Goal: Task Accomplishment & Management: Manage account settings

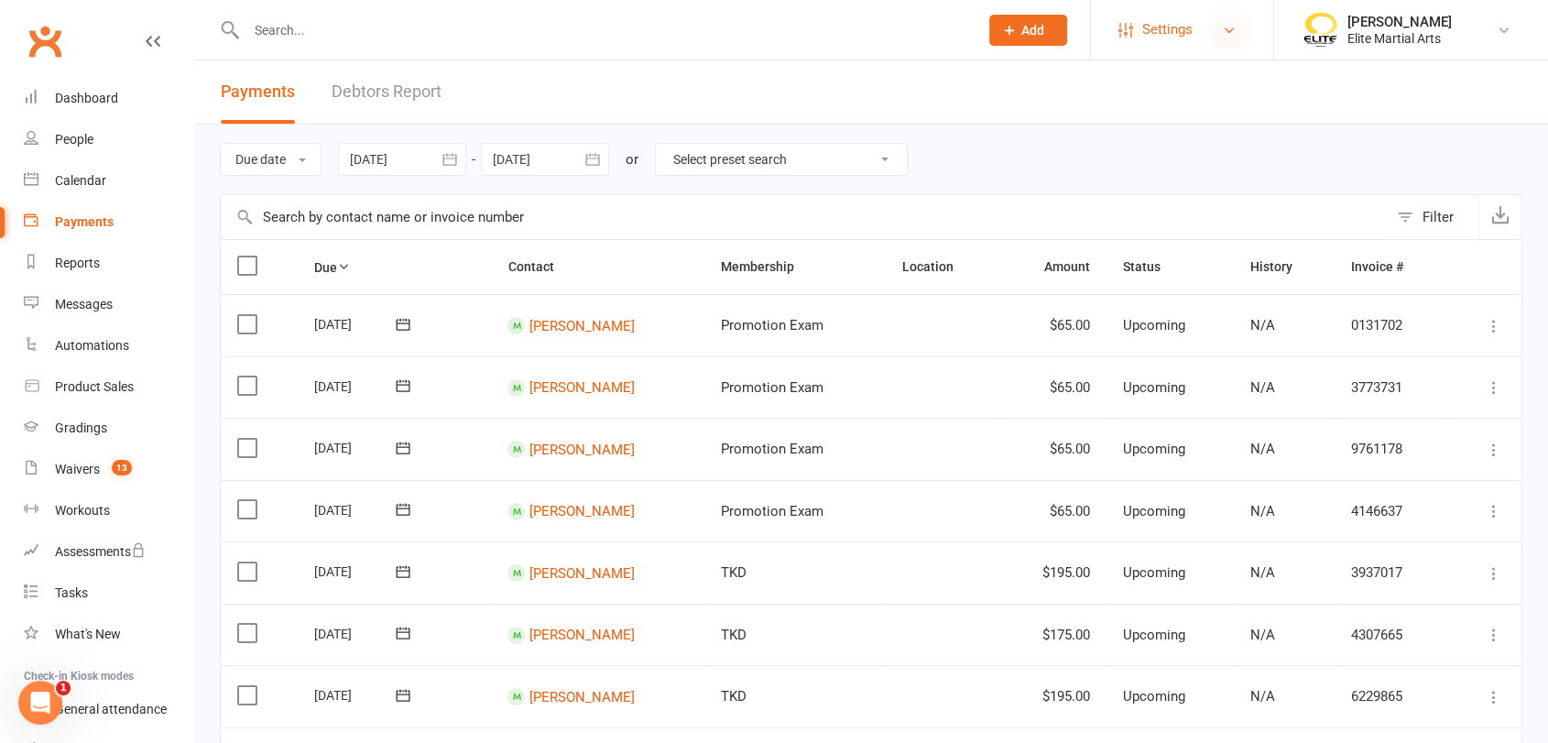
click at [1226, 26] on icon at bounding box center [1229, 30] width 15 height 15
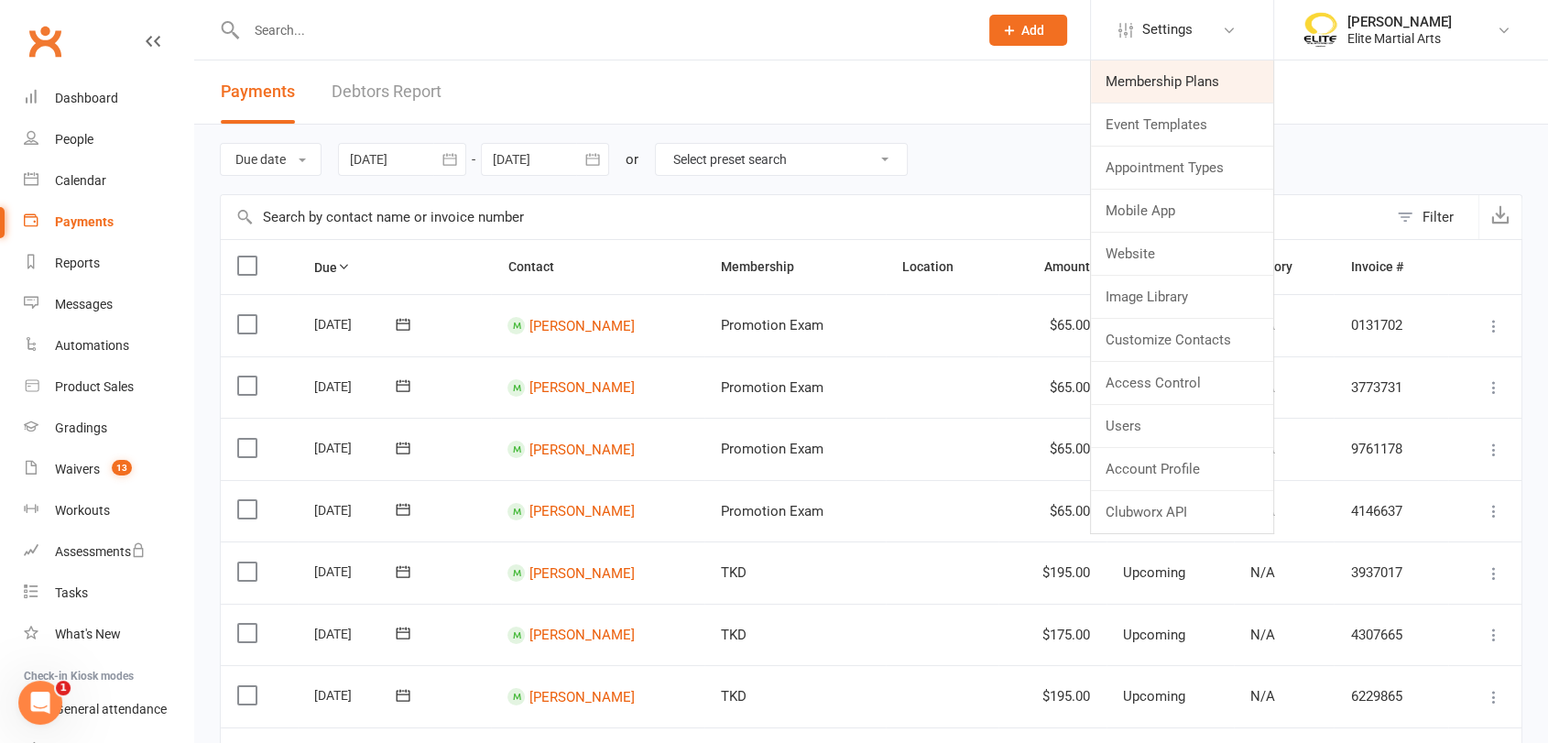
click at [1212, 76] on link "Membership Plans" at bounding box center [1182, 81] width 182 height 42
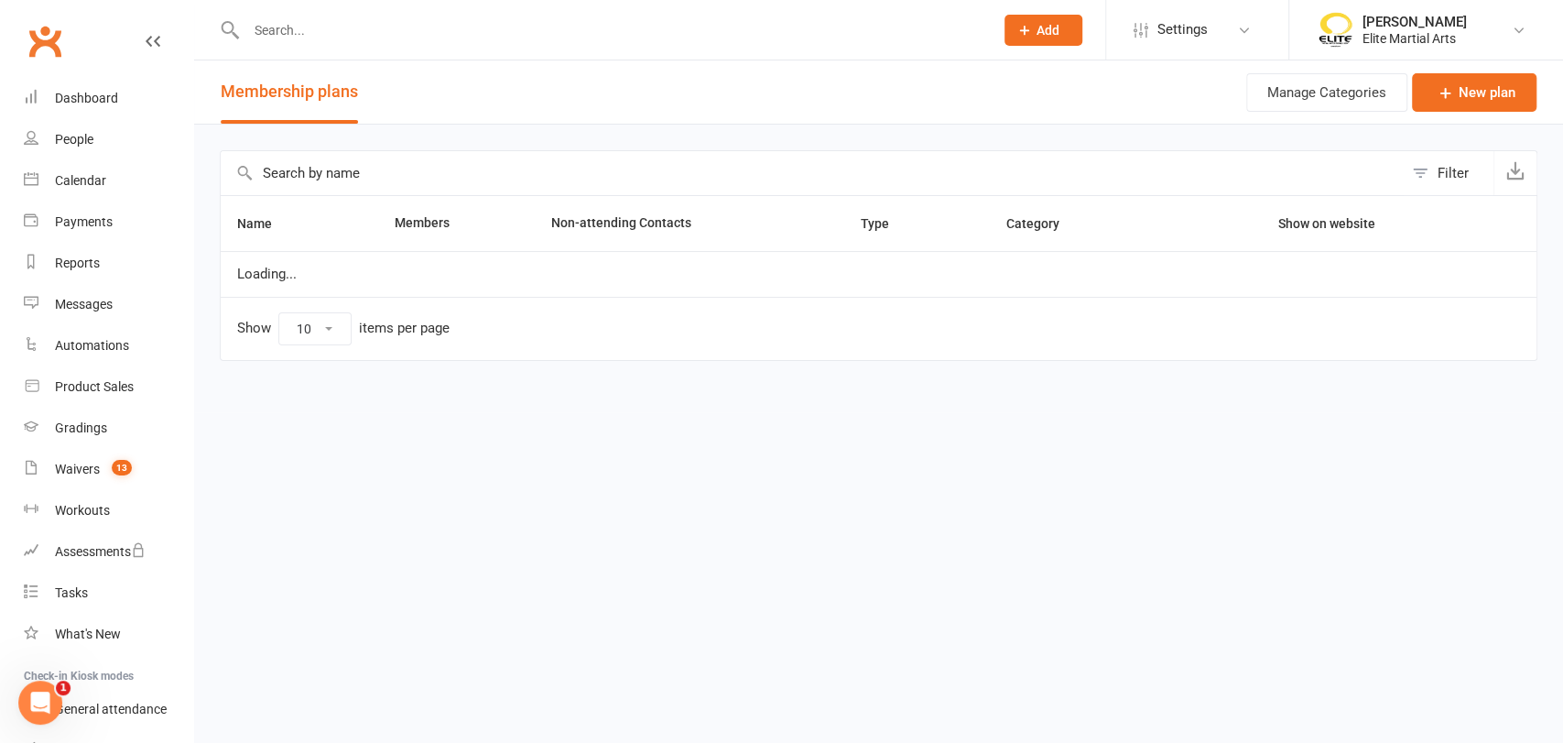
select select "50"
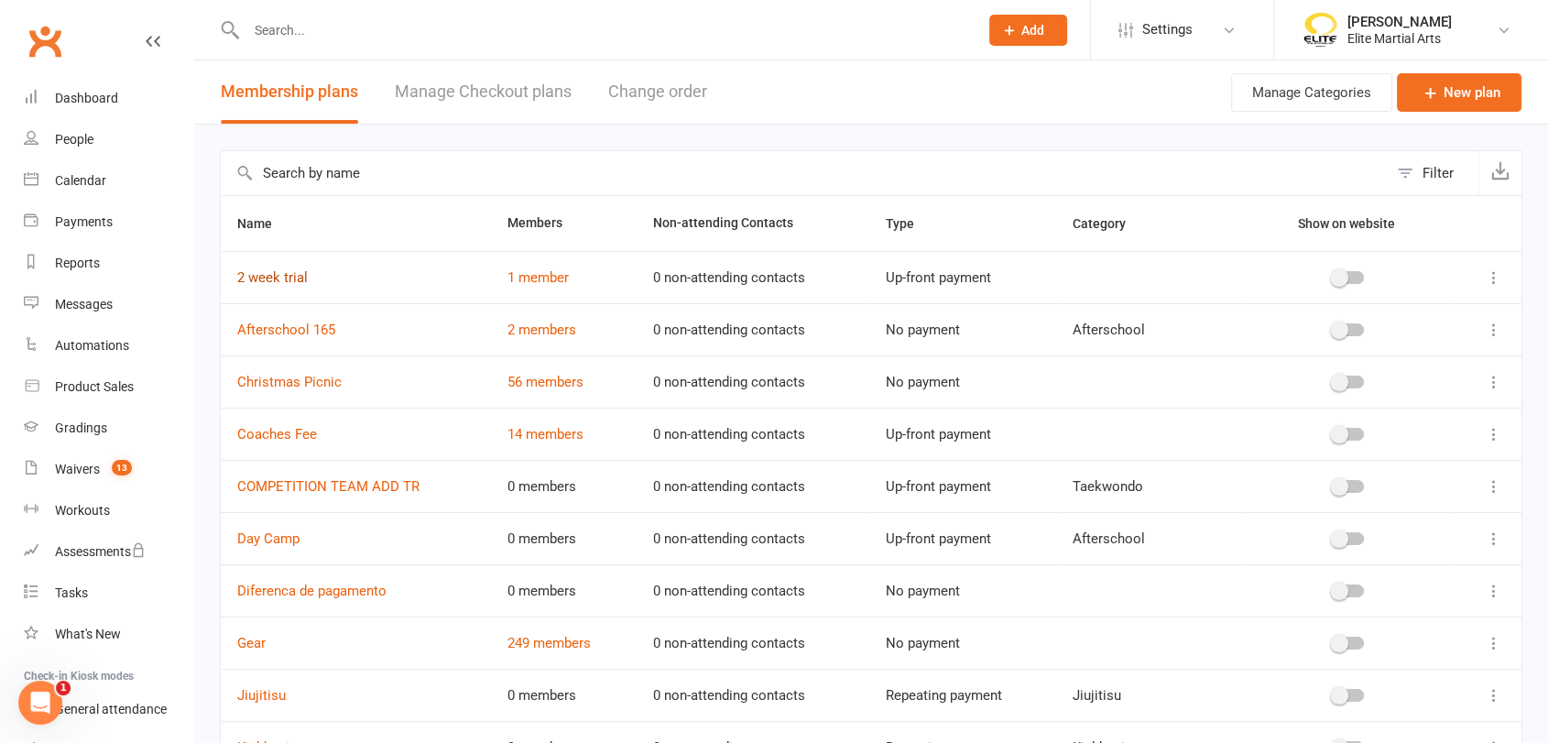
click at [279, 281] on link "2 week trial" at bounding box center [272, 277] width 71 height 16
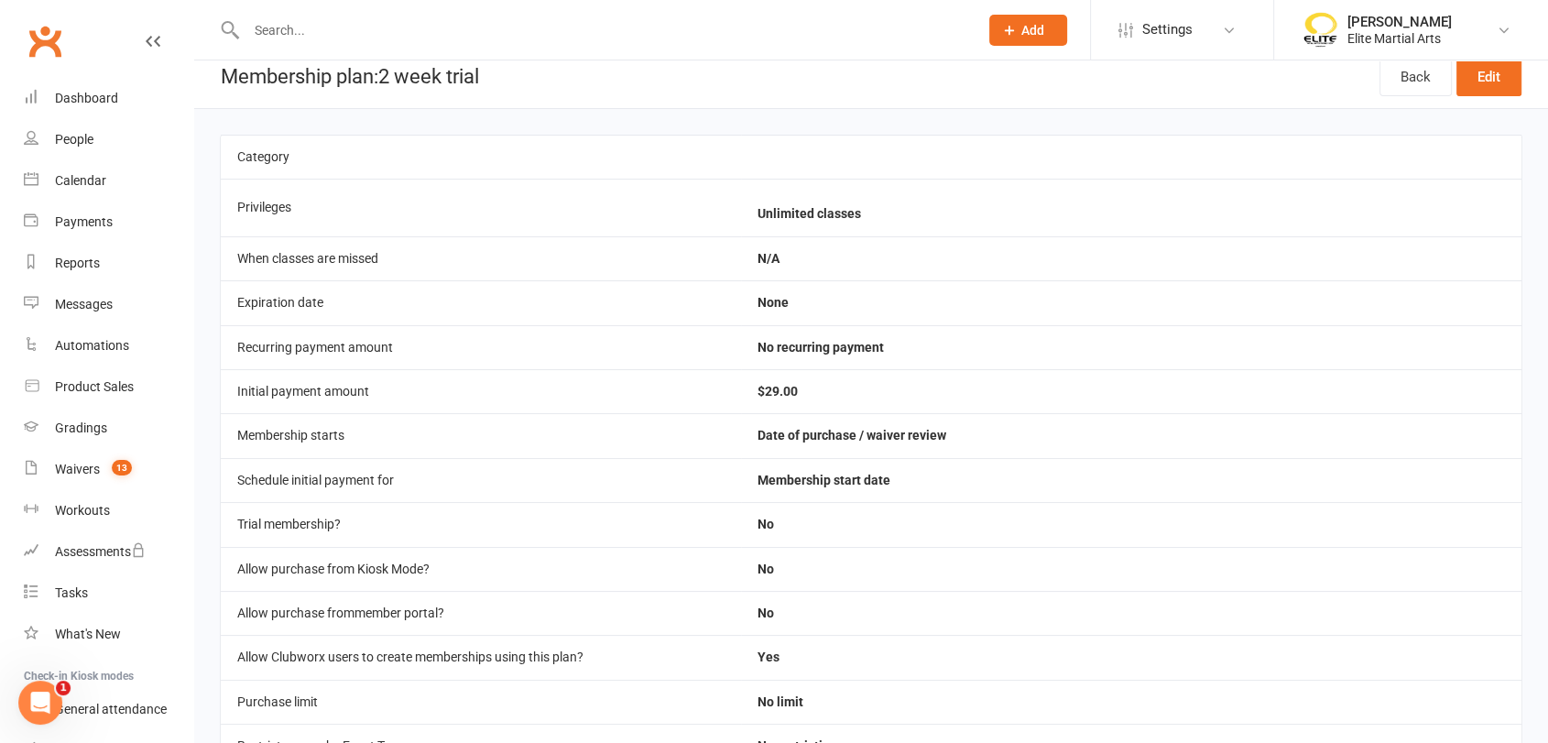
scroll to position [15, 0]
click at [1494, 75] on link "Edit" at bounding box center [1488, 78] width 65 height 38
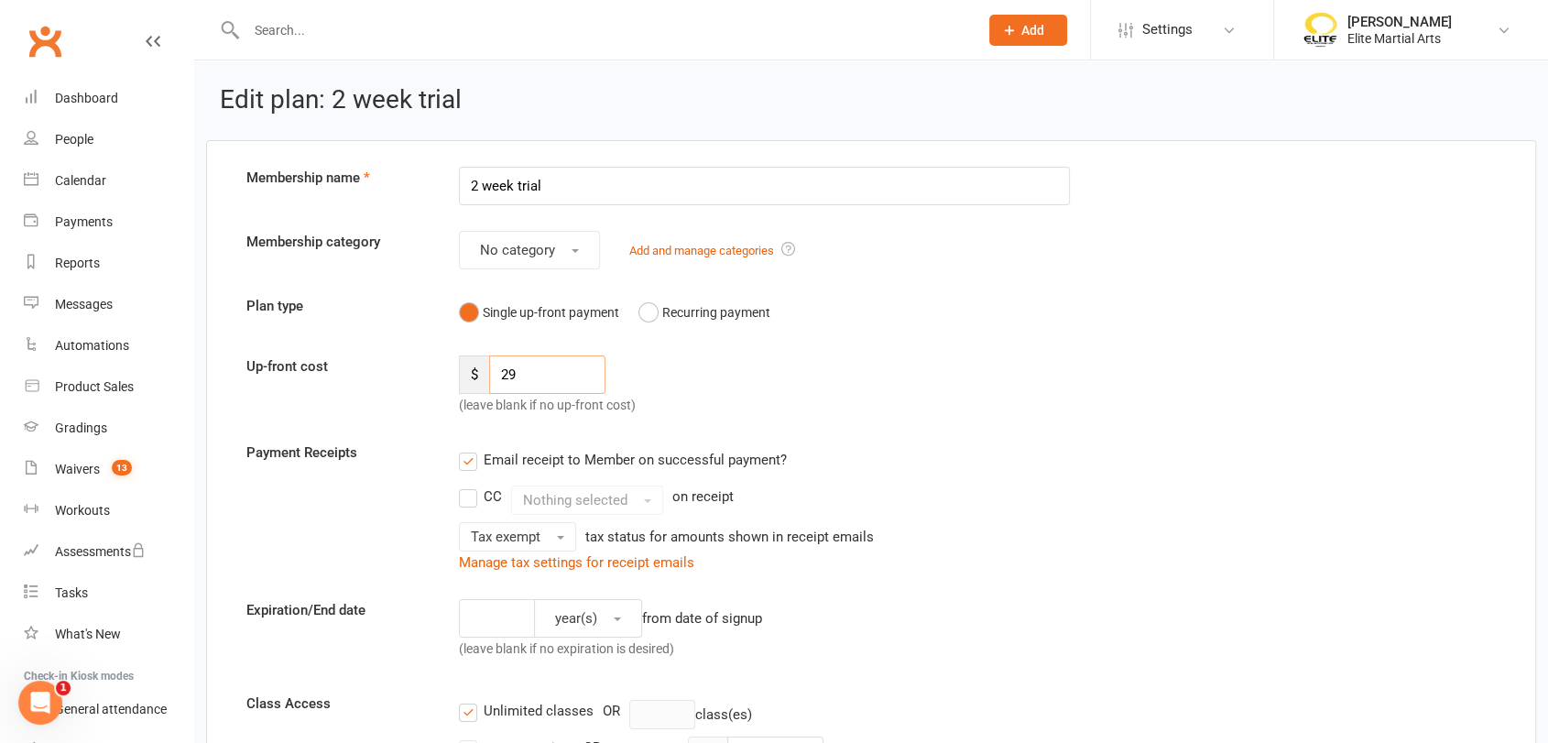
click at [533, 368] on input "29" at bounding box center [546, 374] width 115 height 38
type input "2"
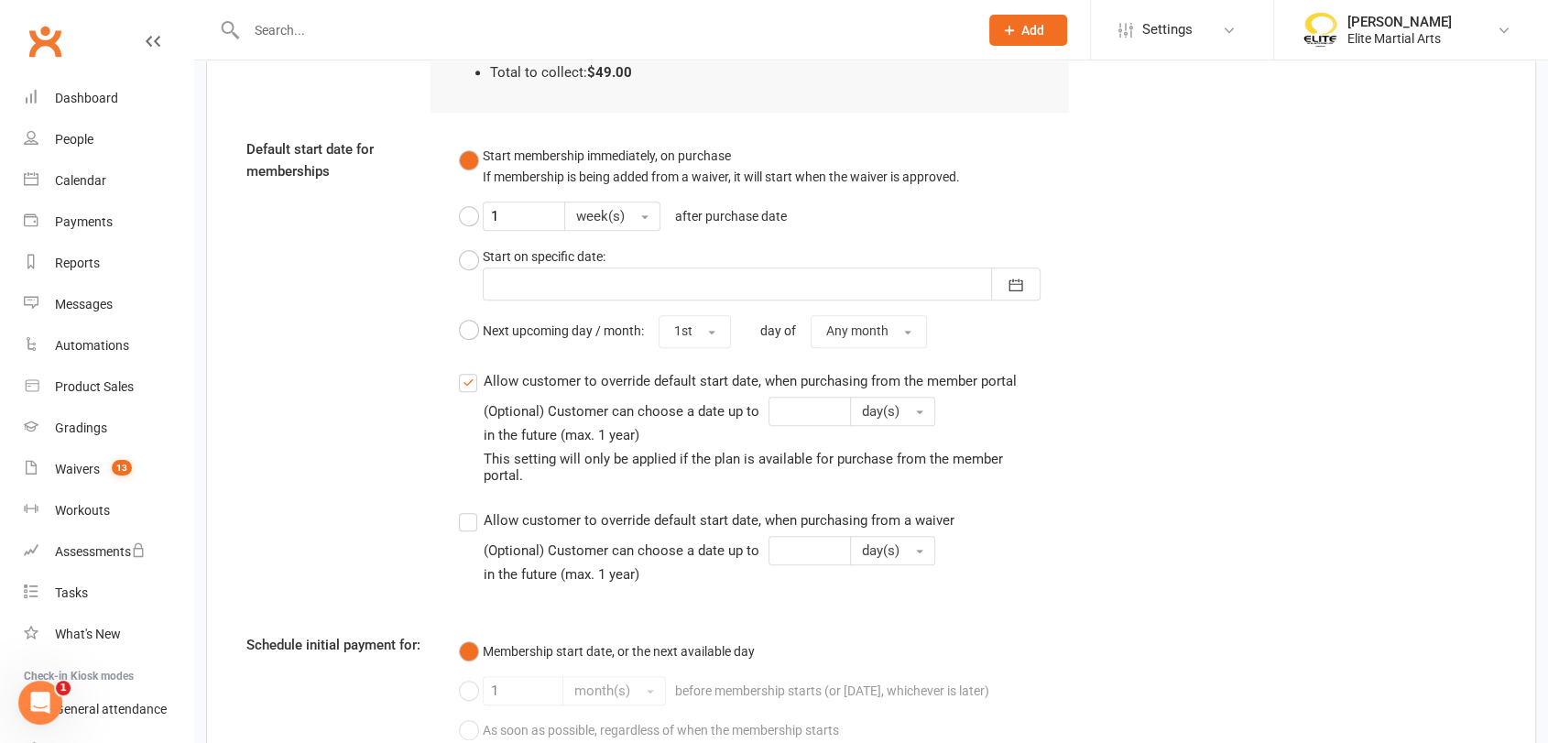
scroll to position [1606, 0]
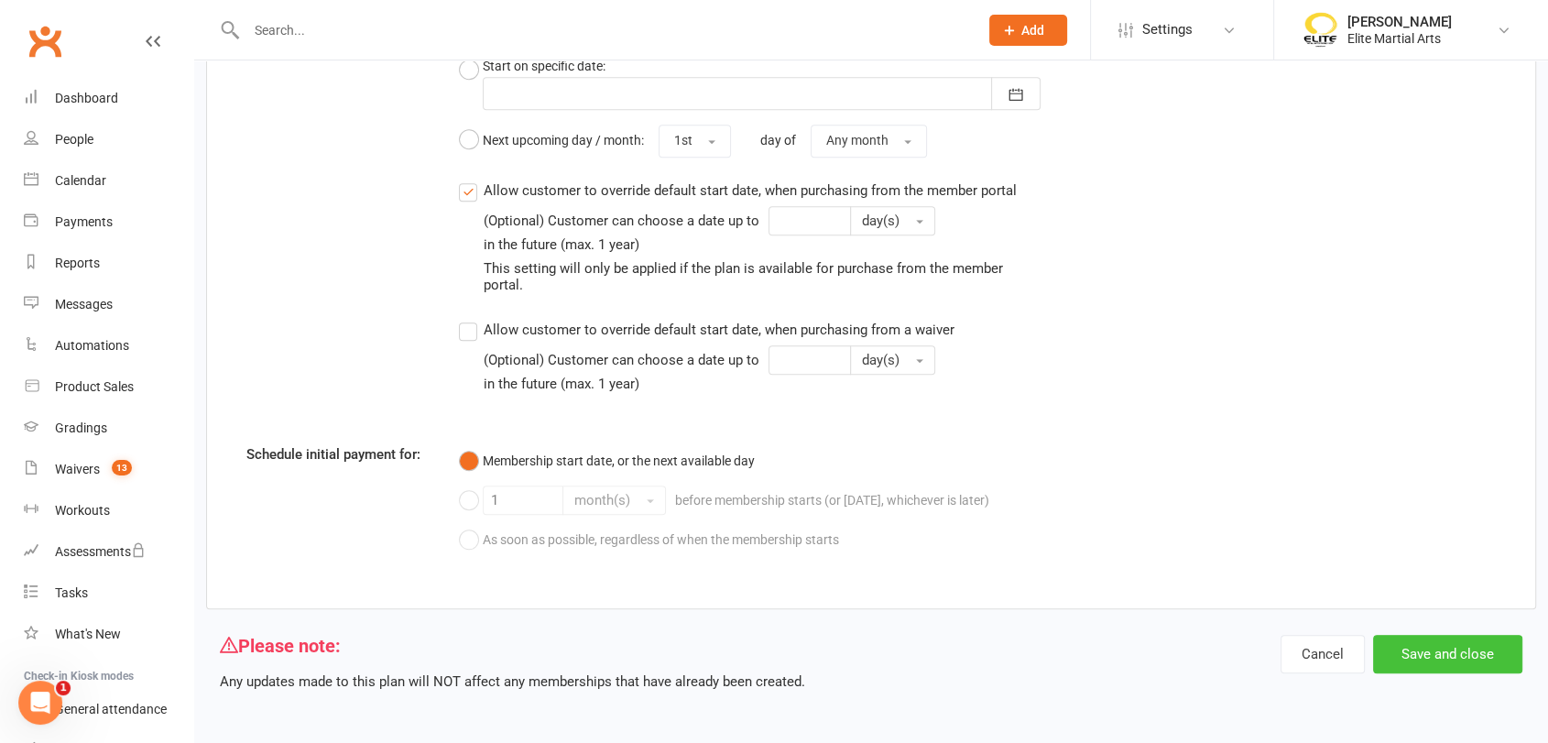
type input "49"
click at [1464, 652] on button "Save and close" at bounding box center [1447, 654] width 149 height 38
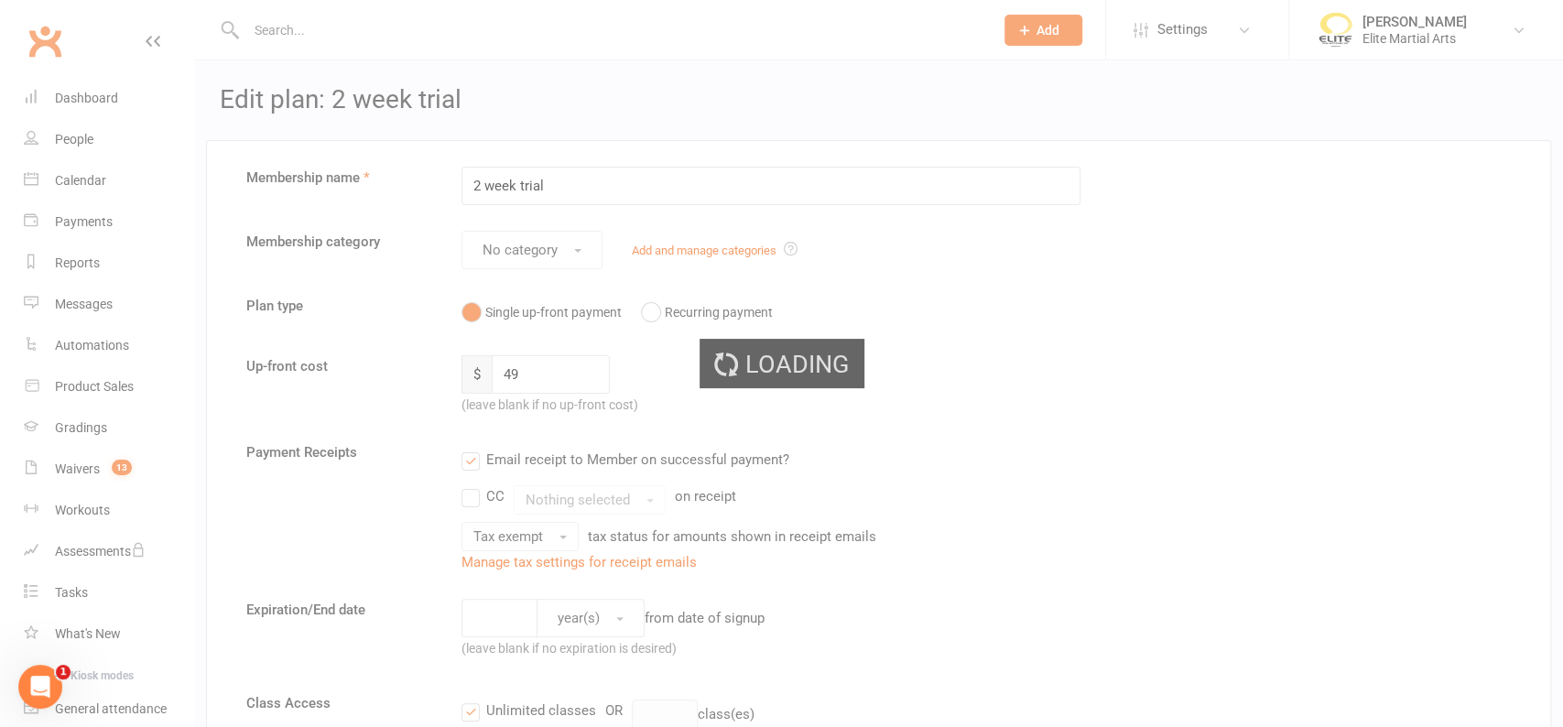
select select "50"
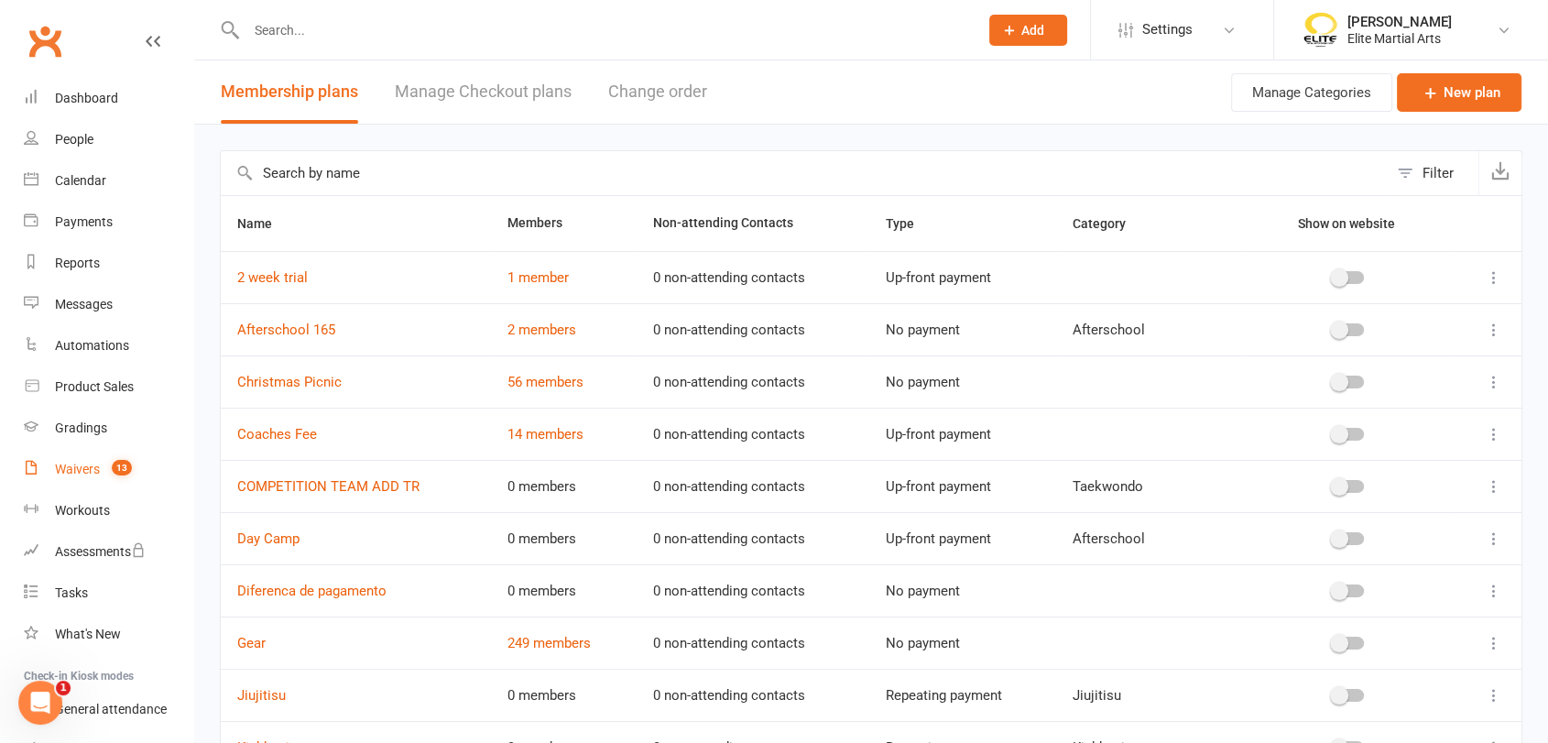
click at [97, 476] on link "Waivers 13" at bounding box center [108, 469] width 169 height 41
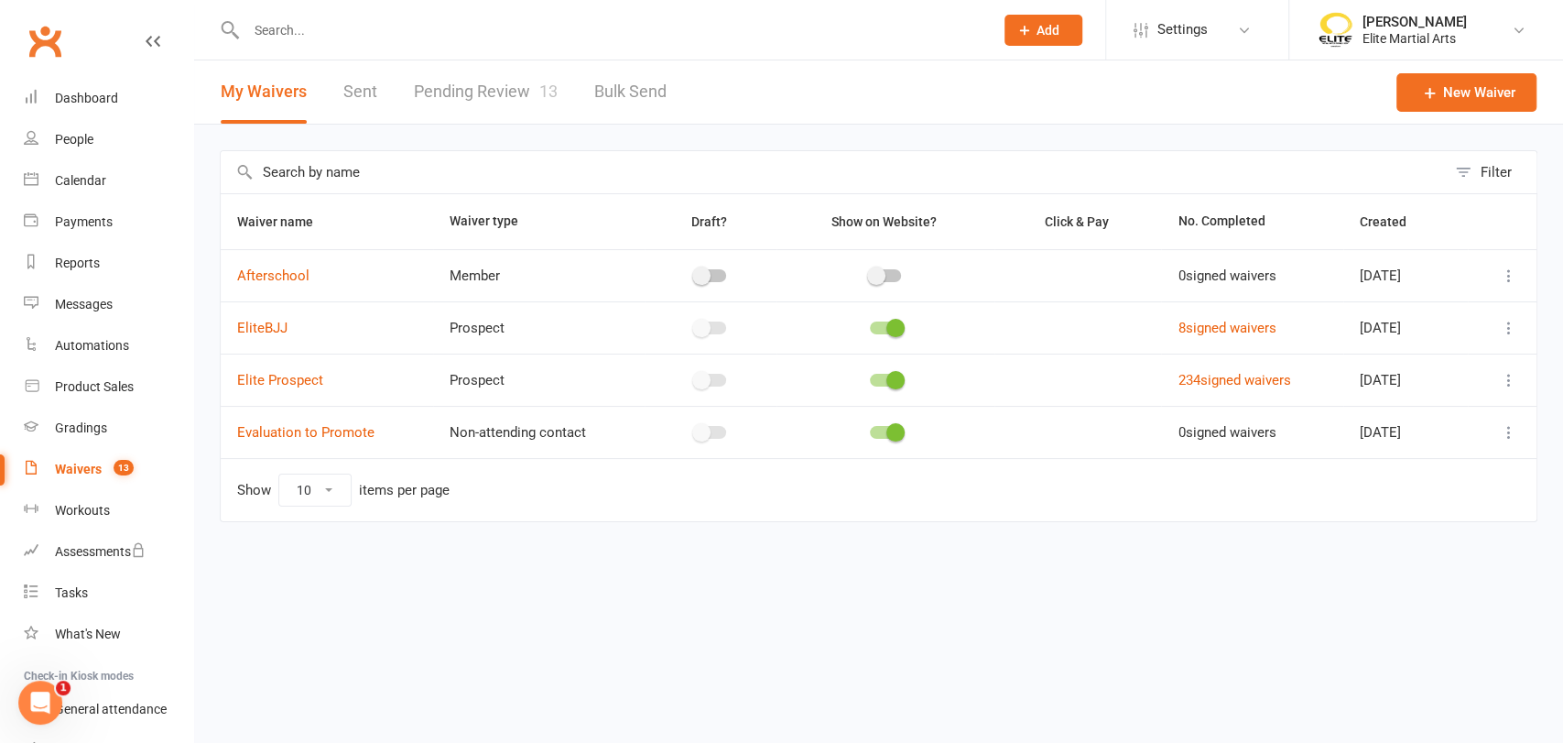
click at [462, 97] on link "Pending Review 13" at bounding box center [486, 91] width 144 height 63
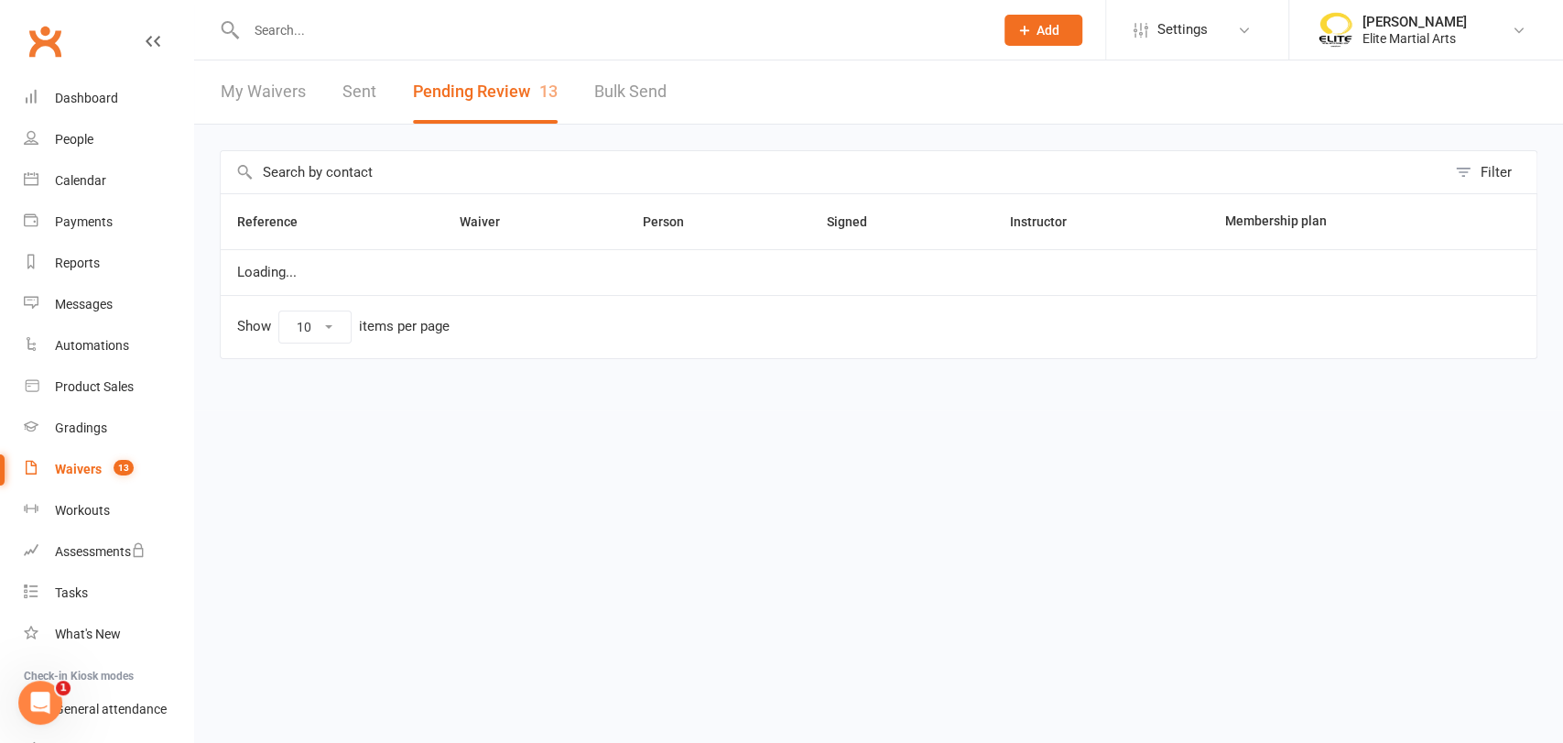
select select "100"
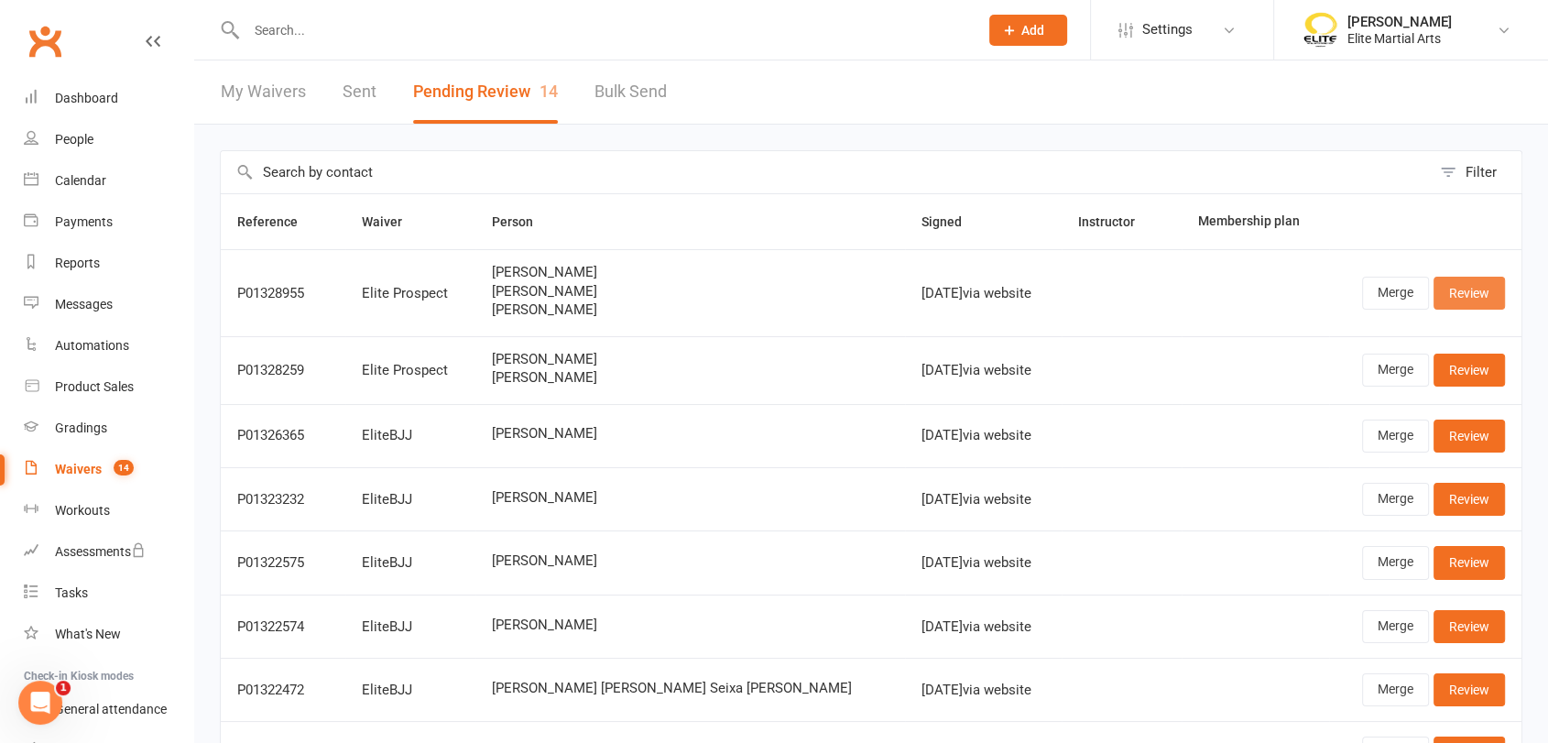
click at [1473, 299] on link "Review" at bounding box center [1468, 293] width 71 height 33
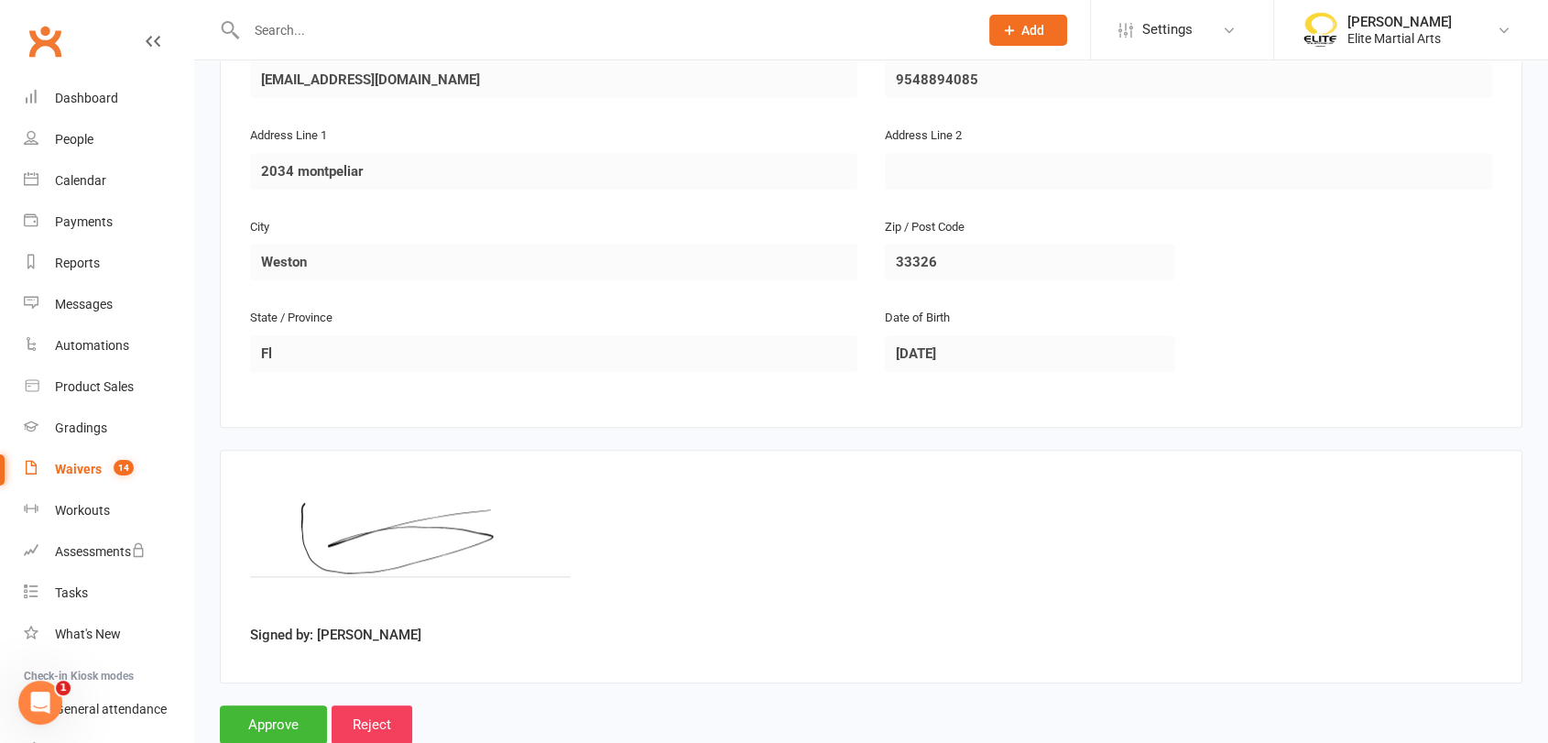
scroll to position [1799, 0]
click at [254, 718] on input "Approve" at bounding box center [273, 723] width 107 height 38
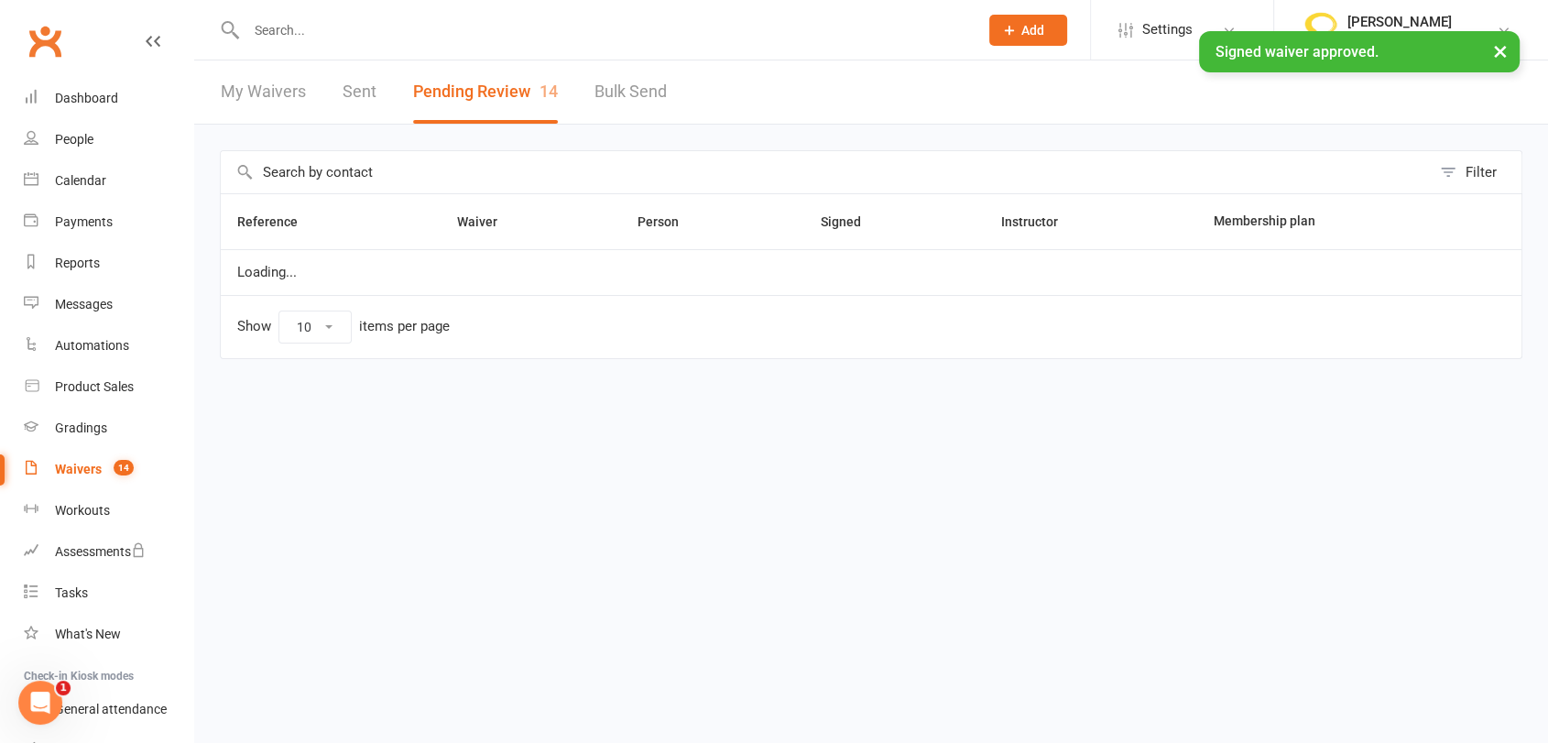
select select "100"
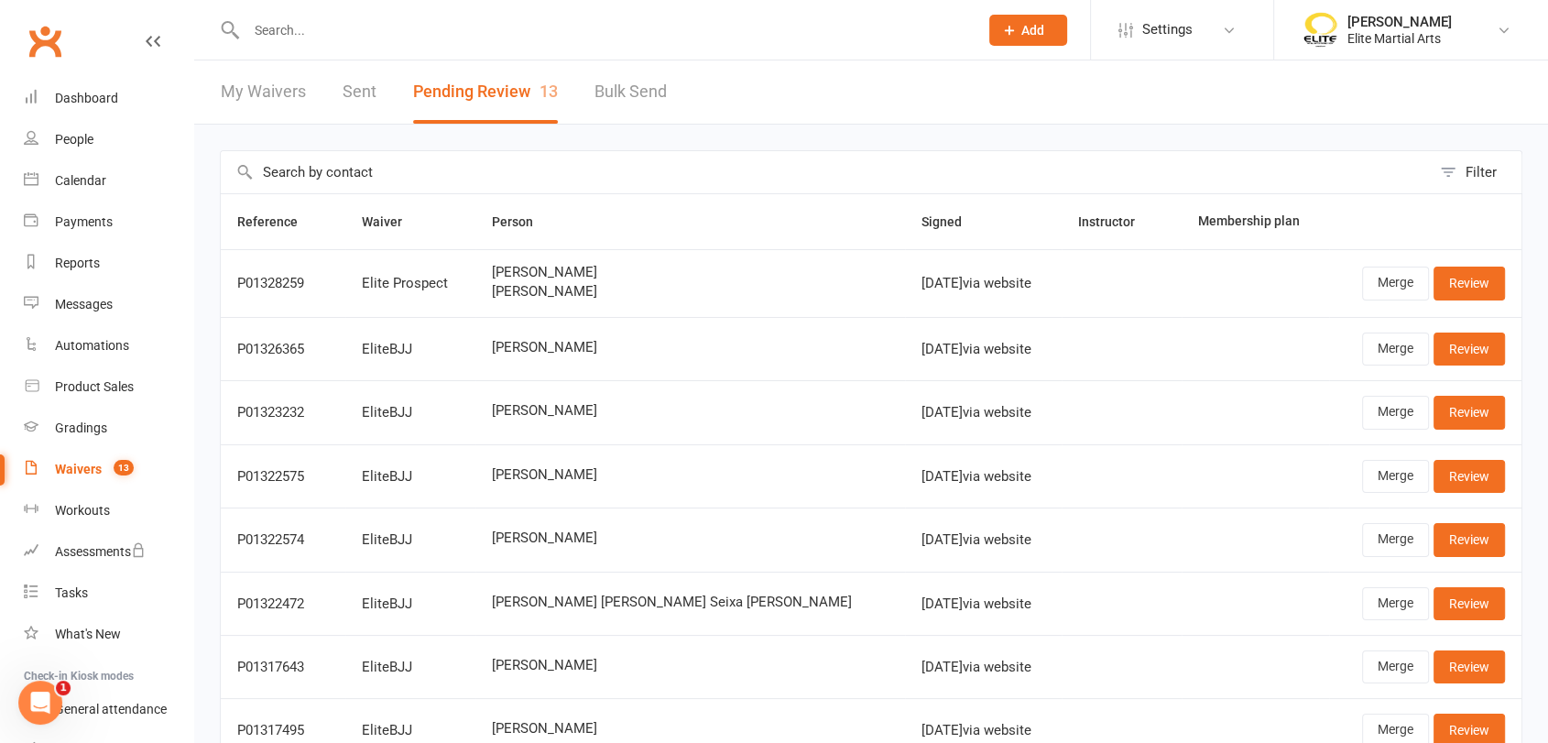
click at [390, 29] on input "text" at bounding box center [603, 30] width 724 height 26
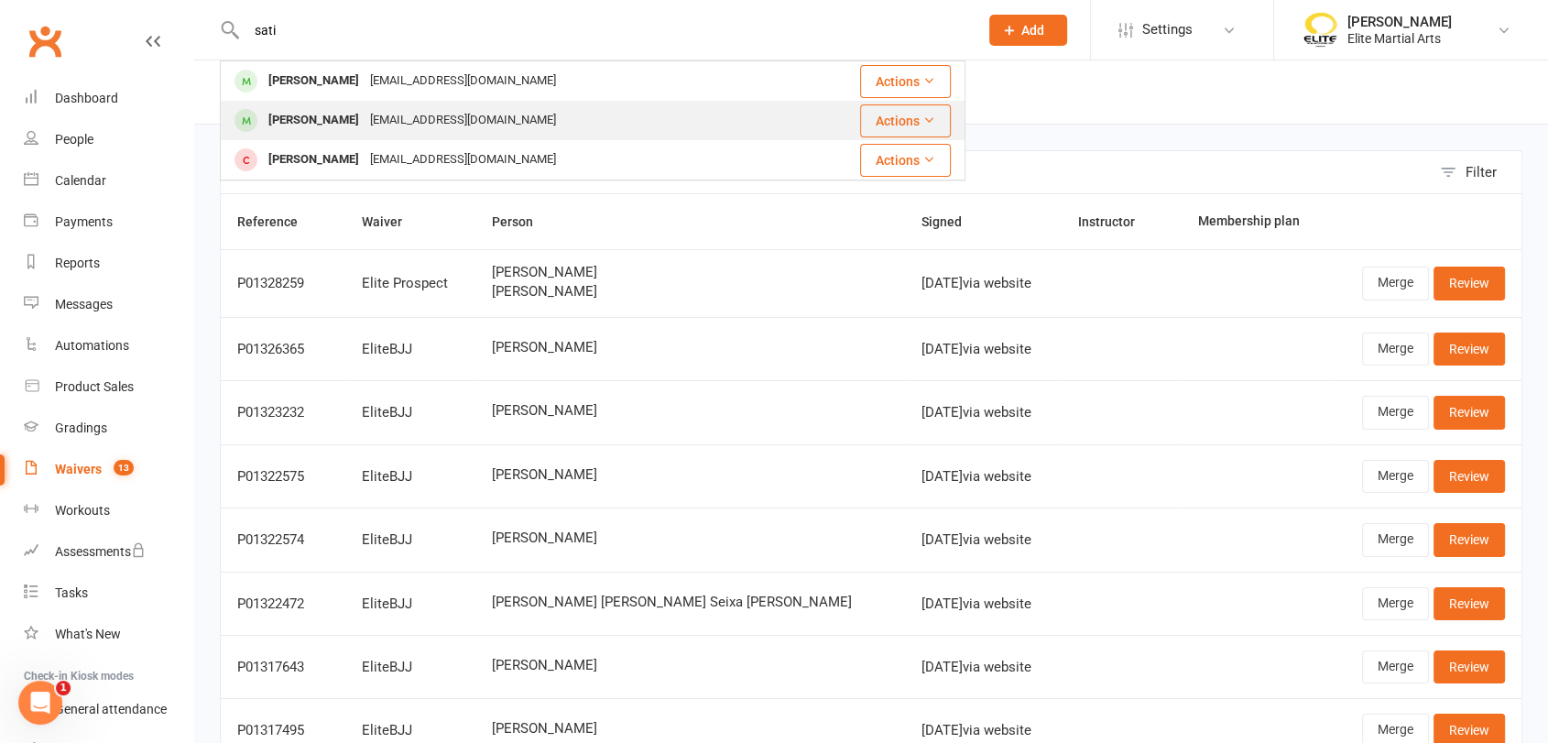
type input "sati"
click at [294, 124] on div "[PERSON_NAME]" at bounding box center [314, 120] width 102 height 27
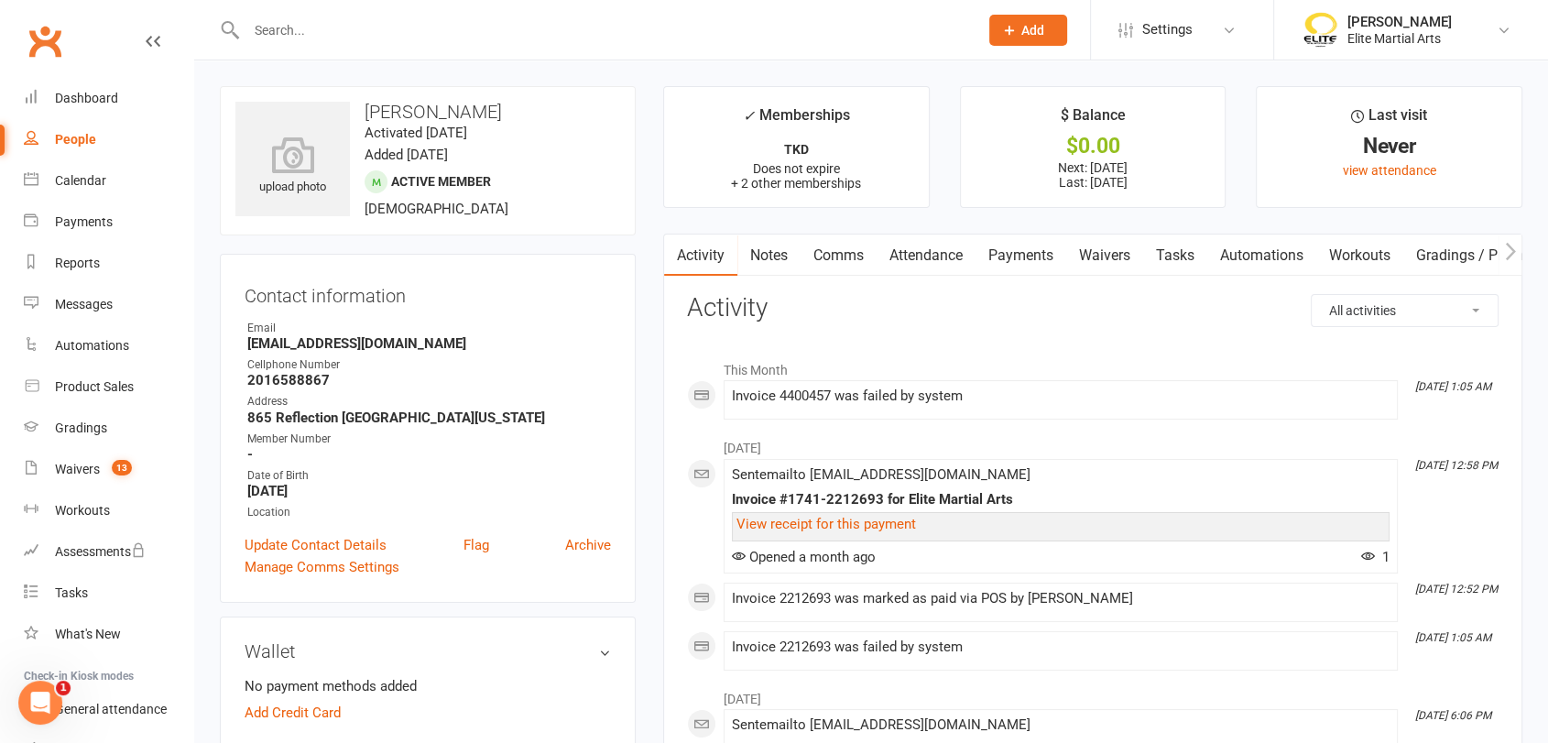
click at [311, 30] on input "text" at bounding box center [603, 30] width 724 height 26
click at [102, 229] on link "Payments" at bounding box center [108, 221] width 169 height 41
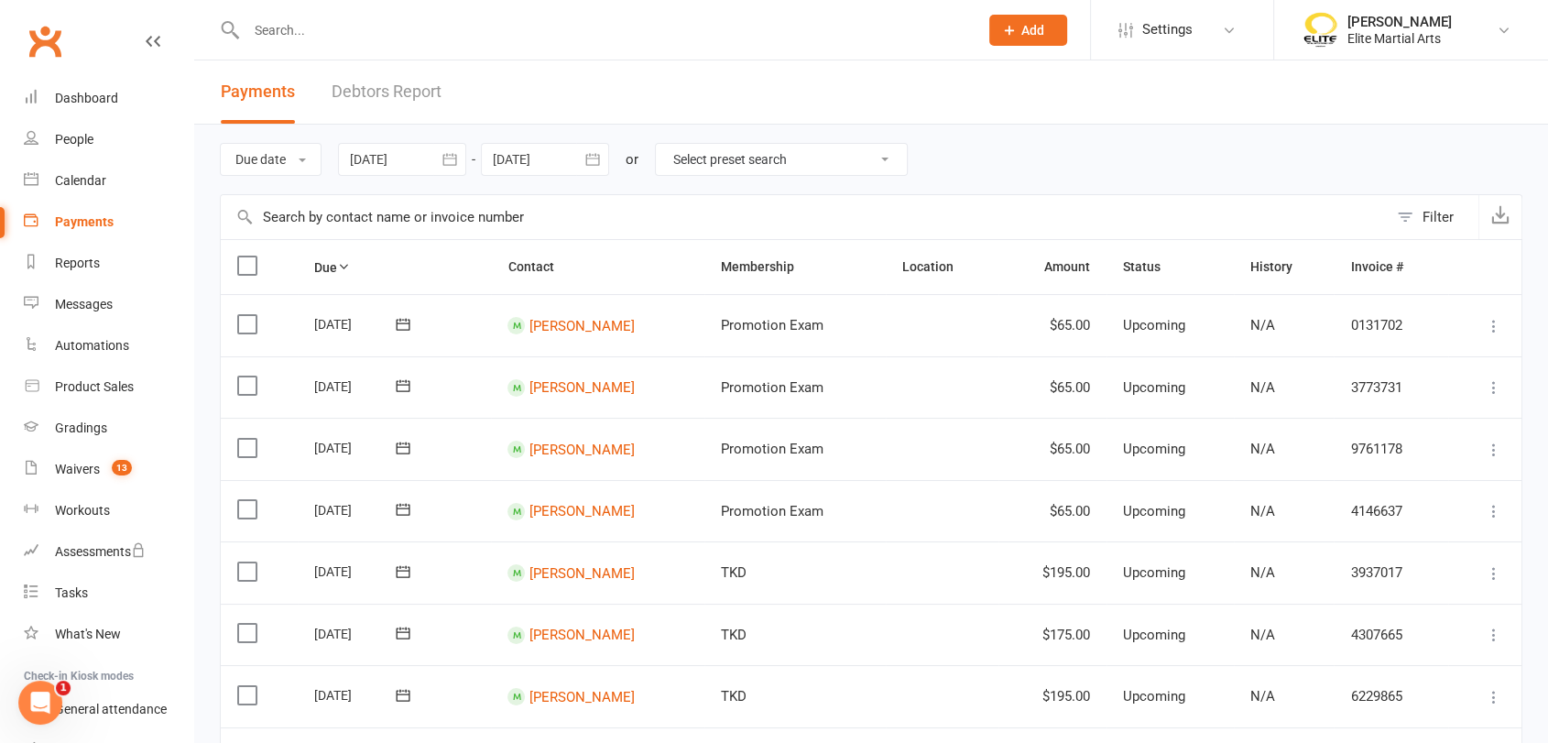
click at [384, 87] on link "Debtors Report" at bounding box center [387, 91] width 110 height 63
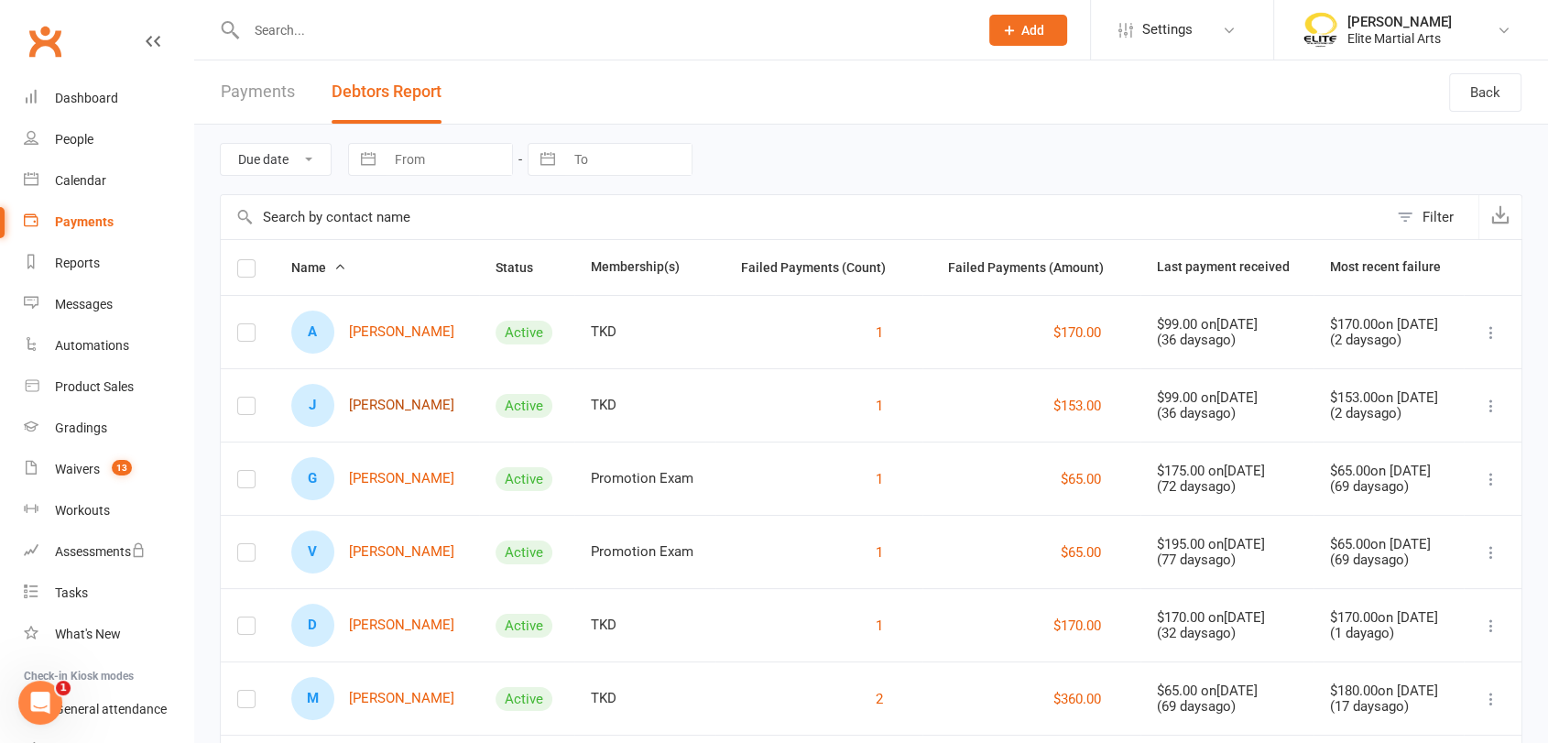
click at [403, 405] on link "J [PERSON_NAME]" at bounding box center [372, 405] width 163 height 43
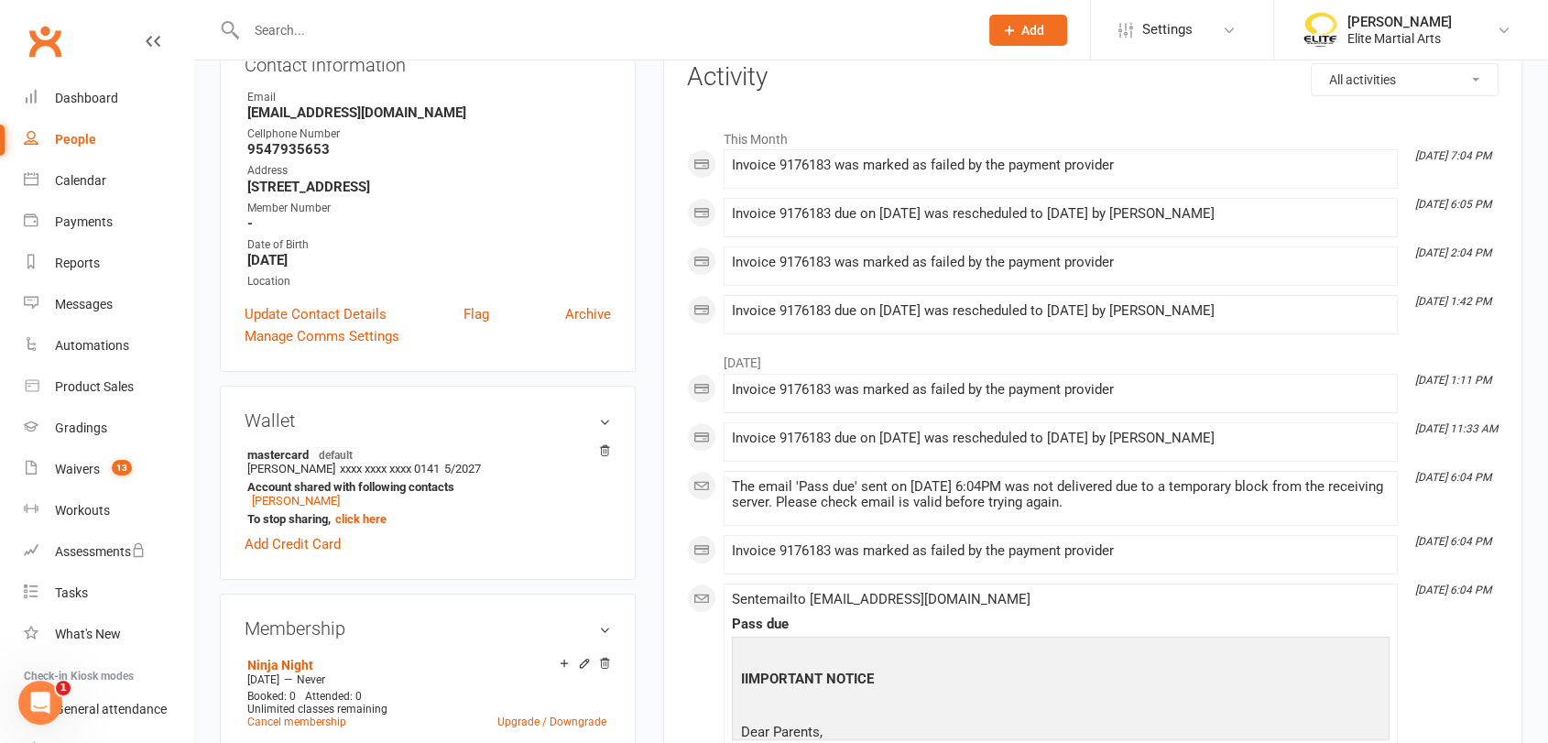
scroll to position [232, 0]
click at [601, 449] on icon at bounding box center [604, 449] width 13 height 13
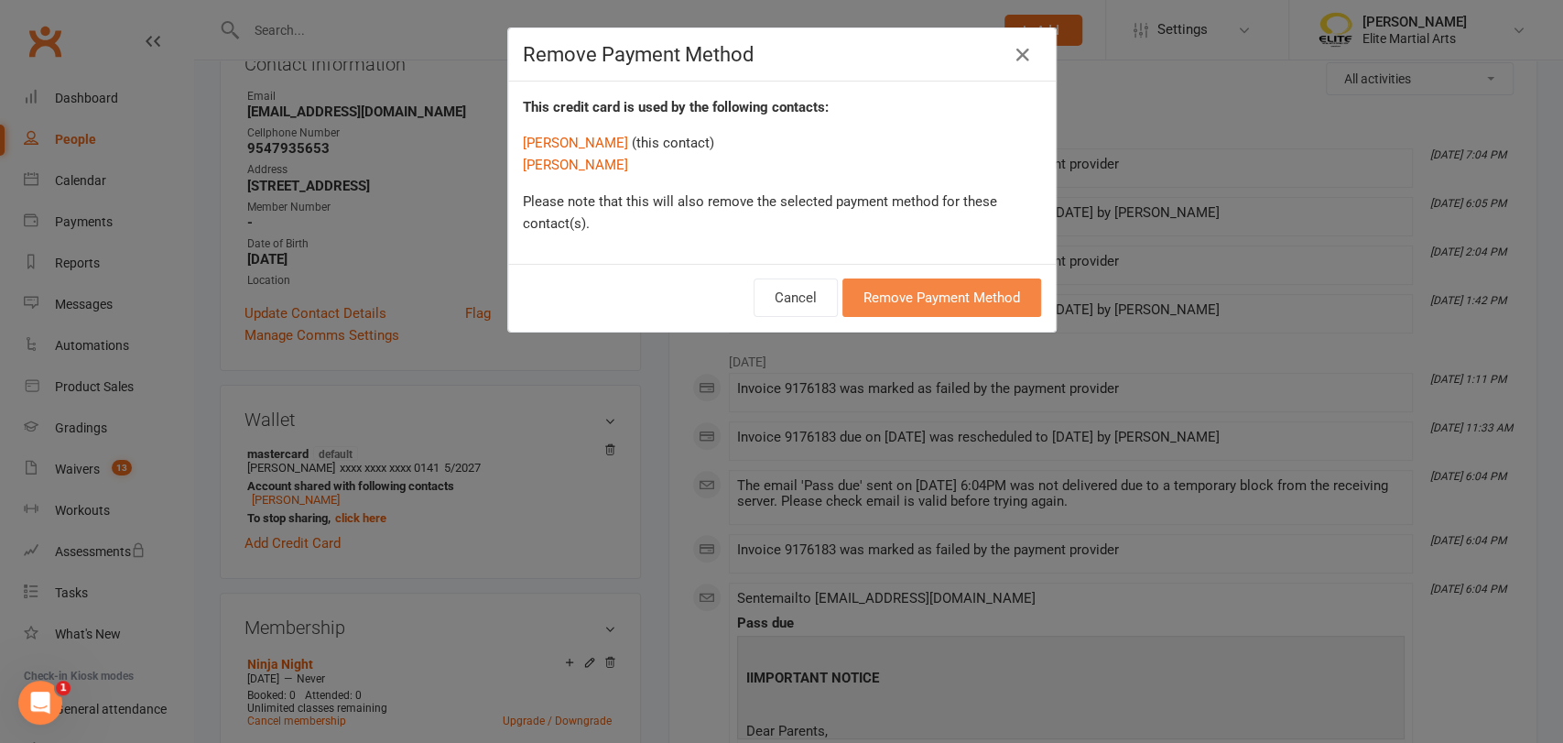
click at [928, 288] on button "Remove Payment Method" at bounding box center [942, 297] width 199 height 38
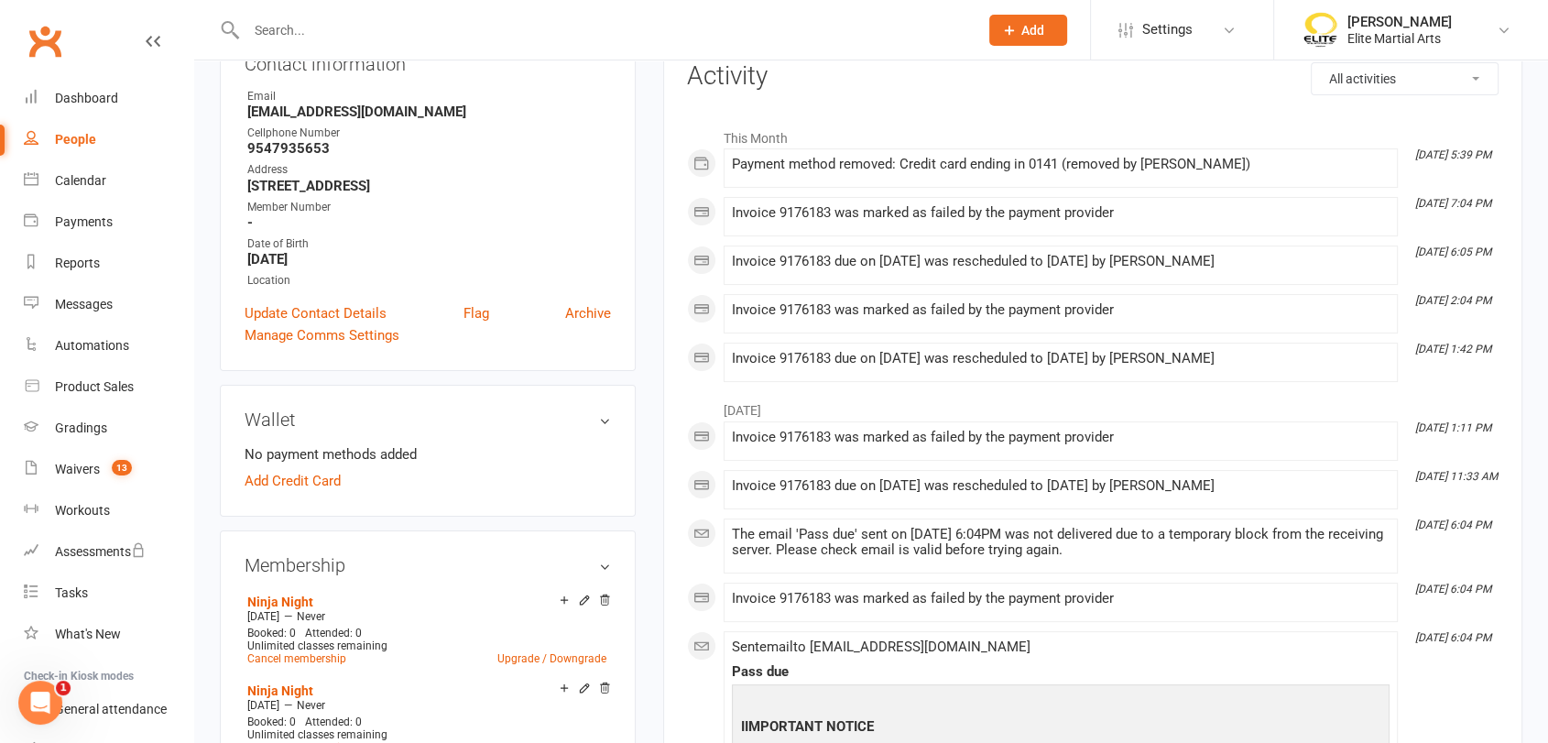
click at [455, 443] on li "No payment methods added" at bounding box center [428, 454] width 366 height 22
drag, startPoint x: 455, startPoint y: 441, endPoint x: 329, endPoint y: 472, distance: 129.9
click at [329, 472] on contact-wallet-section "No payment methods added Add Credit Card" at bounding box center [428, 467] width 366 height 49
click at [328, 472] on link "Add Credit Card" at bounding box center [293, 481] width 96 height 22
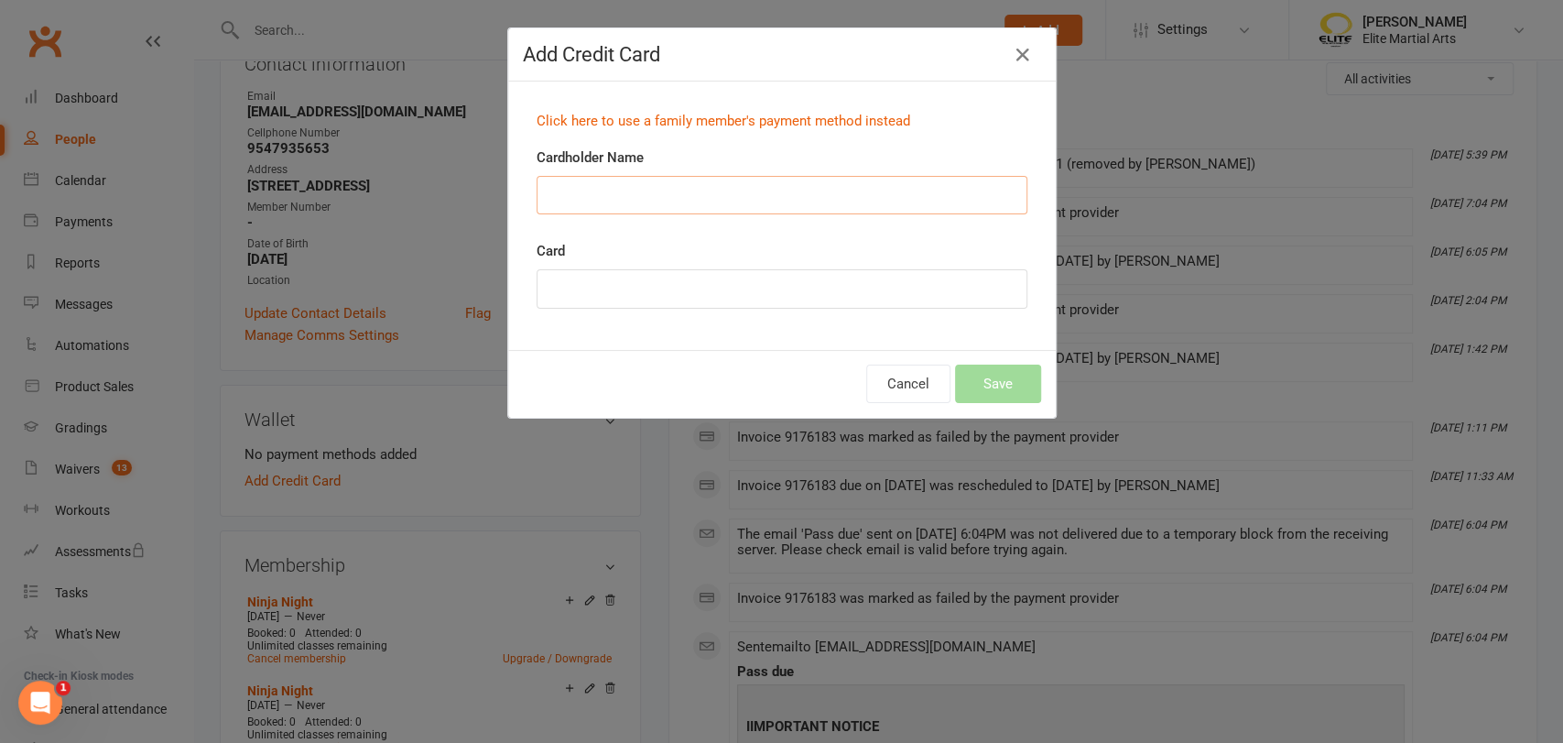
click at [584, 200] on input "Cardholder Name" at bounding box center [782, 195] width 491 height 38
type input "[PERSON_NAME]"
click at [607, 372] on div "Cancel Save" at bounding box center [782, 384] width 548 height 68
click at [829, 367] on div "Cancel Save" at bounding box center [782, 384] width 548 height 68
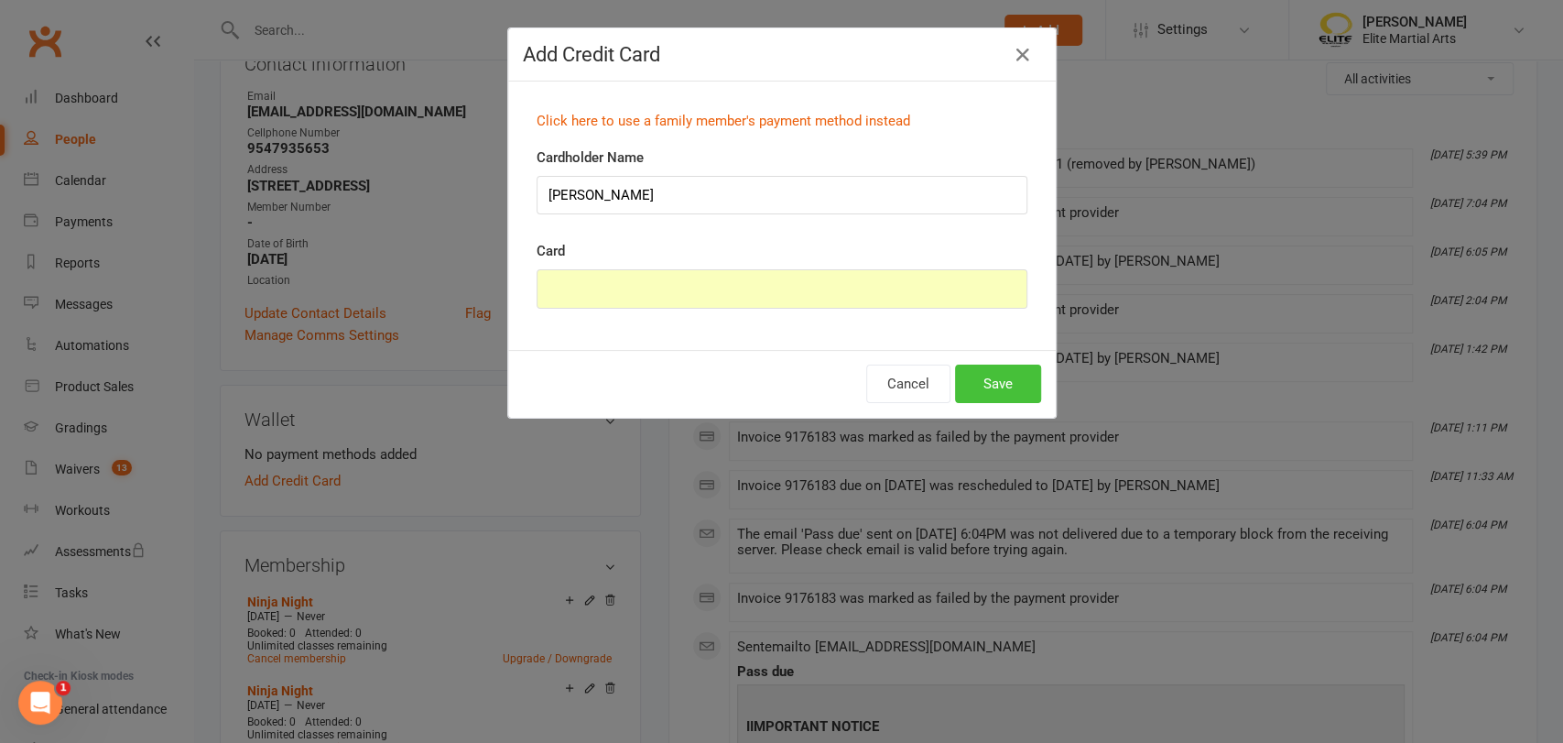
click at [982, 382] on button "Save" at bounding box center [998, 383] width 86 height 38
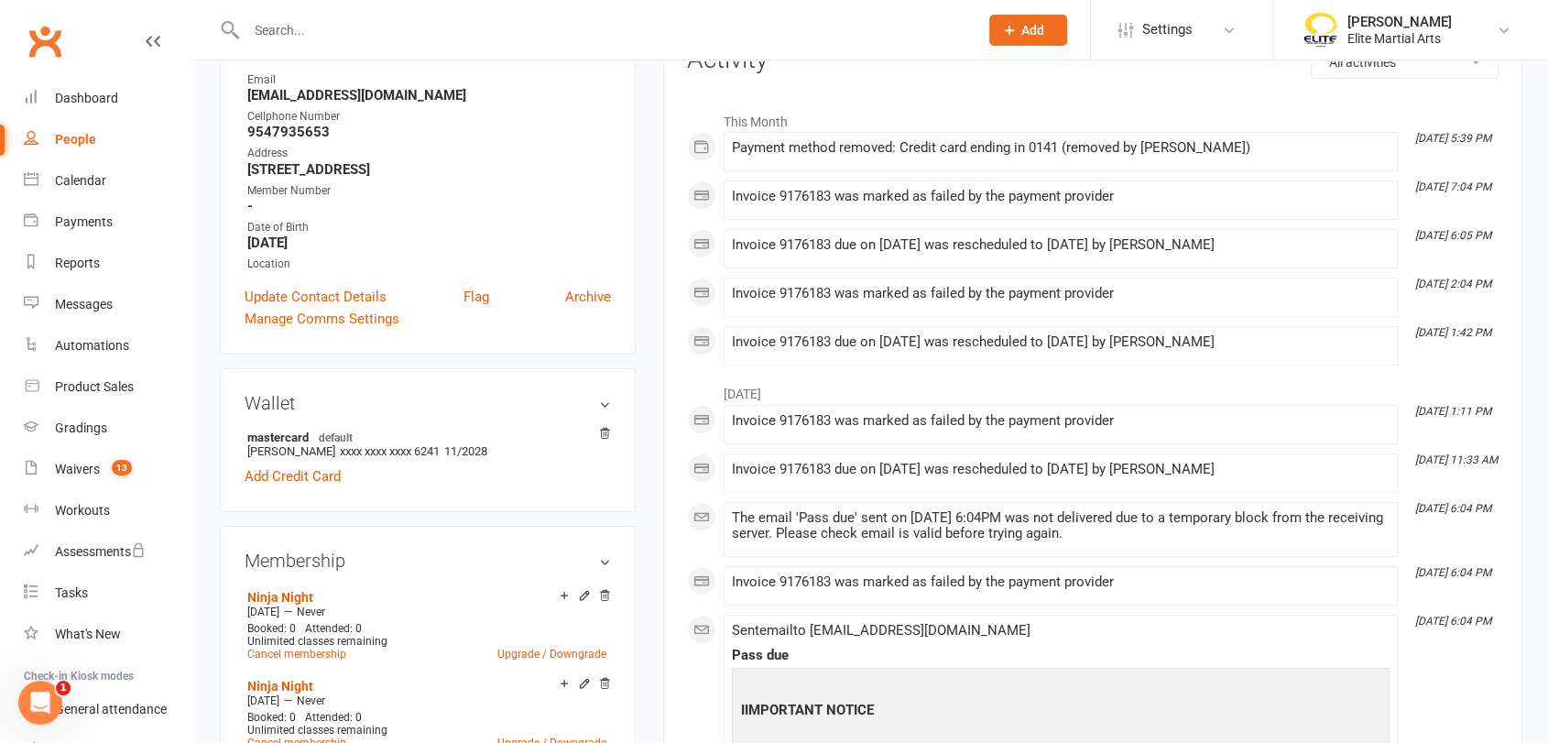
scroll to position [0, 0]
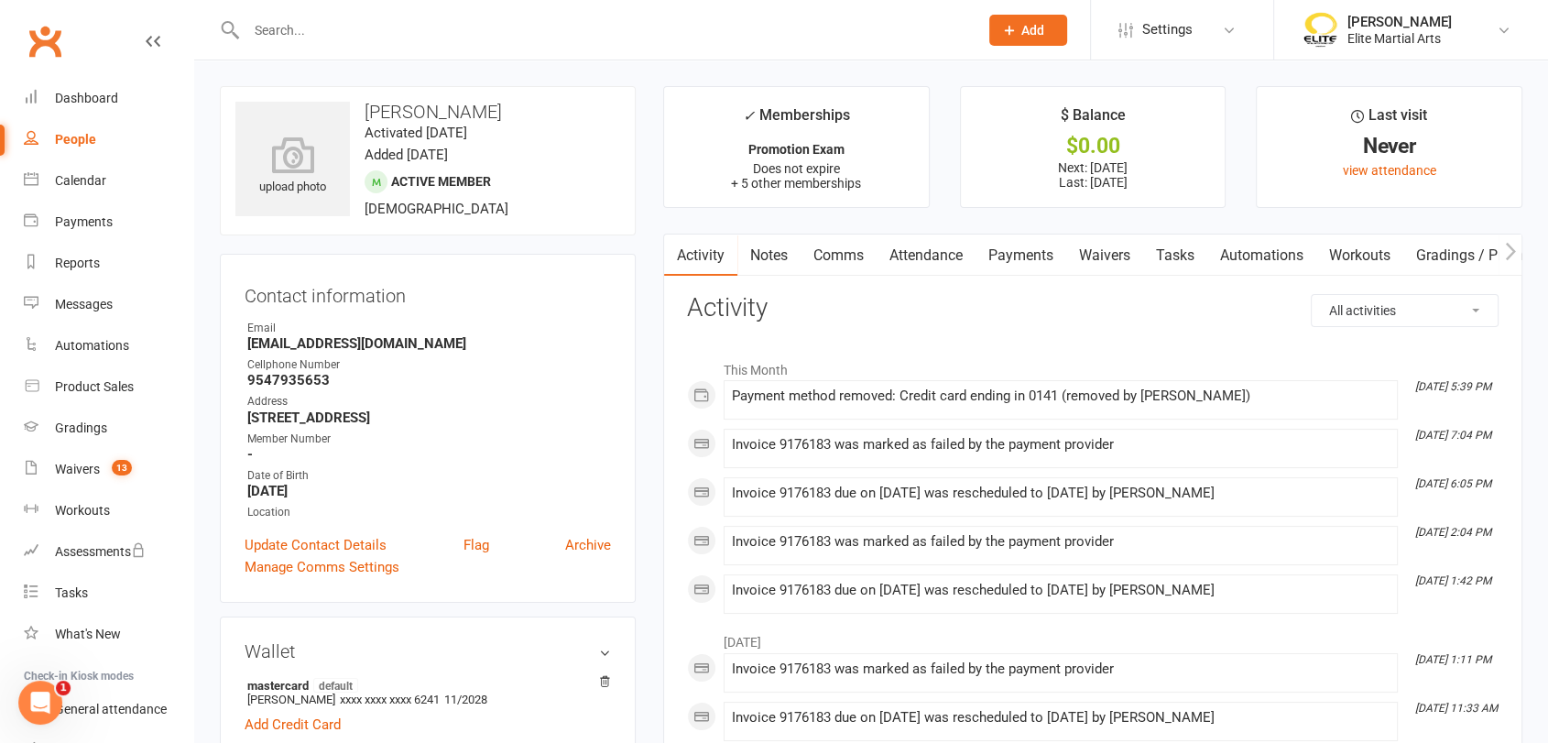
click at [1035, 256] on link "Payments" at bounding box center [1020, 255] width 91 height 42
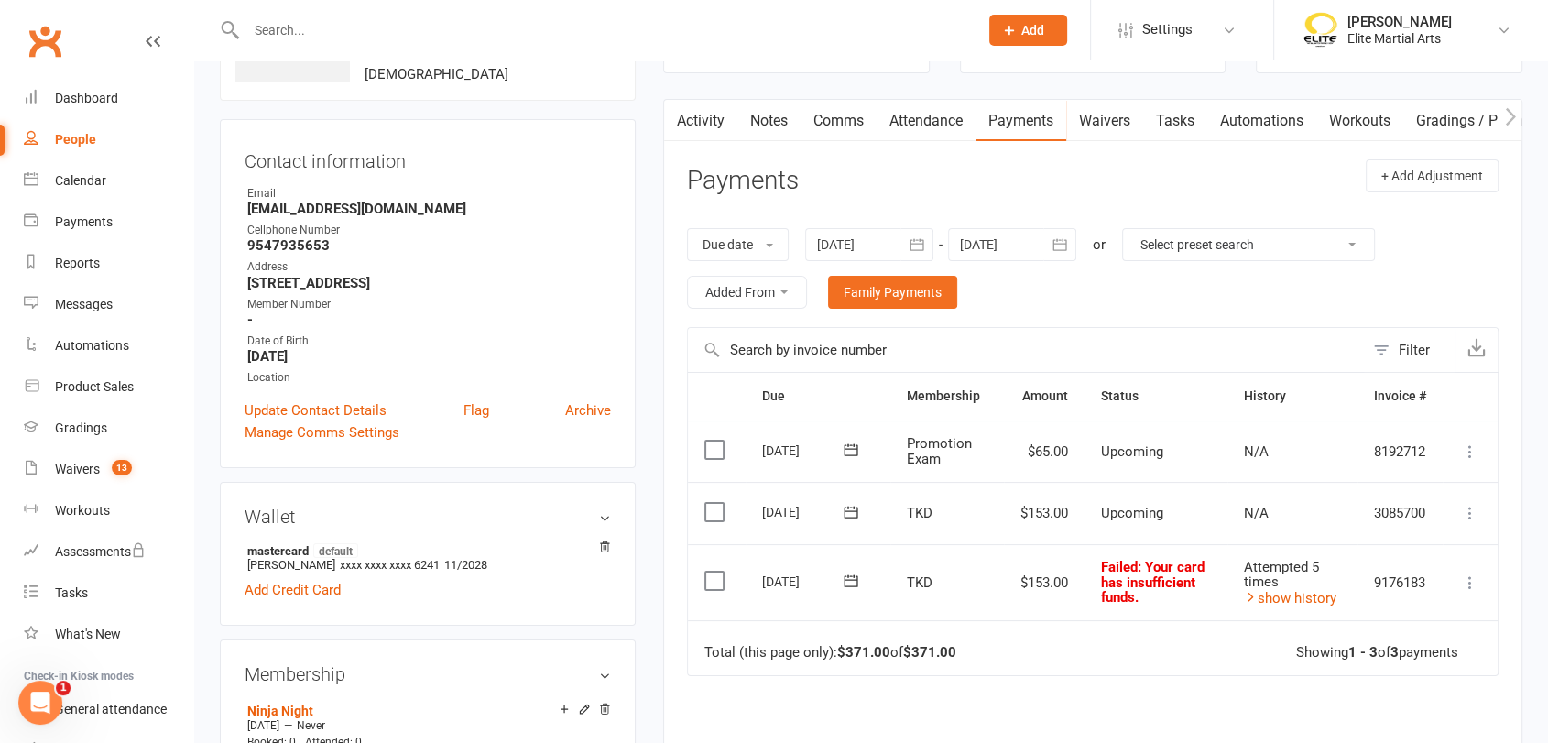
scroll to position [175, 0]
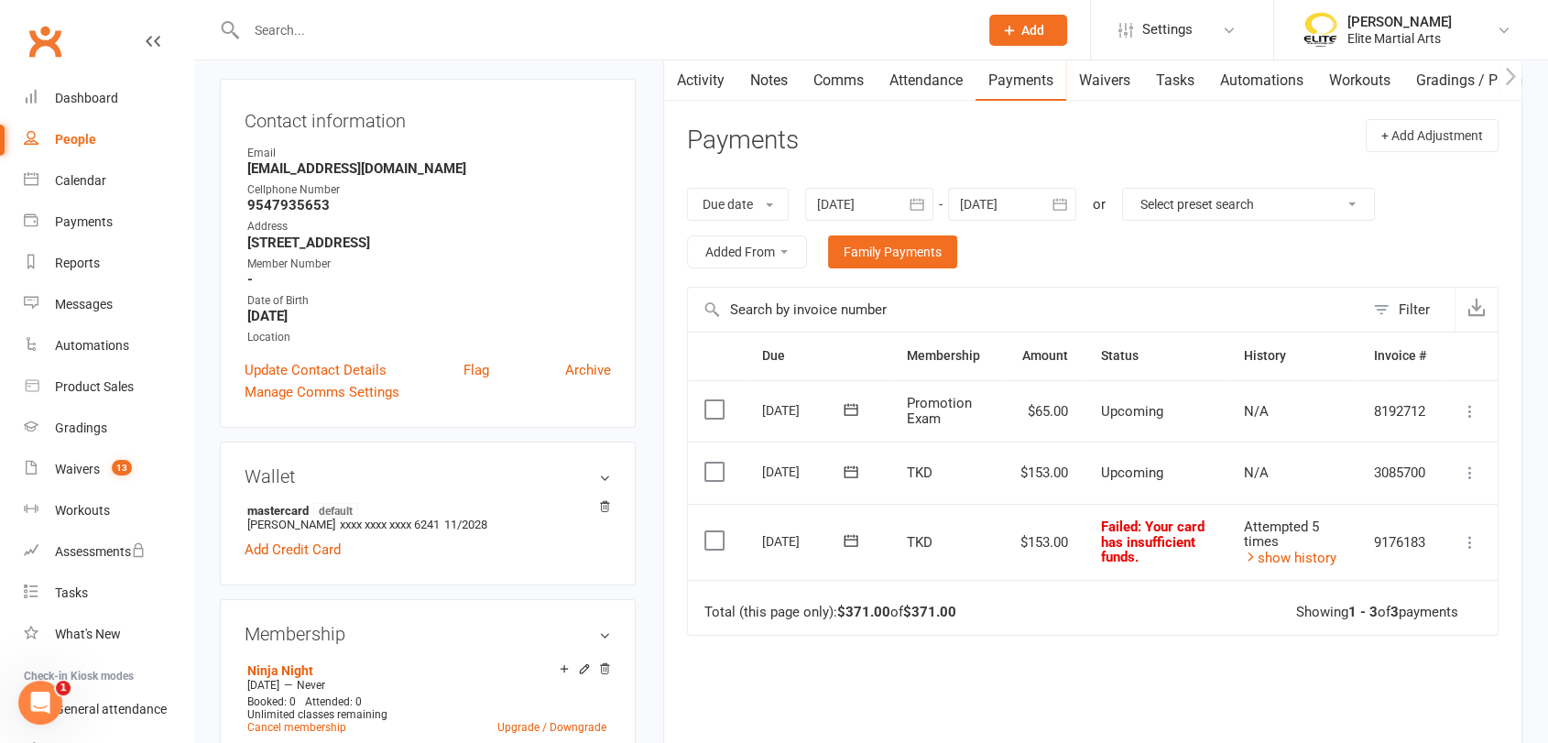
click at [854, 473] on icon at bounding box center [851, 471] width 18 height 18
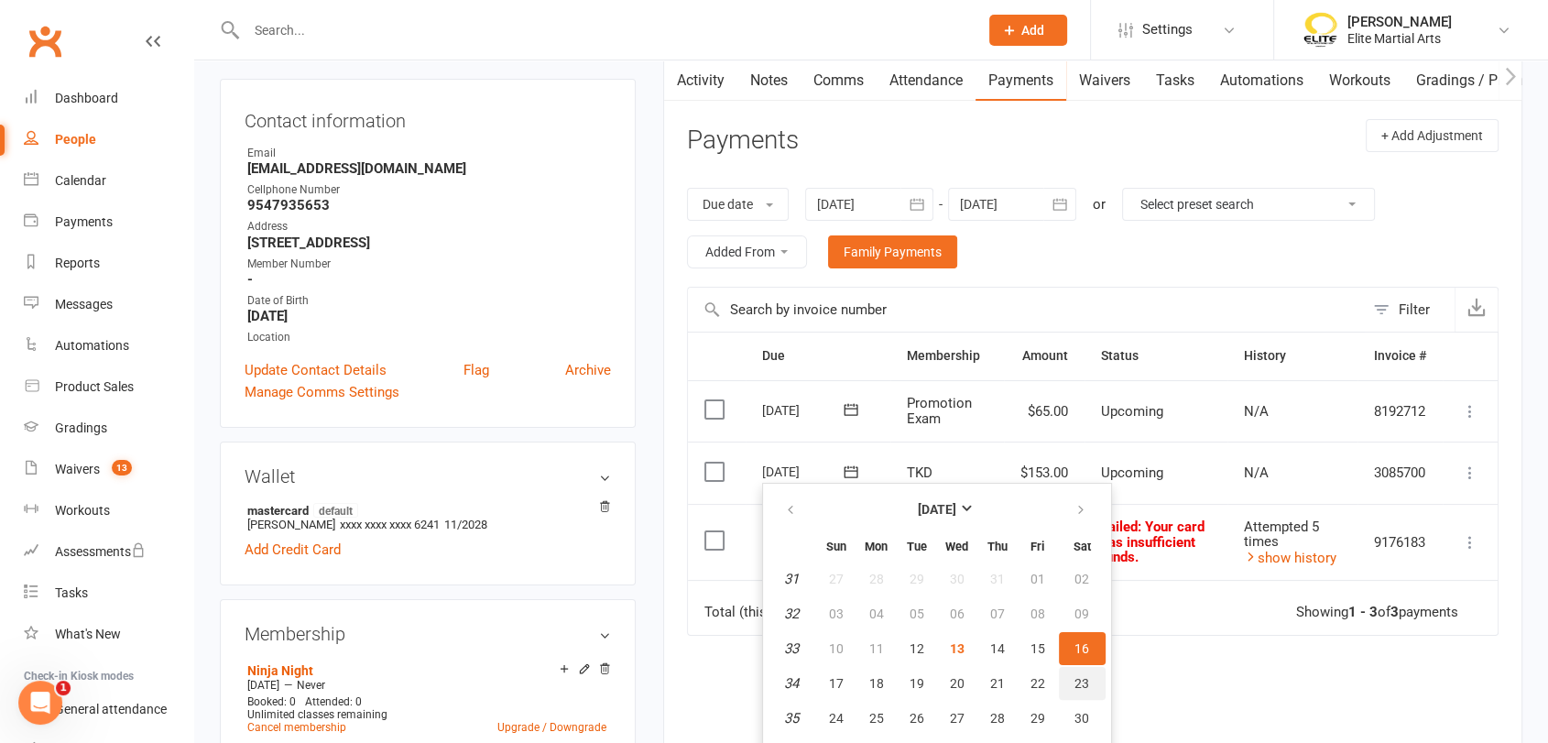
click at [1077, 687] on span "23" at bounding box center [1081, 683] width 15 height 15
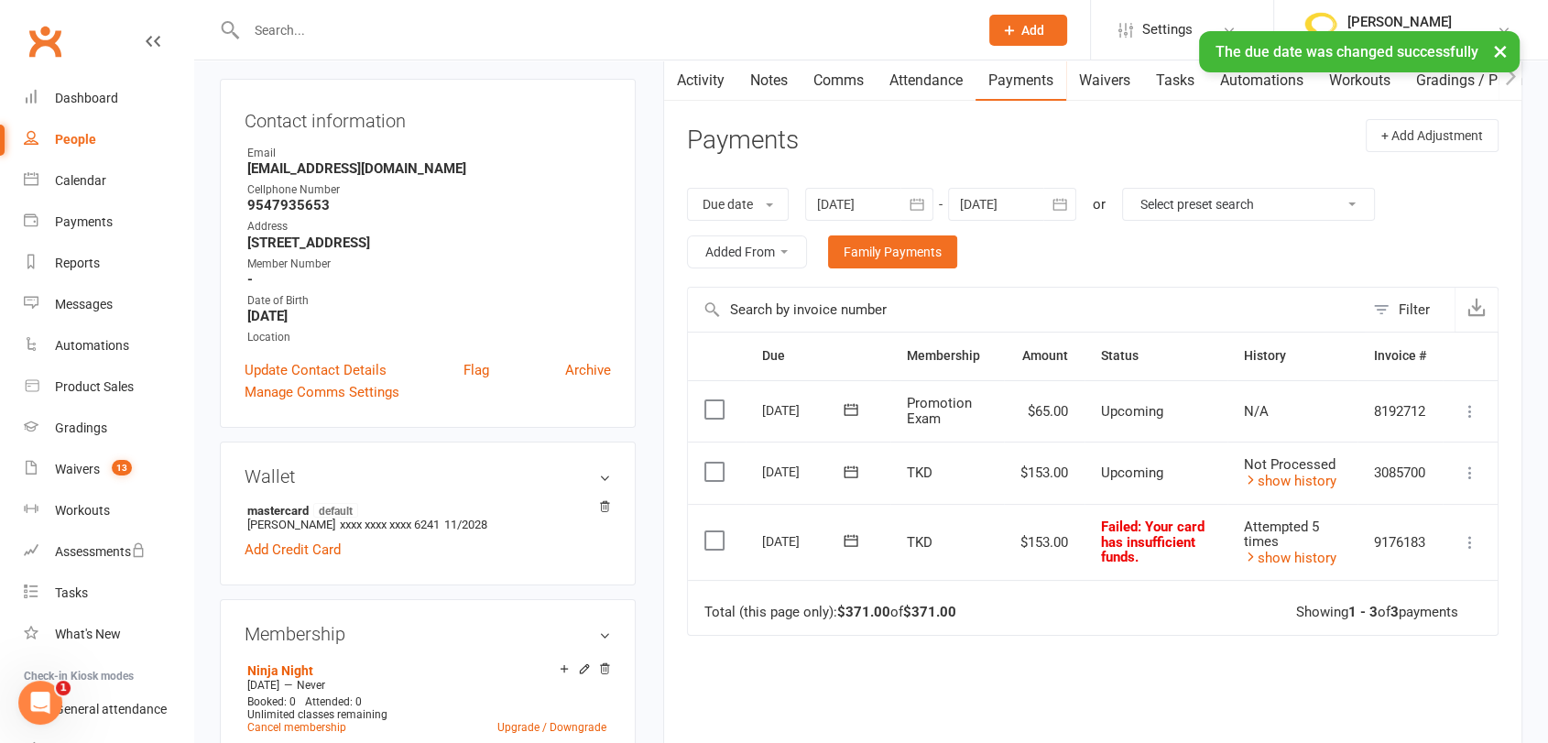
click at [850, 540] on icon at bounding box center [851, 540] width 18 height 18
click at [952, 714] on span "13" at bounding box center [957, 717] width 15 height 15
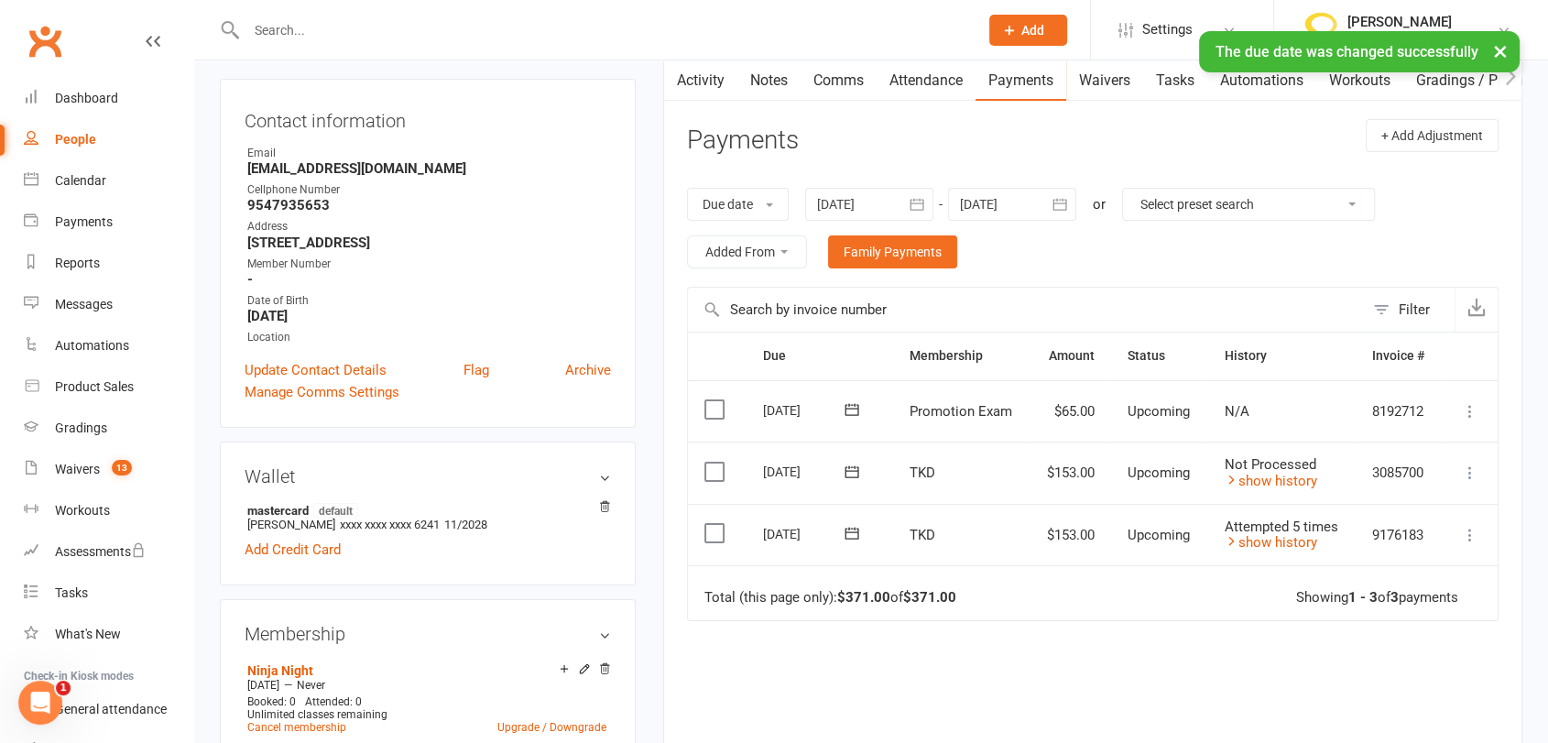
scroll to position [0, 0]
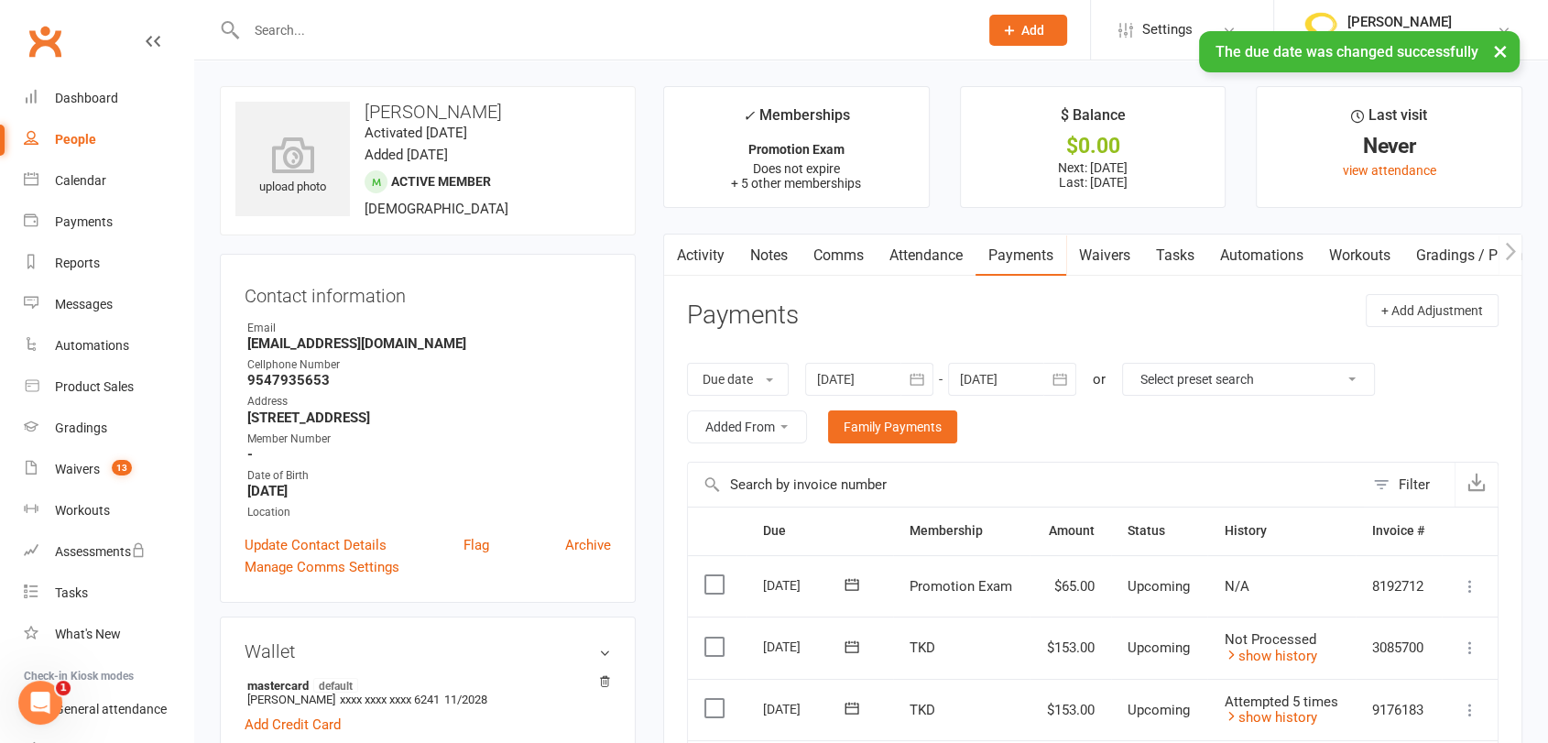
click at [300, 24] on input "text" at bounding box center [603, 30] width 724 height 26
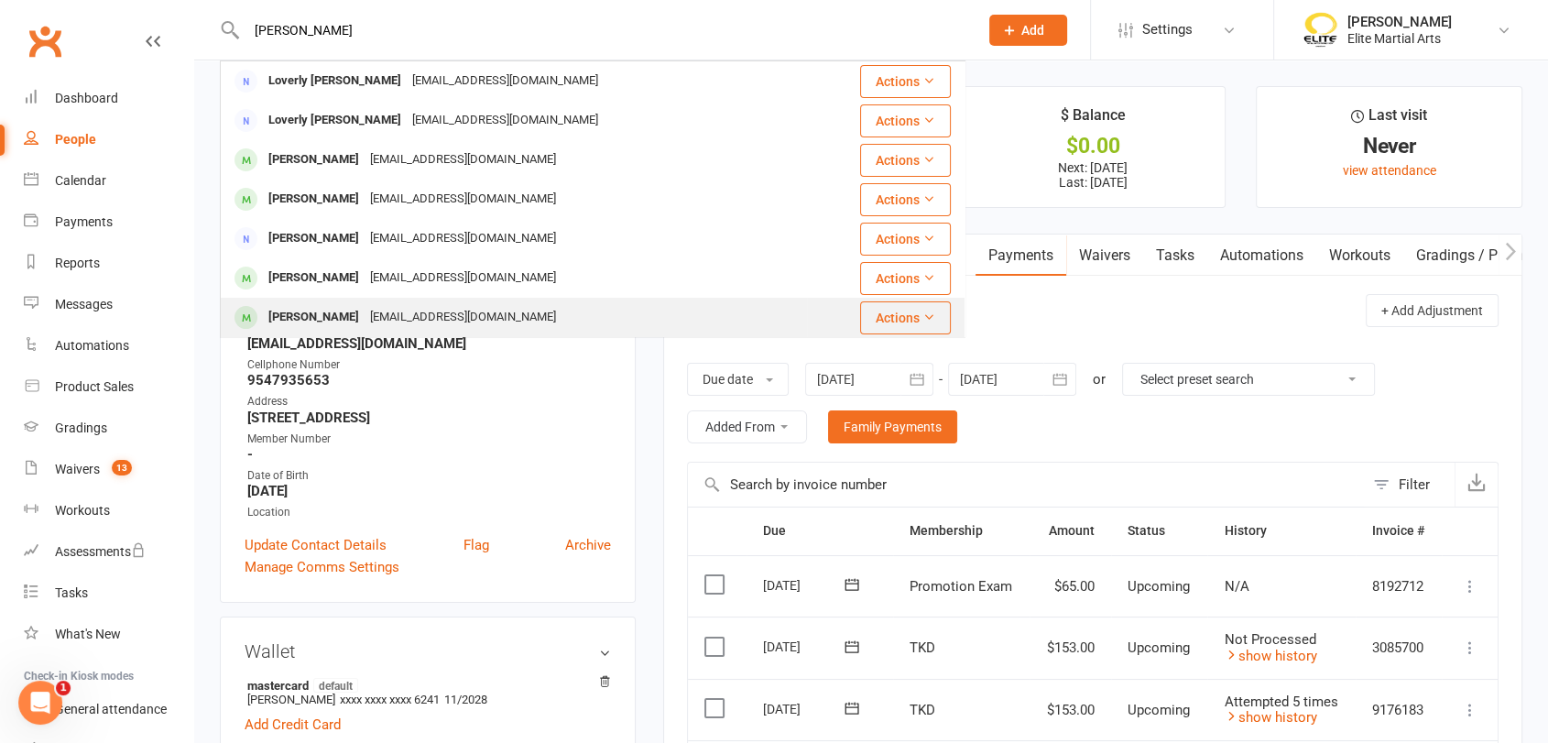
type input "[PERSON_NAME]"
click at [306, 310] on div "[PERSON_NAME]" at bounding box center [314, 317] width 102 height 27
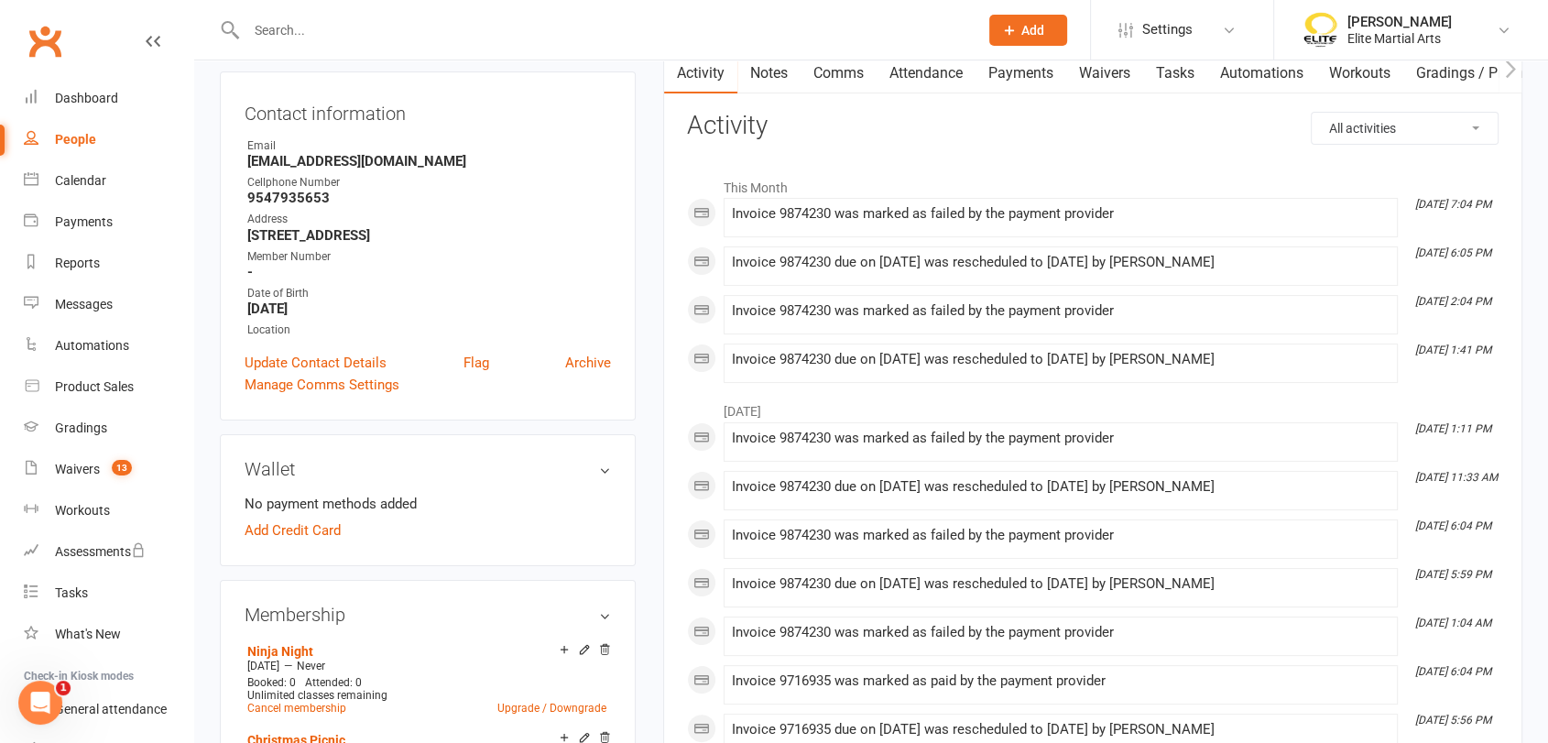
scroll to position [198, 0]
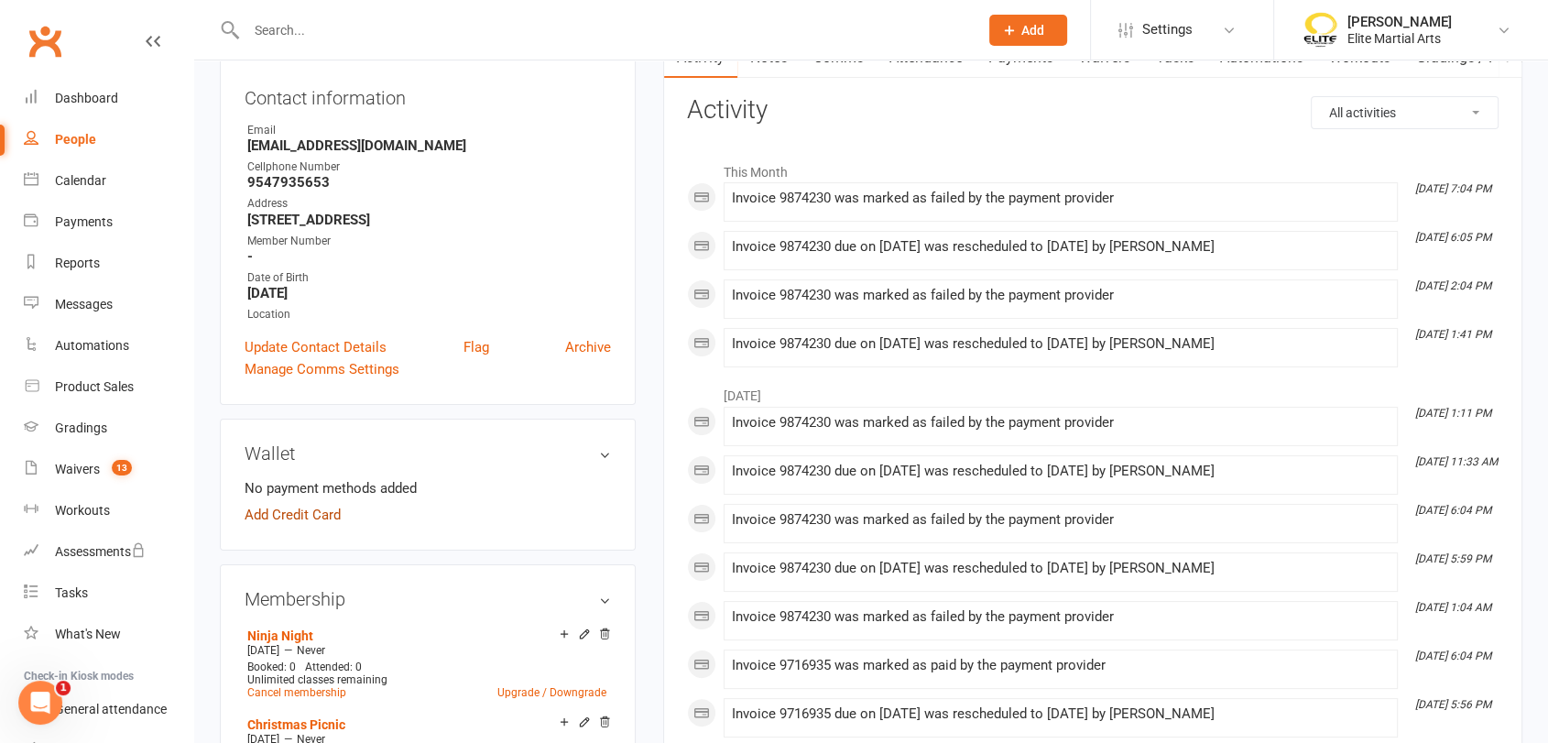
click at [325, 516] on link "Add Credit Card" at bounding box center [293, 515] width 96 height 22
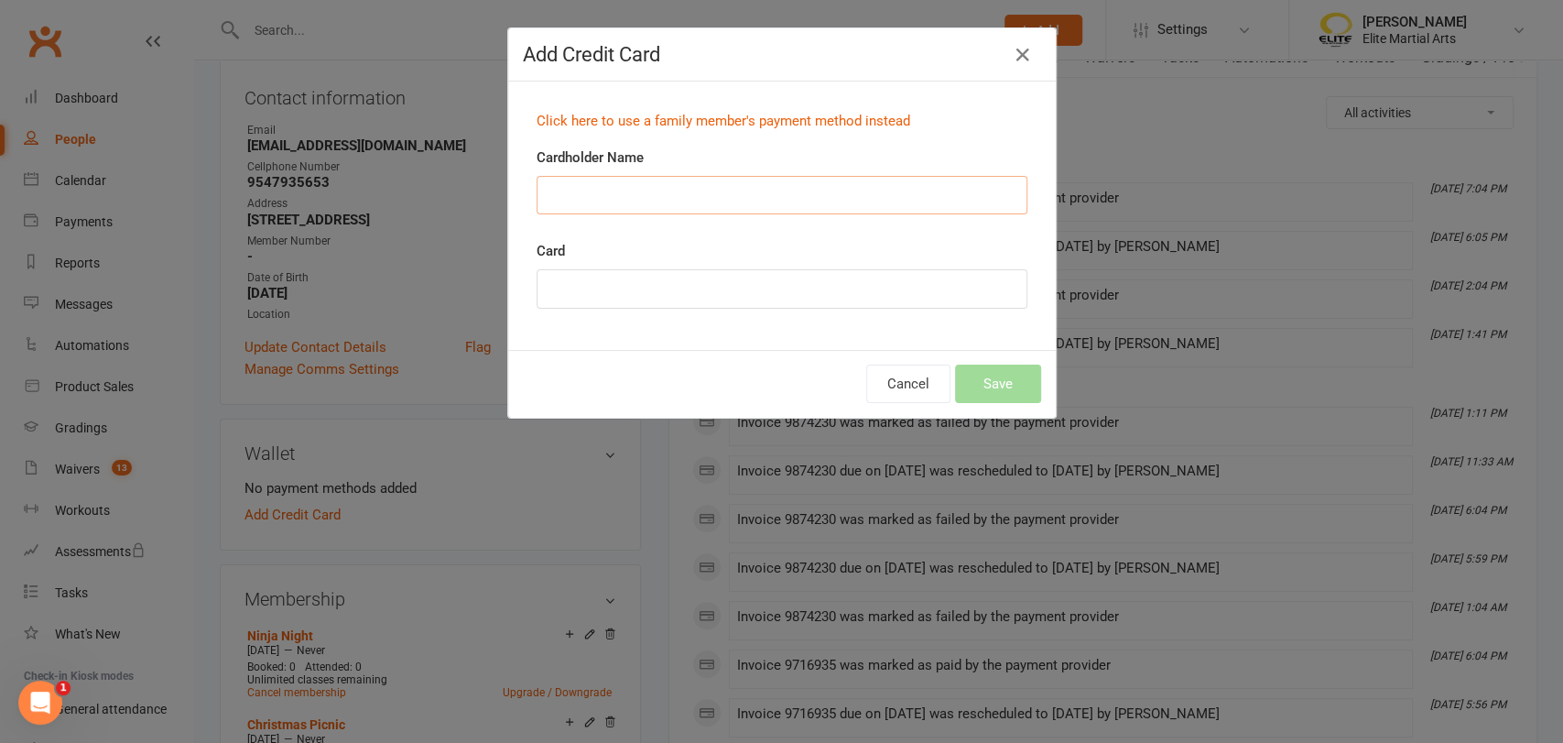
click at [578, 192] on input "Cardholder Name" at bounding box center [782, 195] width 491 height 38
type input "e"
click at [653, 121] on link "Click here to use a family member's payment method instead" at bounding box center [724, 121] width 374 height 16
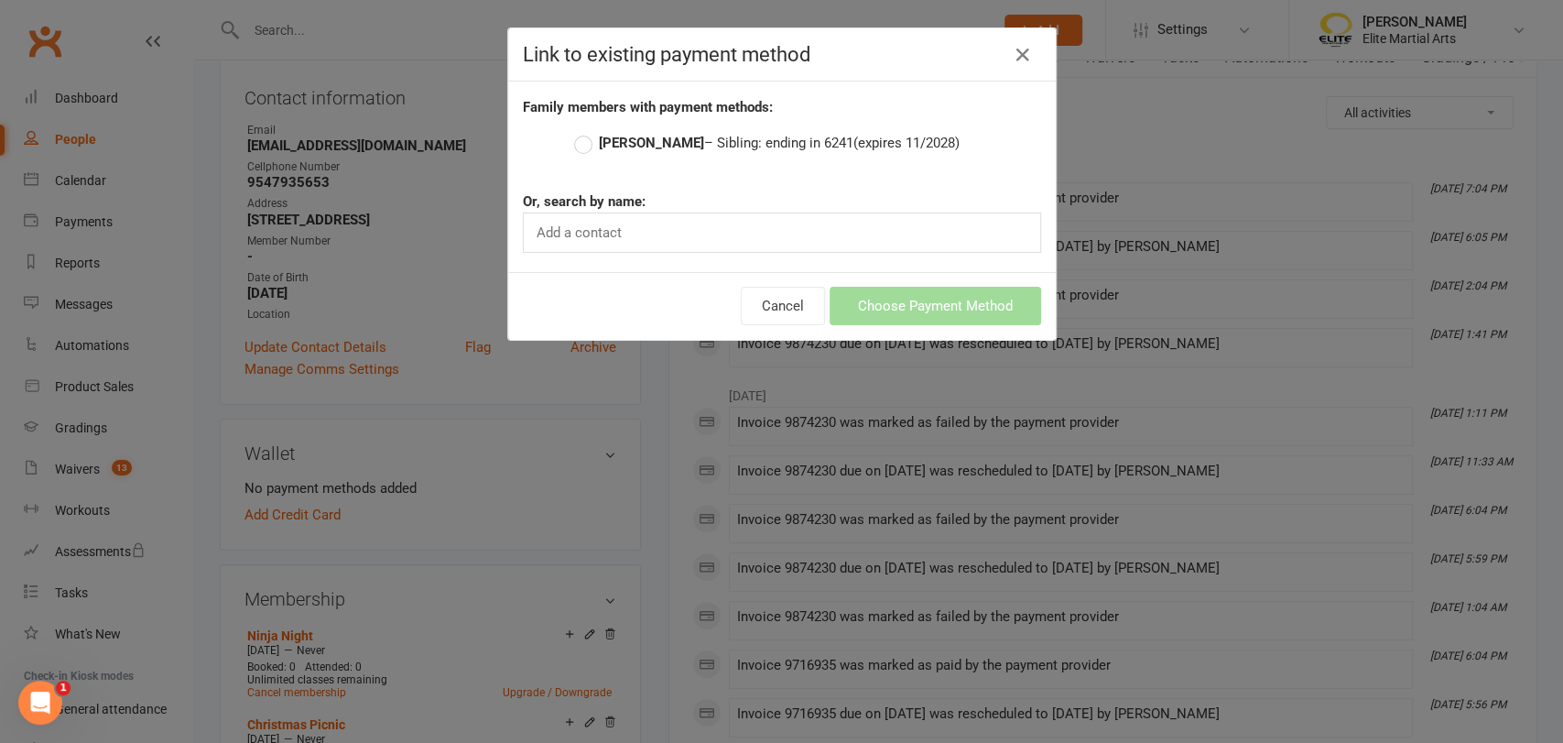
click at [574, 142] on label "[PERSON_NAME] – Sibling: ending in 6241 (expires 11/2028)" at bounding box center [767, 143] width 386 height 22
click at [574, 132] on input "[PERSON_NAME] – Sibling: ending in 6241 (expires 11/2028)" at bounding box center [580, 132] width 12 height 0
click at [908, 313] on button "Choose Payment Method" at bounding box center [936, 306] width 212 height 38
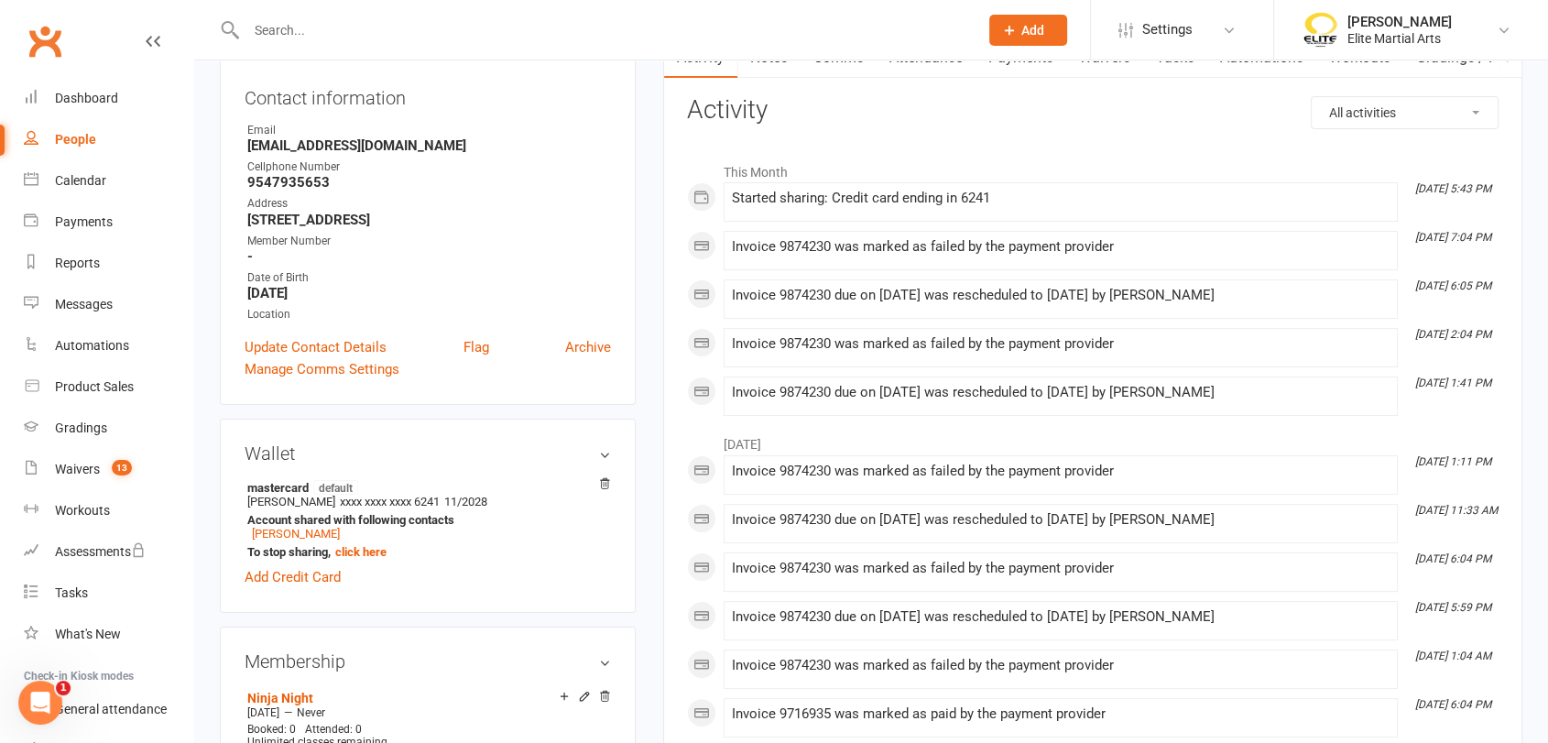
scroll to position [0, 0]
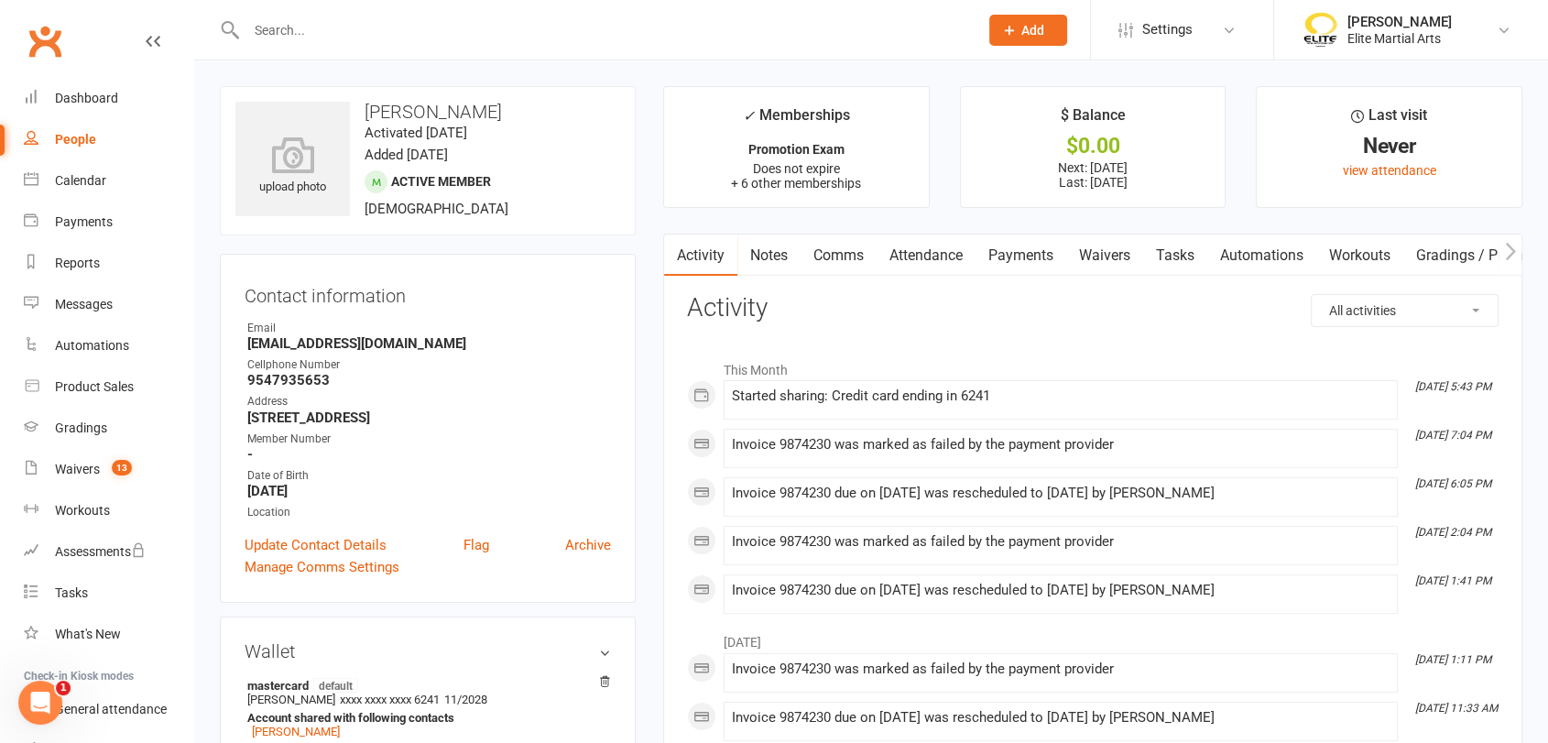
click at [1040, 254] on link "Payments" at bounding box center [1020, 255] width 91 height 42
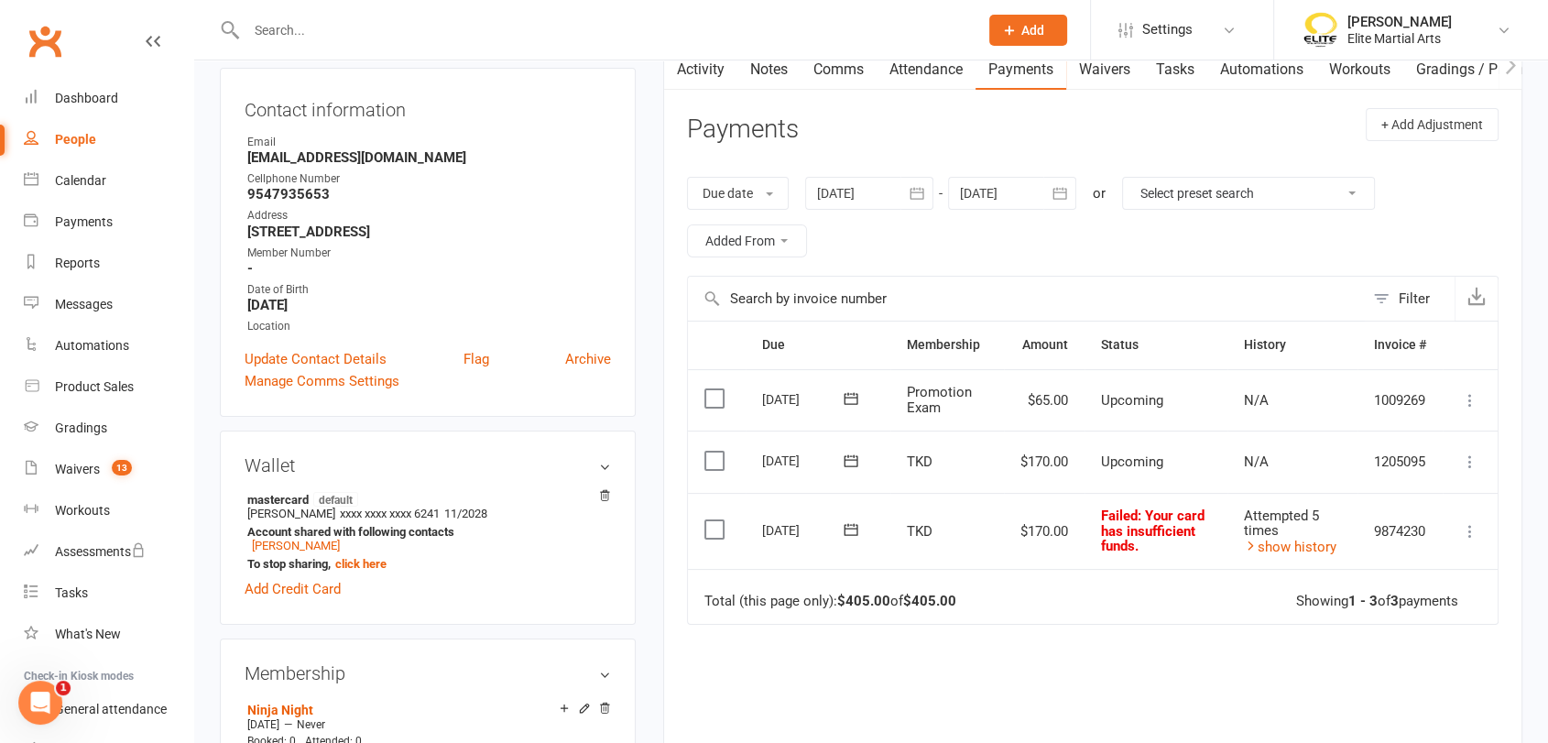
scroll to position [195, 0]
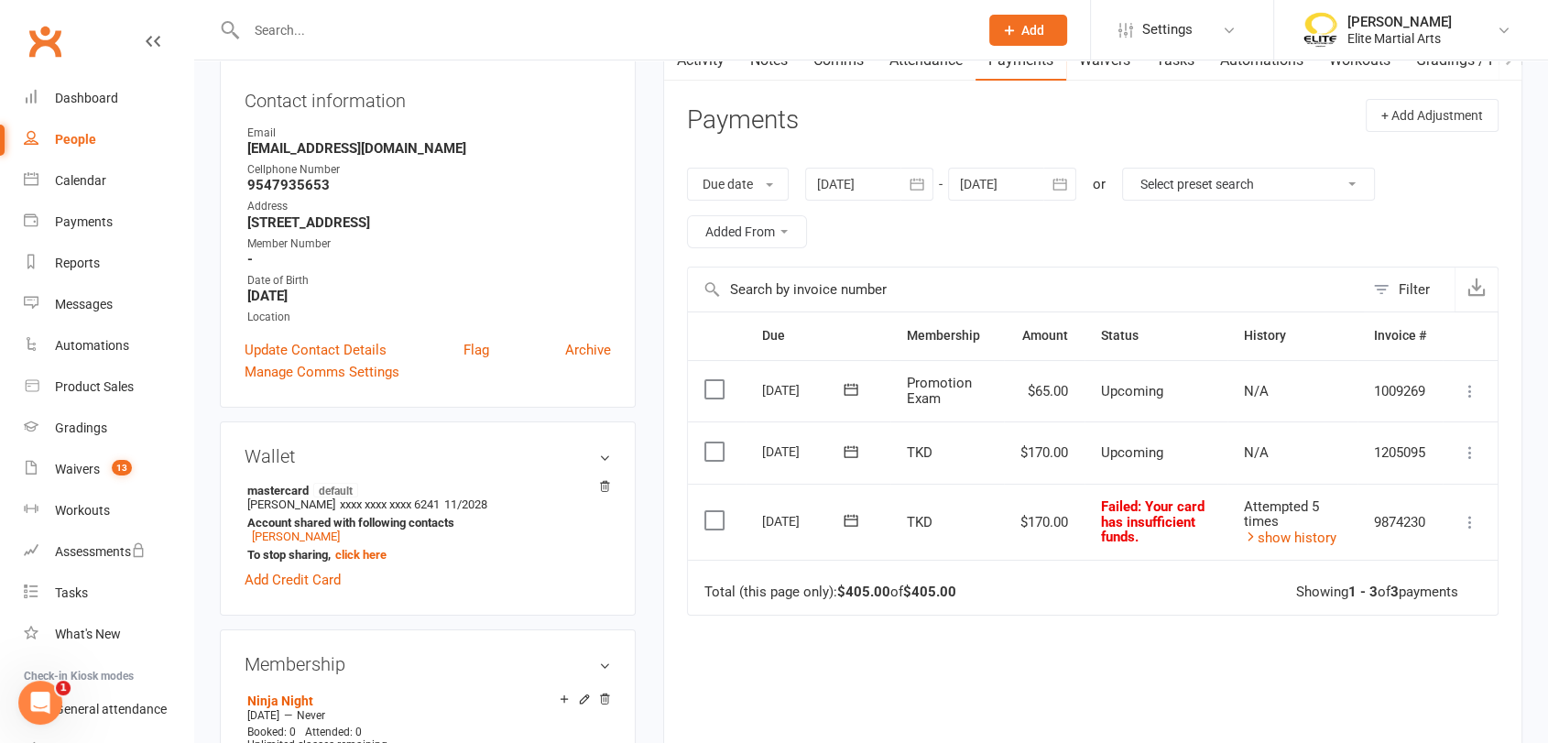
click at [850, 519] on icon at bounding box center [851, 520] width 18 height 18
click at [952, 696] on span "13" at bounding box center [957, 697] width 15 height 15
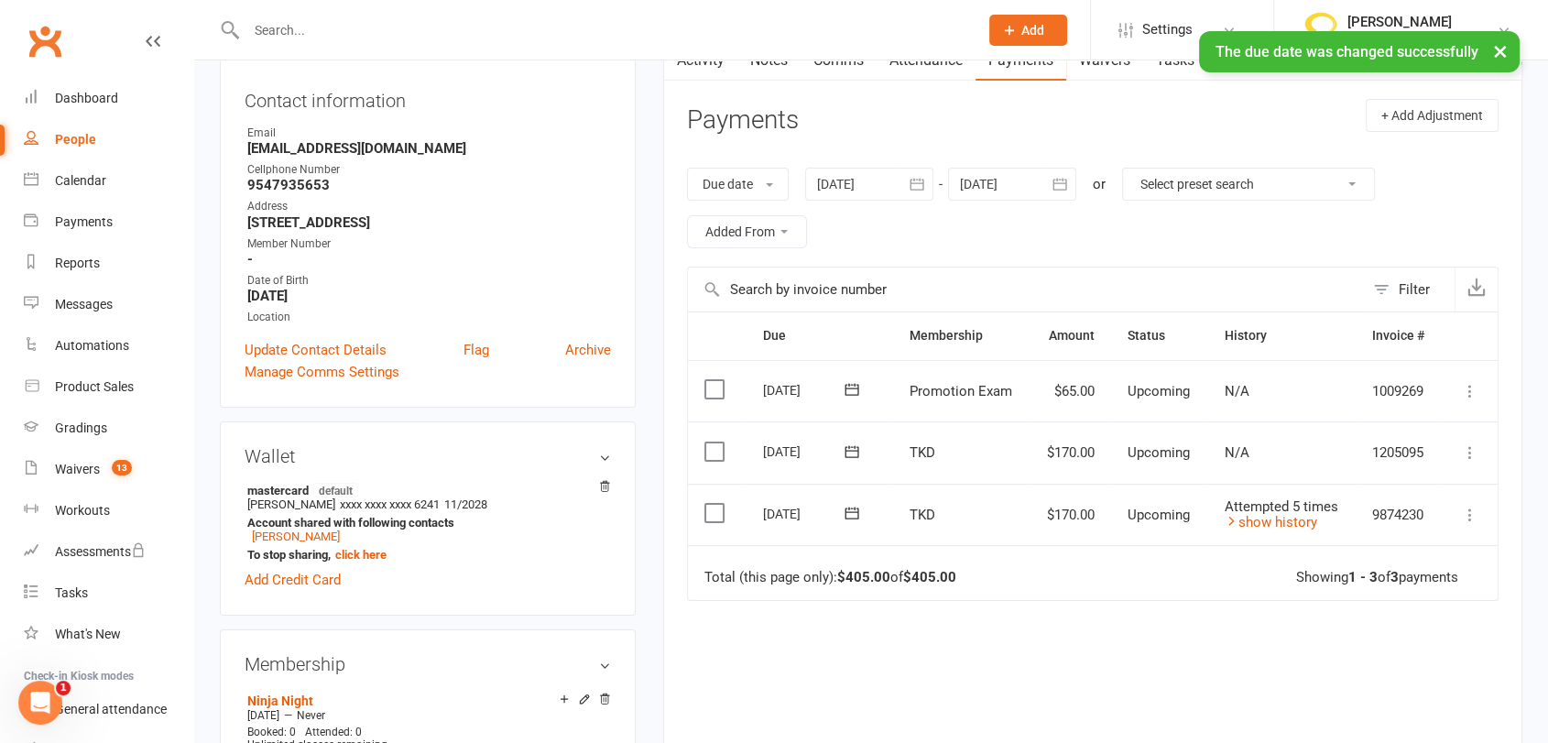
click at [843, 448] on icon at bounding box center [852, 451] width 18 height 18
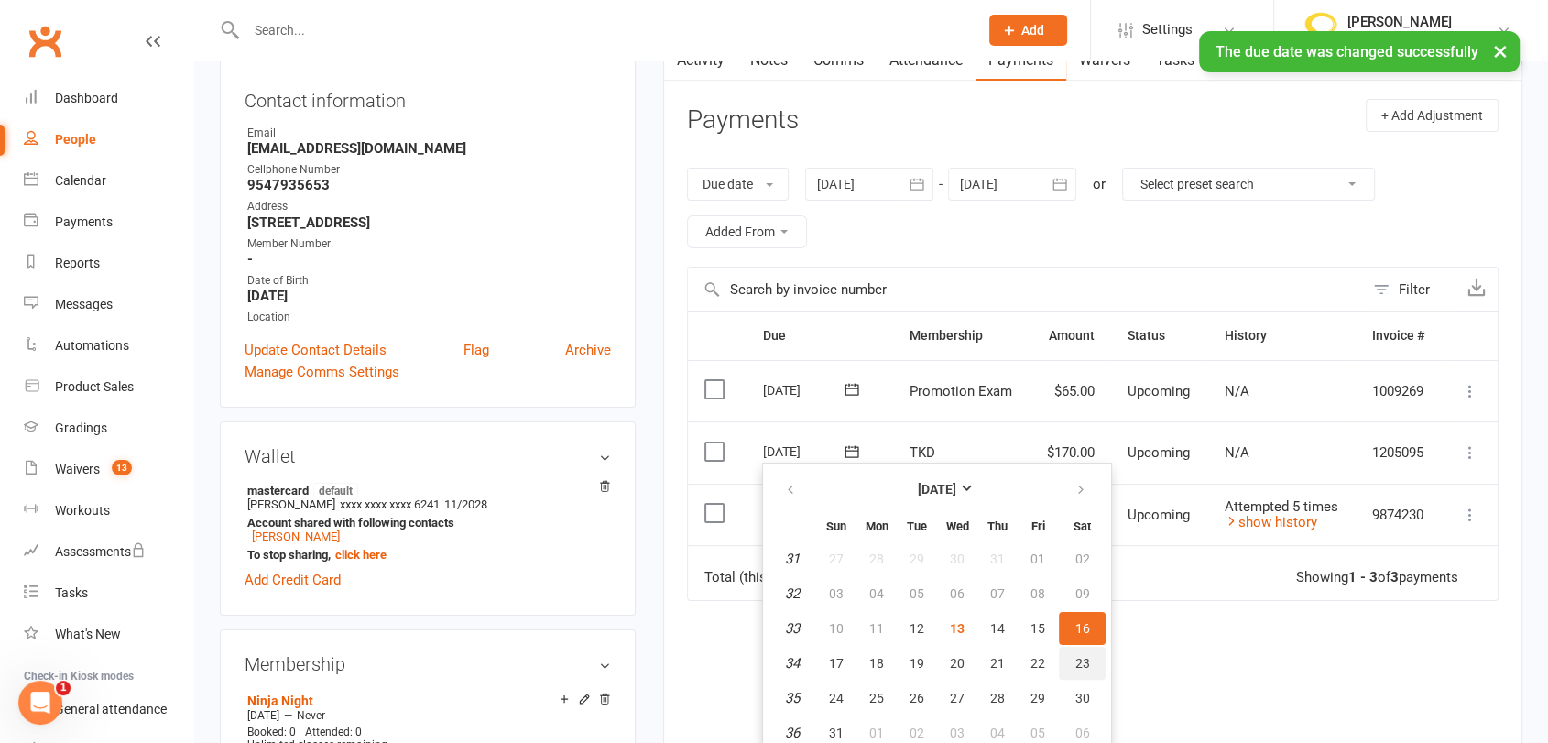
click at [1081, 662] on span "23" at bounding box center [1082, 663] width 15 height 15
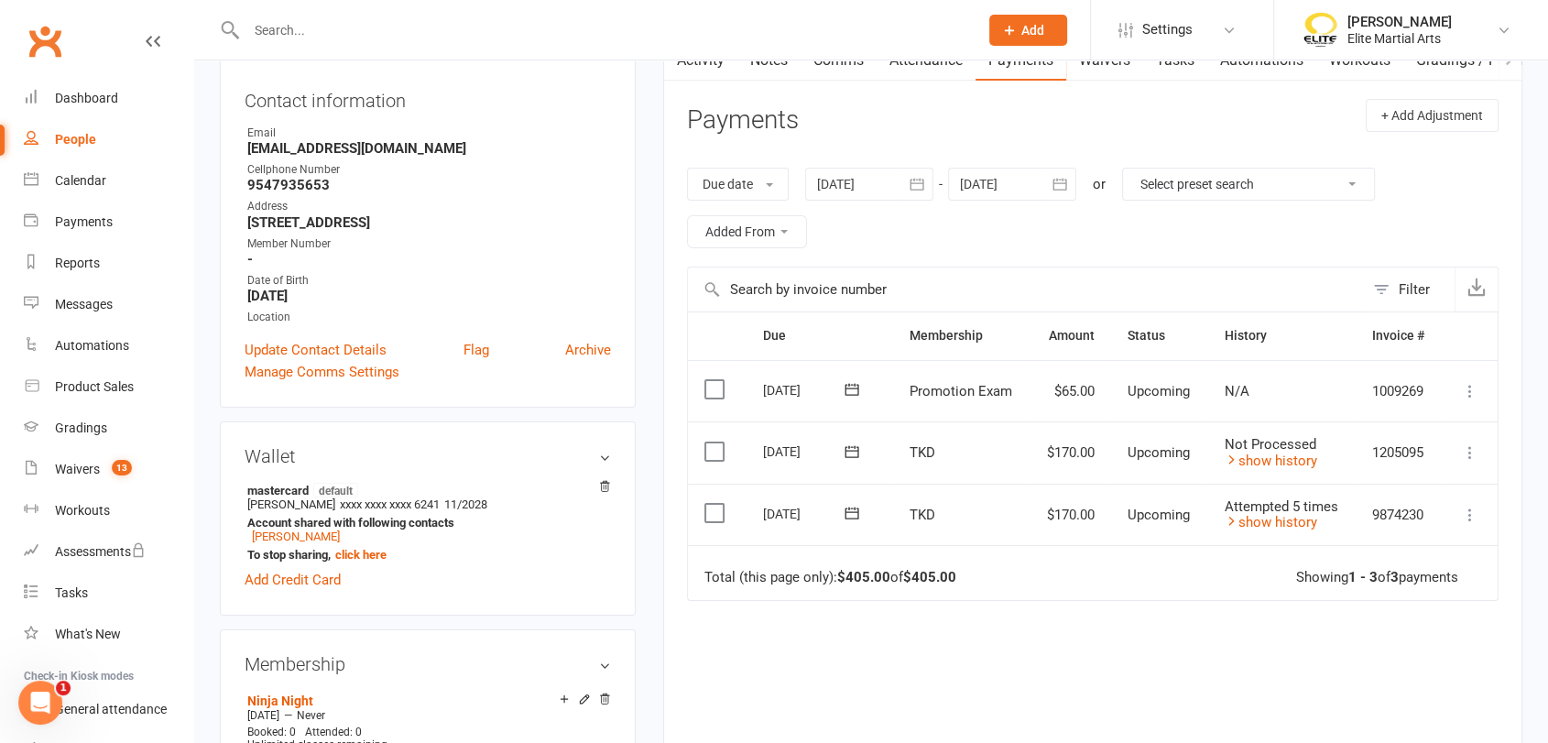
click at [267, 178] on strong "9547935653" at bounding box center [429, 185] width 364 height 16
click at [338, 34] on input "text" at bounding box center [603, 30] width 724 height 26
click at [294, 38] on input "text" at bounding box center [603, 30] width 724 height 26
type input "B"
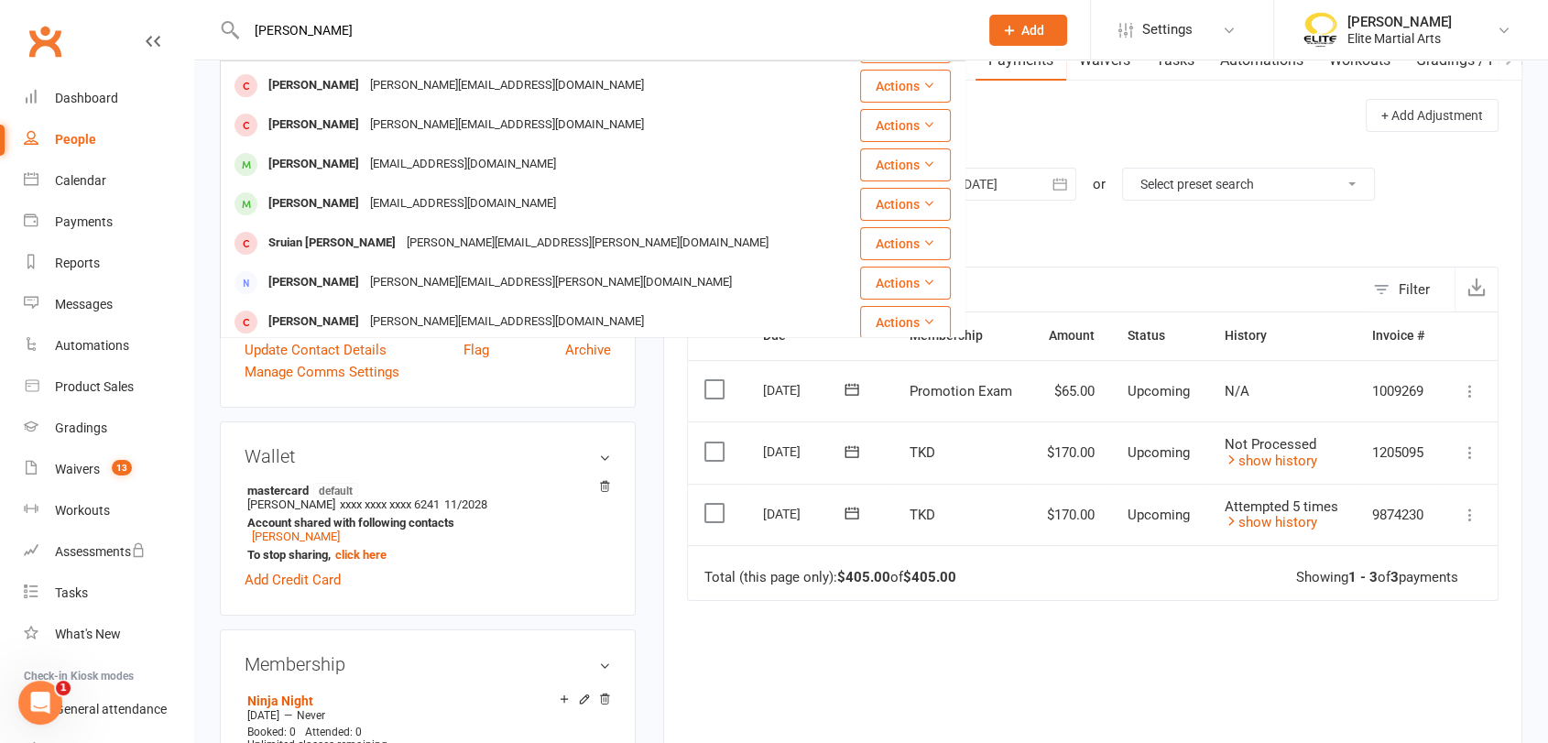
scroll to position [272, 0]
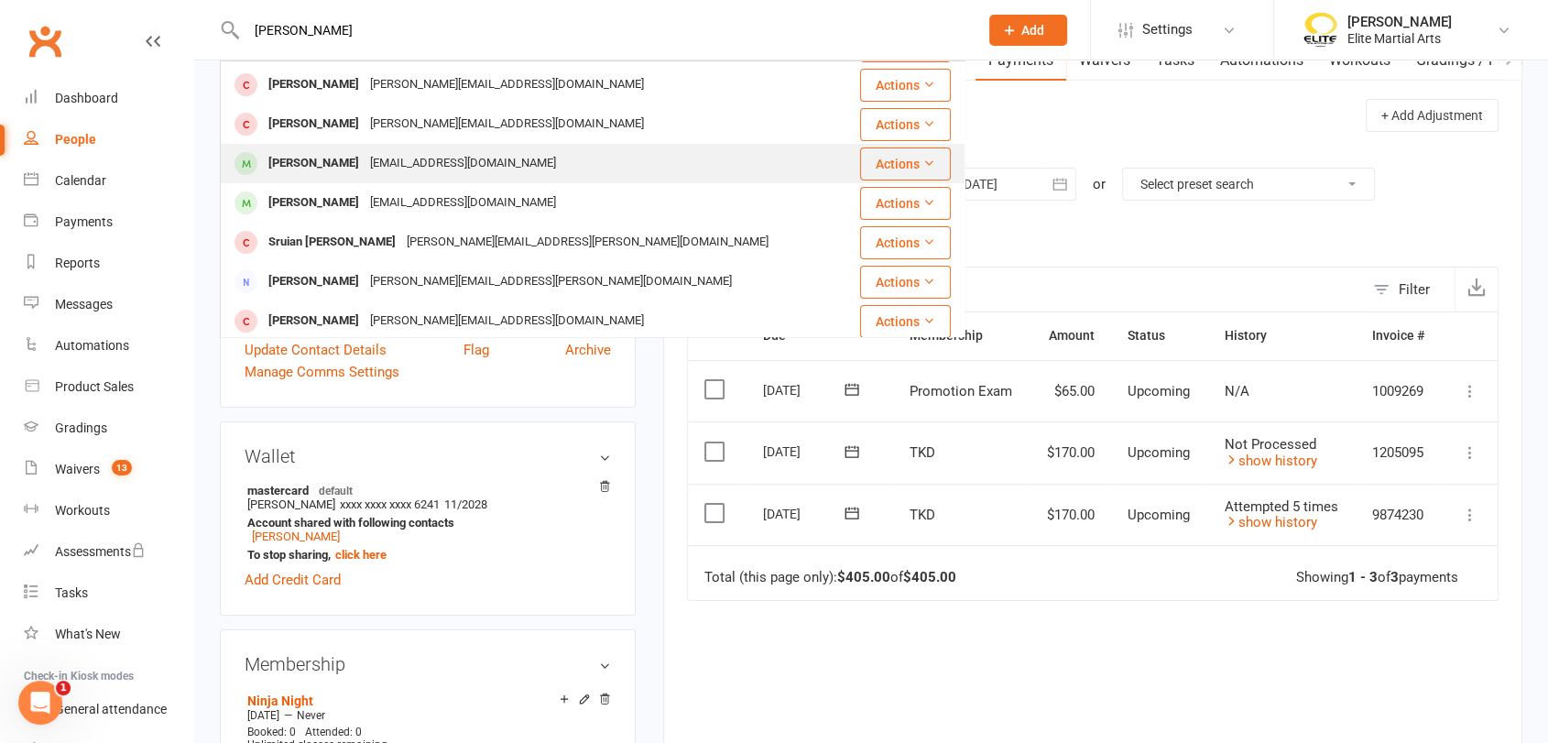
type input "[PERSON_NAME]"
click at [336, 163] on div "[PERSON_NAME]" at bounding box center [314, 163] width 102 height 27
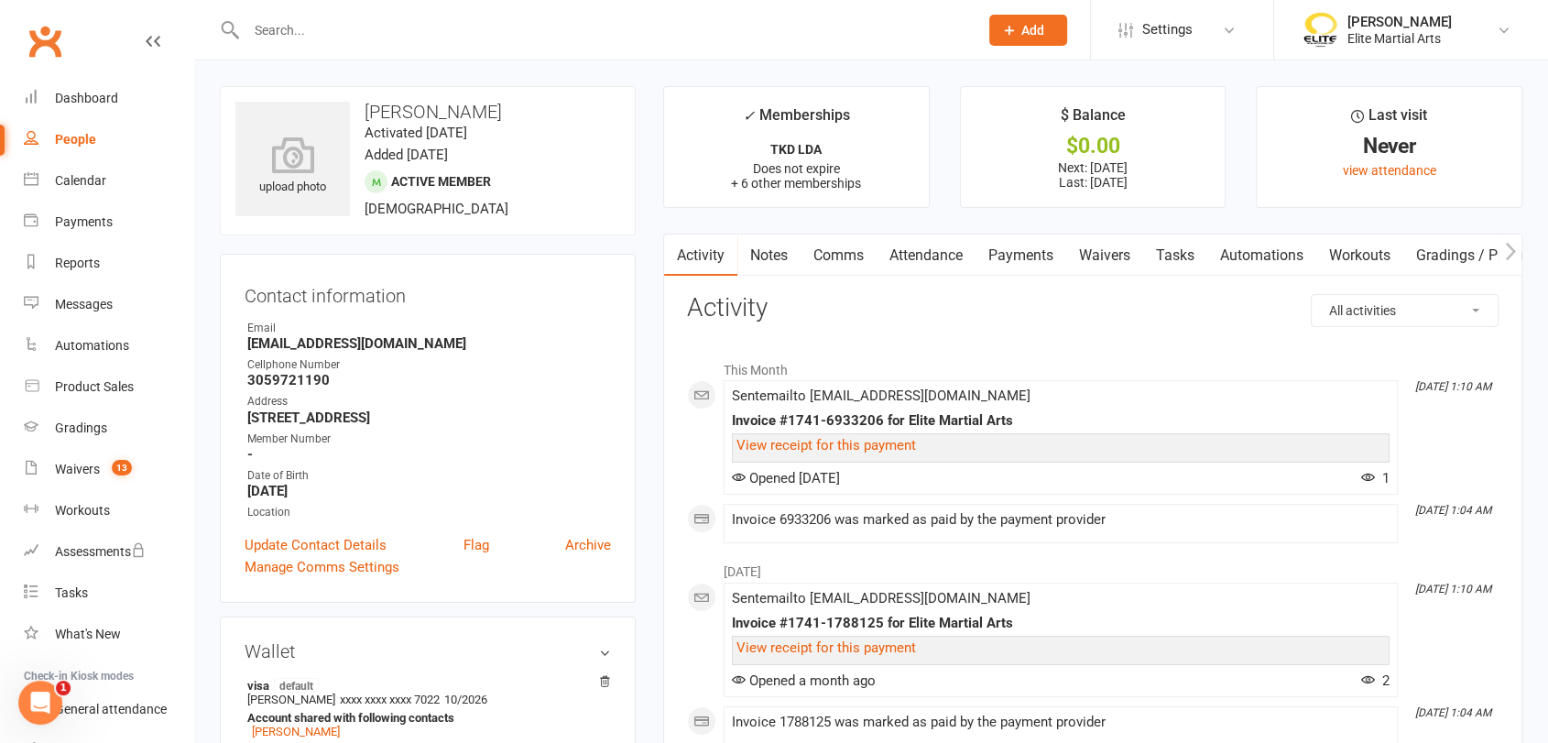
click at [1026, 258] on link "Payments" at bounding box center [1020, 255] width 91 height 42
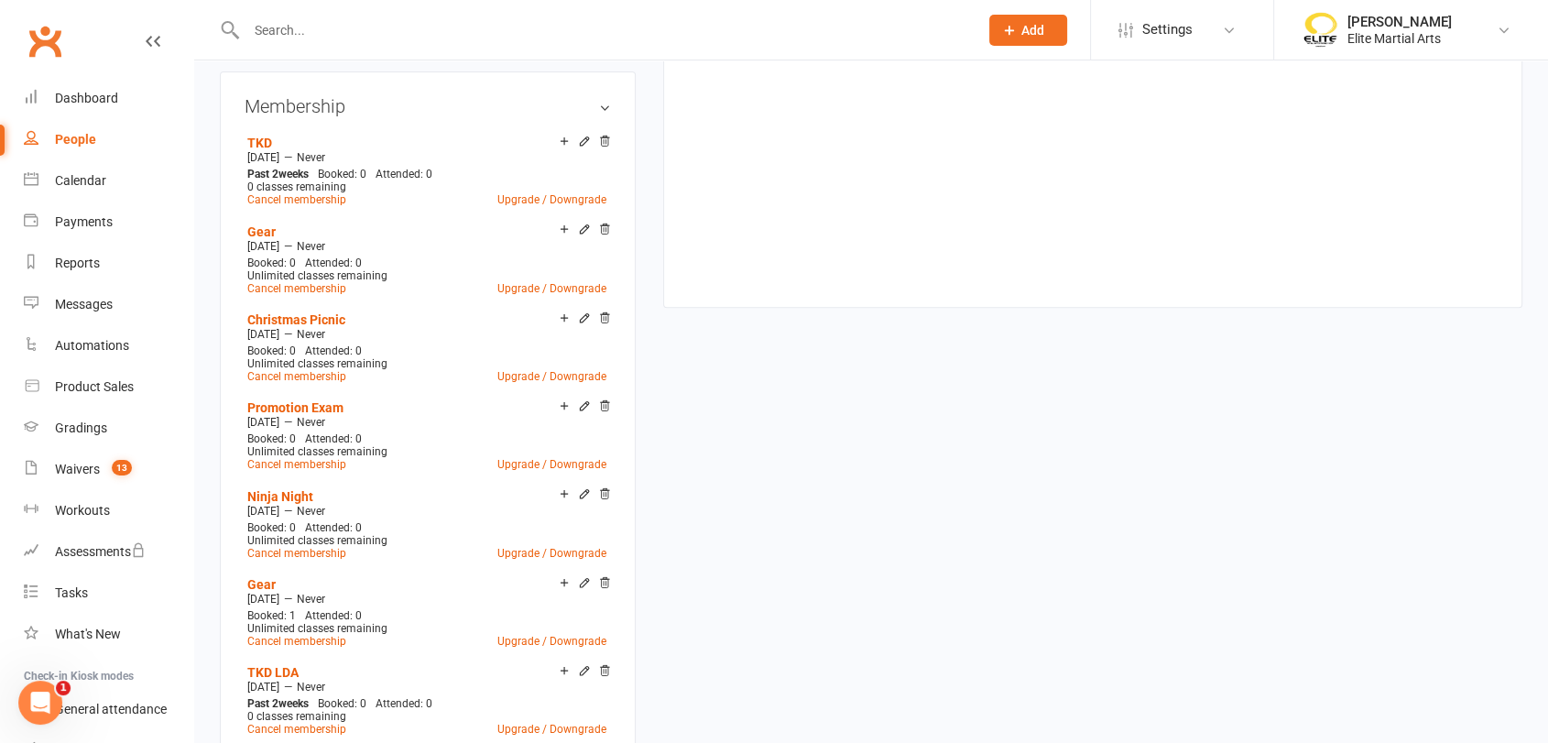
scroll to position [956, 0]
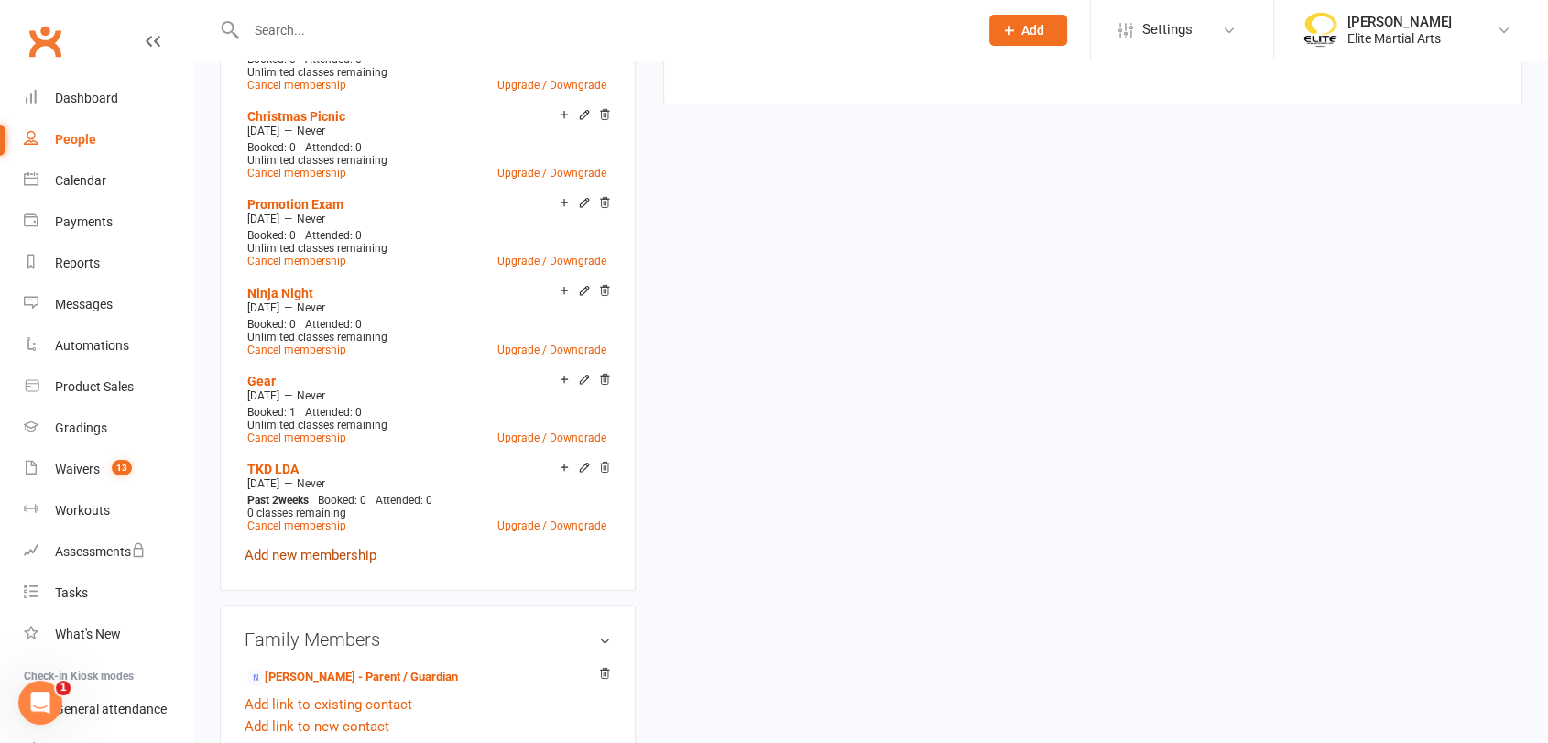
click at [347, 552] on link "Add new membership" at bounding box center [311, 555] width 132 height 16
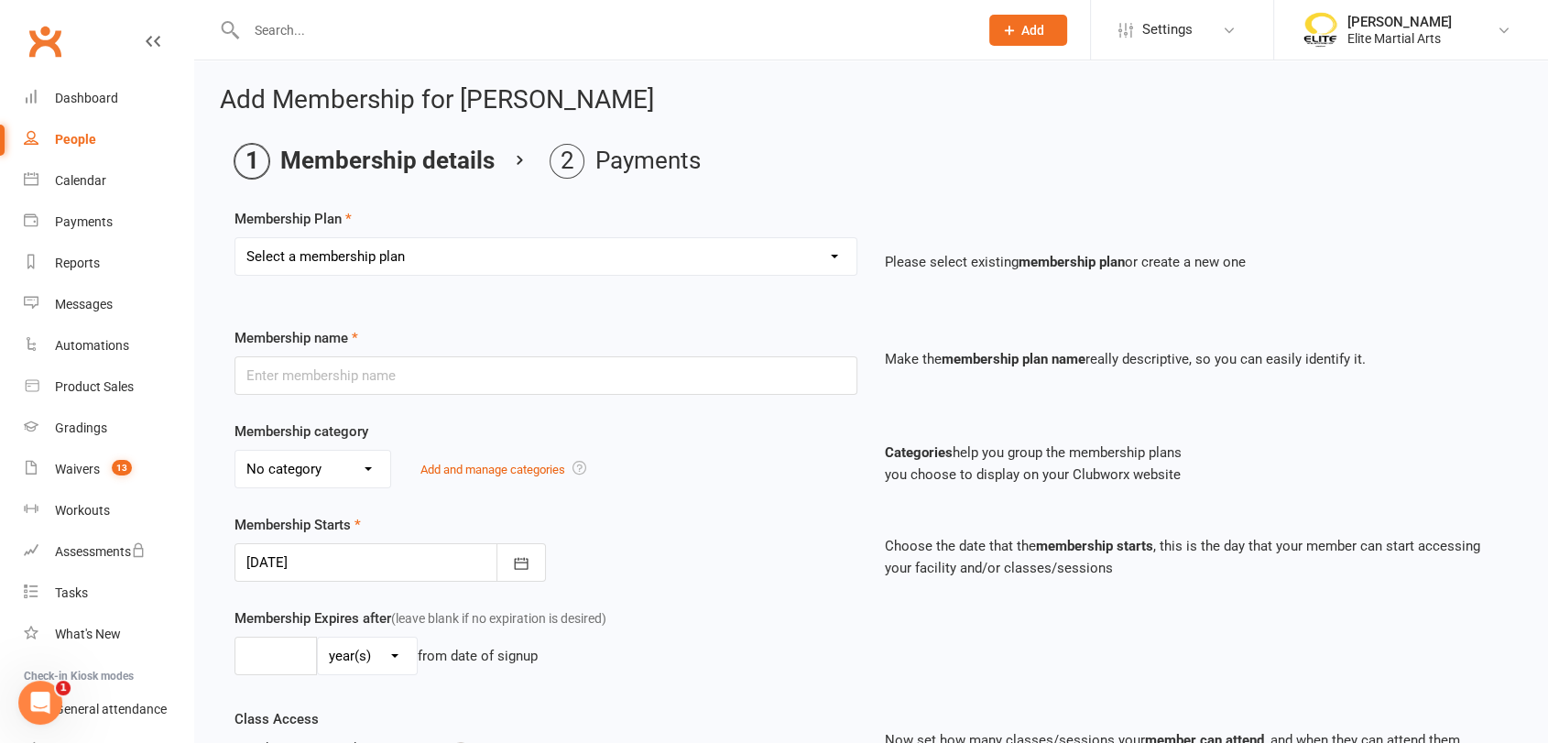
click at [485, 266] on select "Select a membership plan Create new Membership Plan TKD Kickboxing Jiujitisu TK…" at bounding box center [545, 256] width 621 height 37
select select "8"
click at [235, 238] on select "Select a membership plan Create new Membership Plan TKD Kickboxing Jiujitisu TK…" at bounding box center [545, 256] width 621 height 37
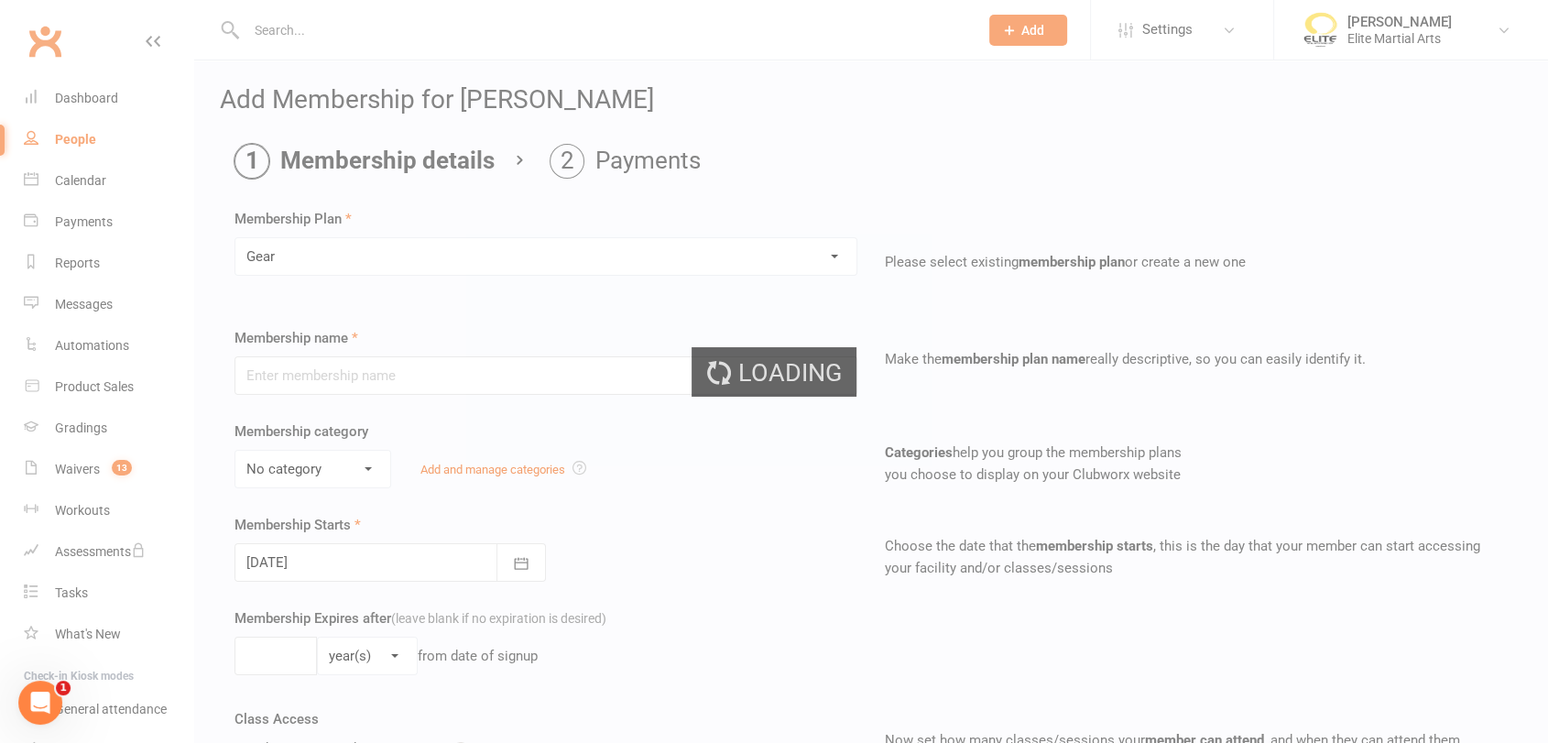
type input "Gear"
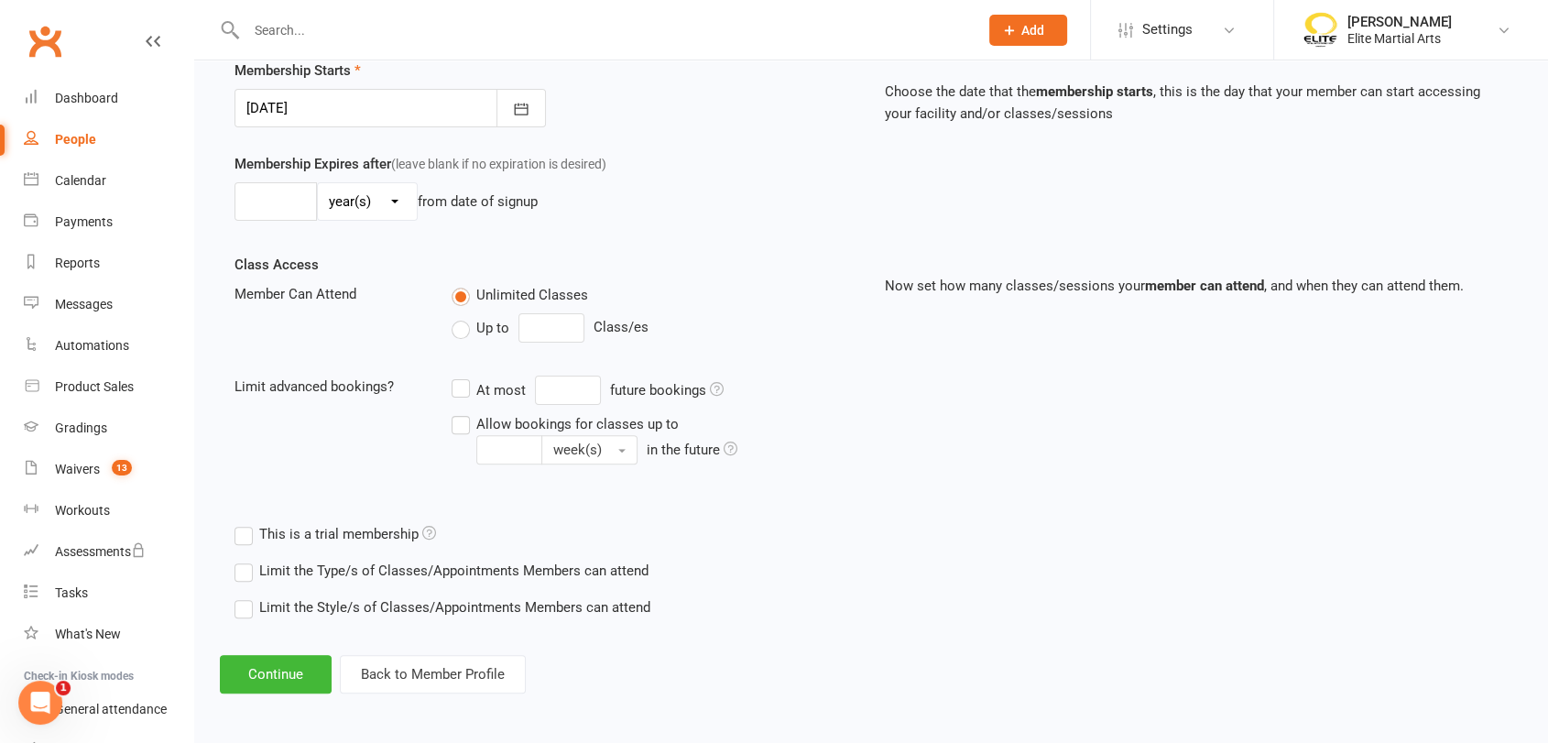
scroll to position [455, 0]
click at [287, 672] on button "Continue" at bounding box center [276, 673] width 112 height 38
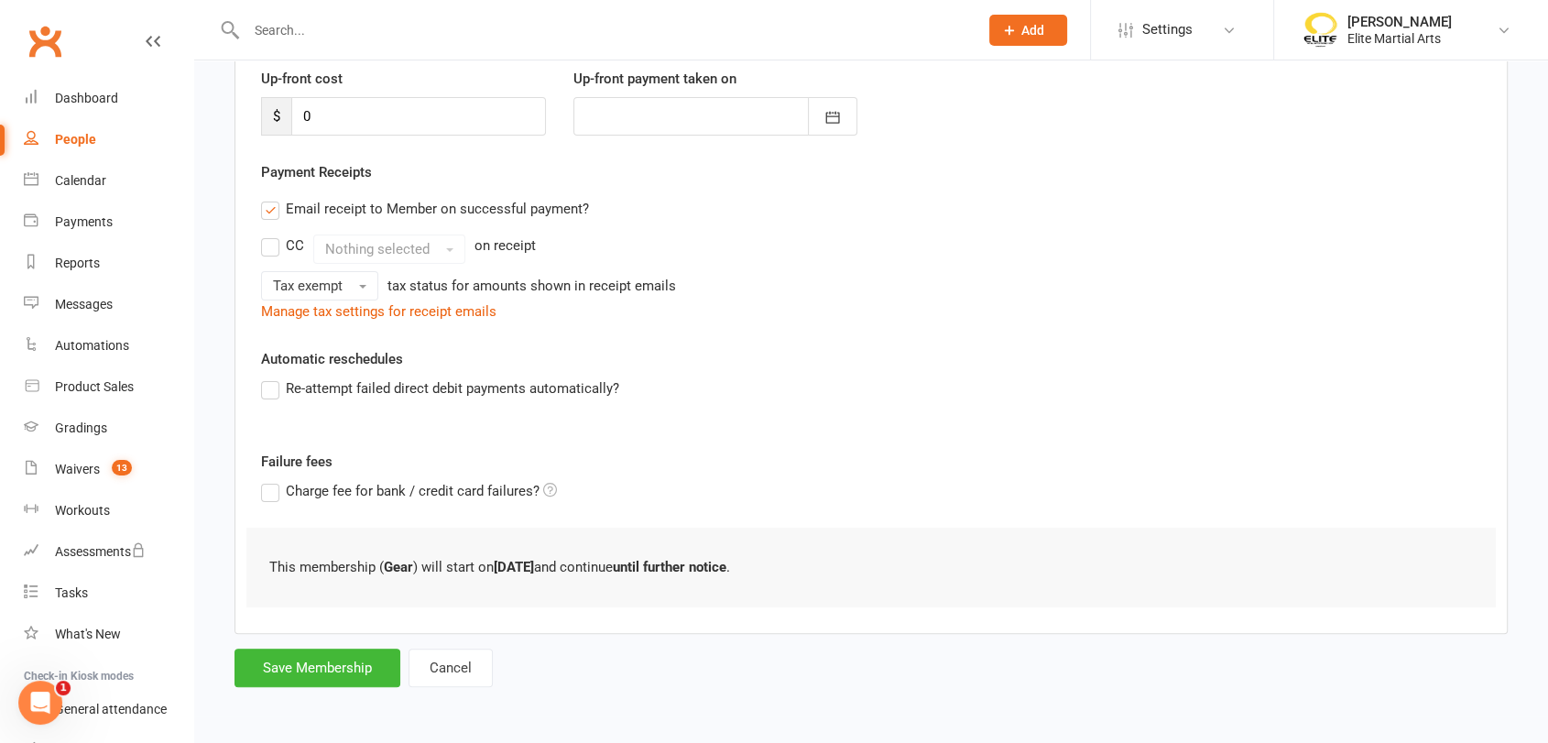
scroll to position [0, 0]
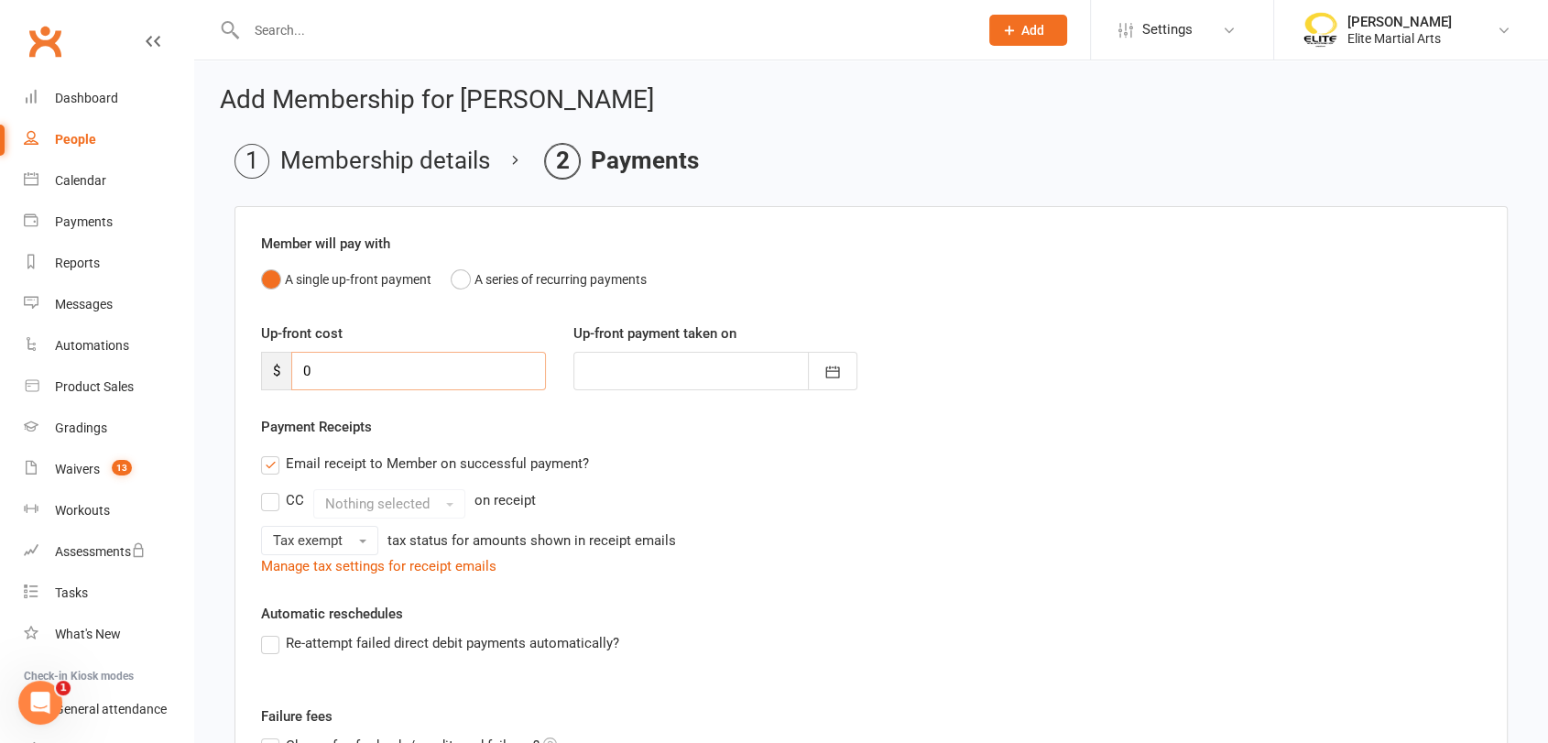
click at [316, 367] on input "0" at bounding box center [418, 371] width 255 height 38
type input "4"
type input "[DATE]"
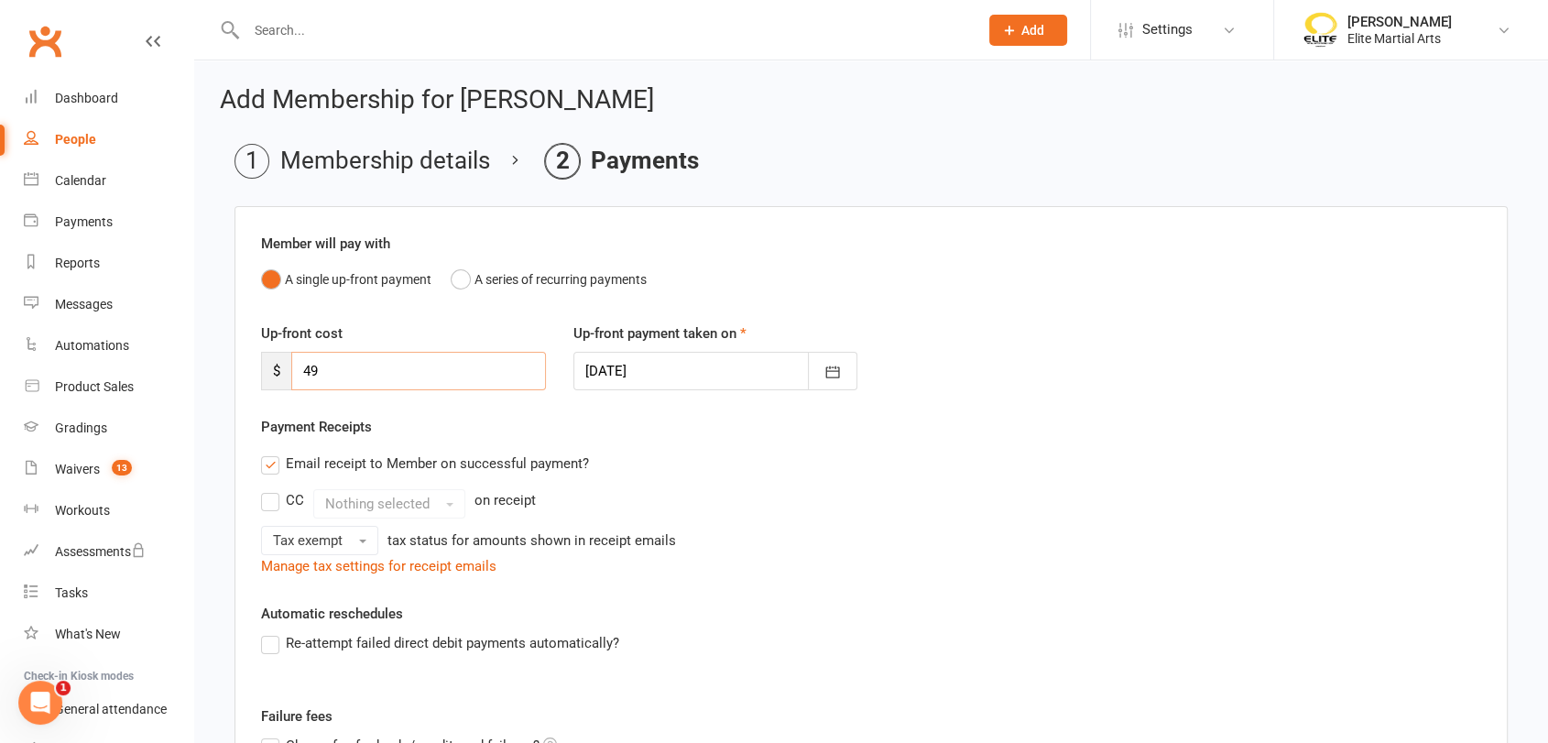
type input "49"
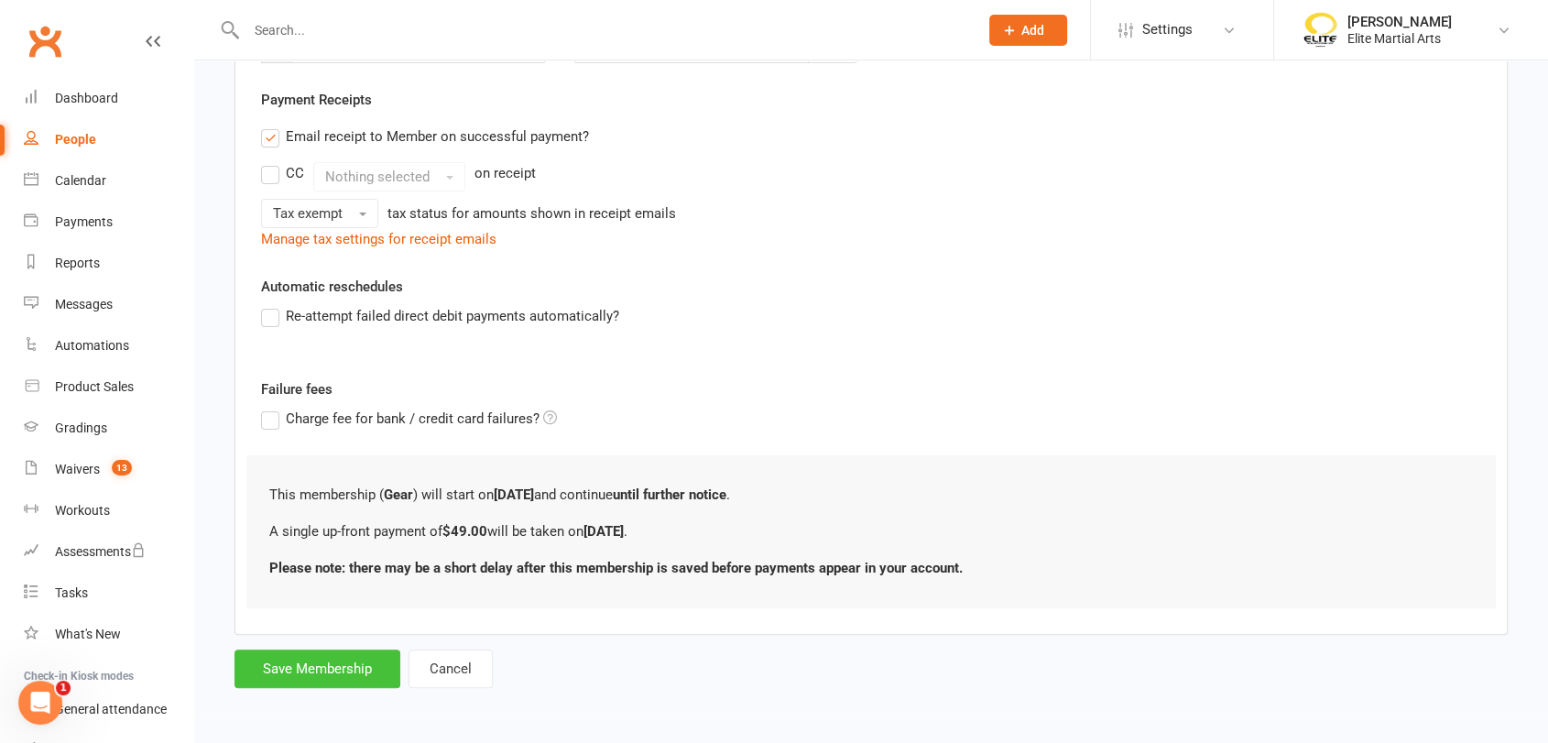
click at [300, 669] on button "Save Membership" at bounding box center [317, 668] width 166 height 38
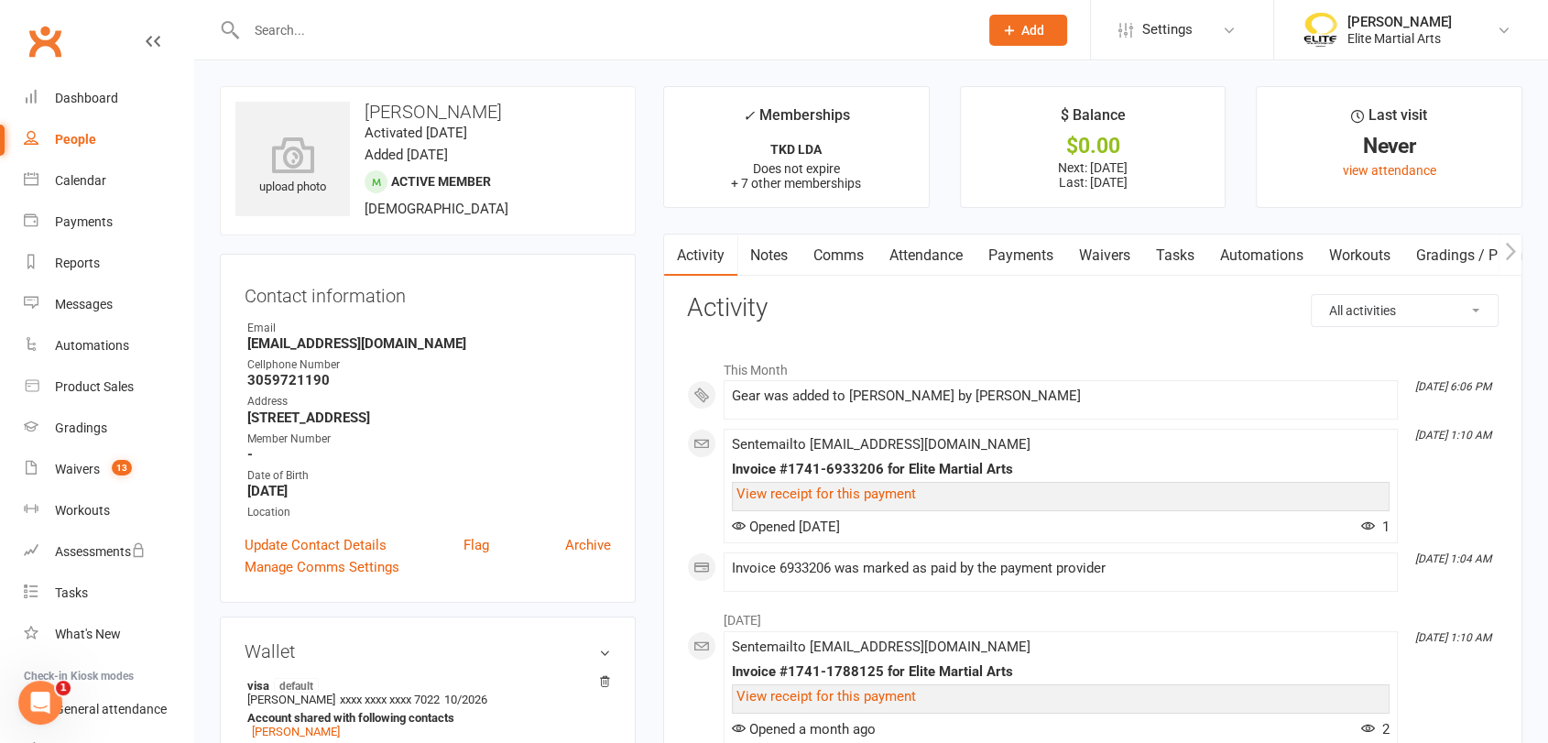
click at [1041, 254] on link "Payments" at bounding box center [1020, 255] width 91 height 42
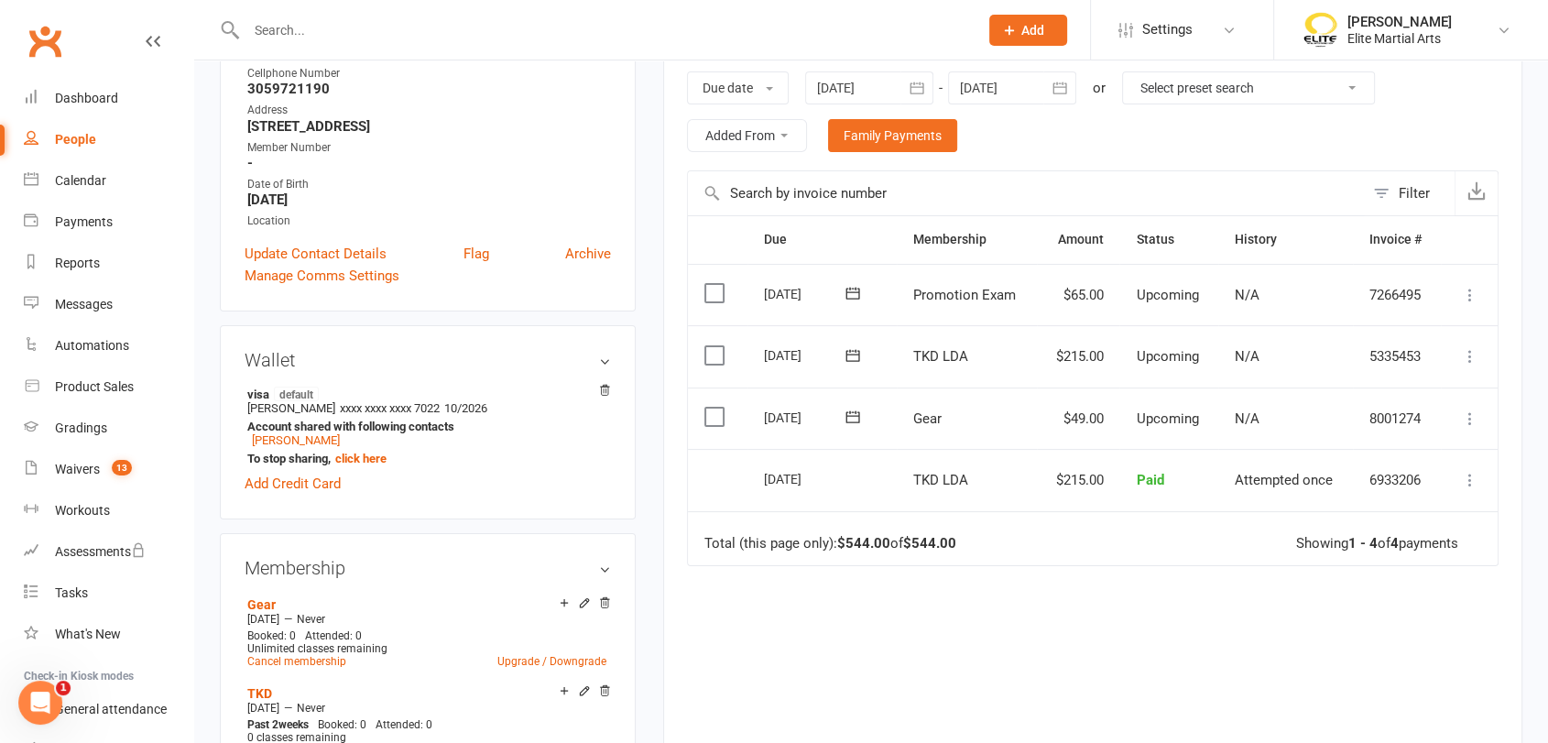
scroll to position [292, 0]
click at [73, 474] on div "Waivers" at bounding box center [77, 469] width 45 height 15
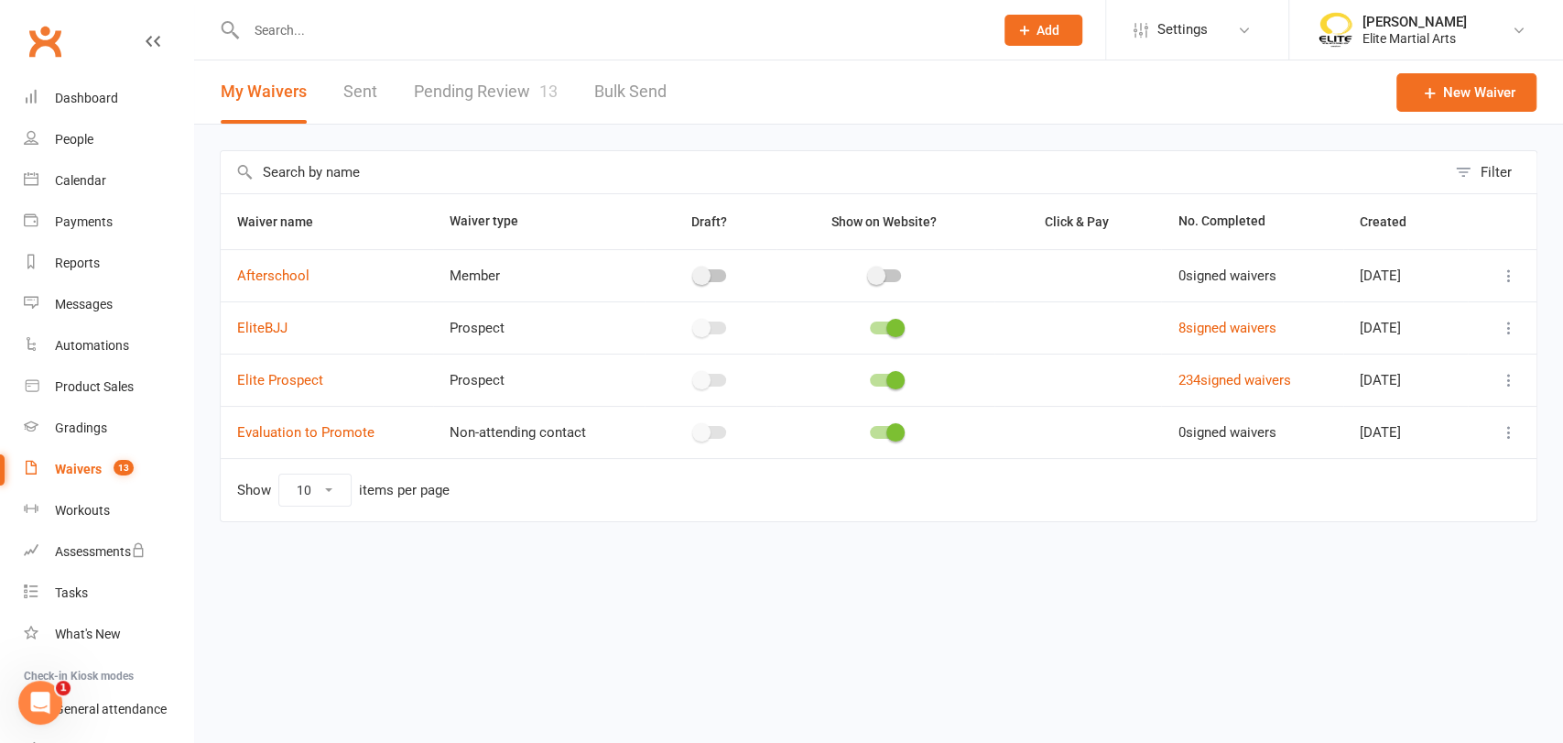
click at [434, 89] on link "Pending Review 13" at bounding box center [486, 91] width 144 height 63
select select "100"
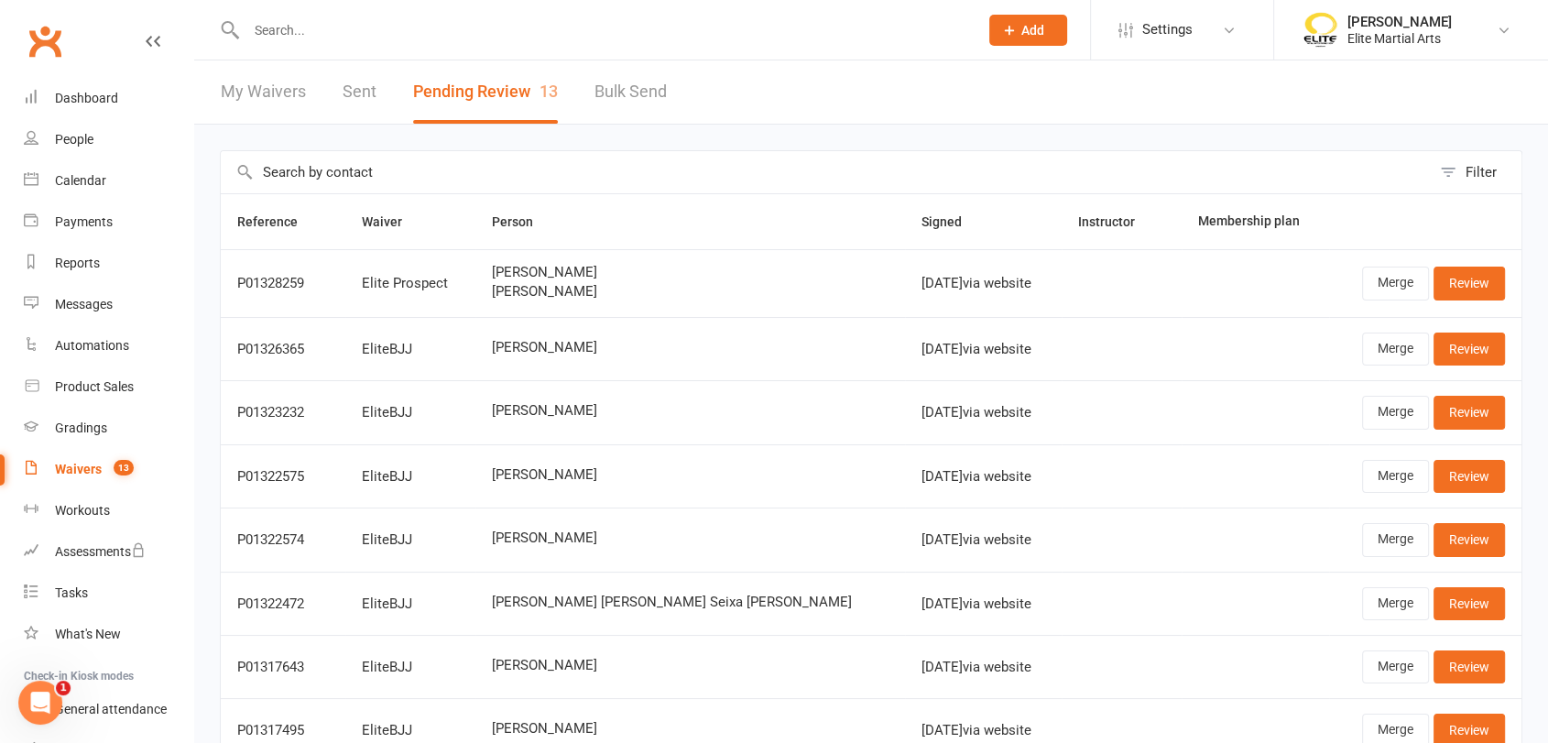
click at [379, 34] on input "text" at bounding box center [603, 30] width 724 height 26
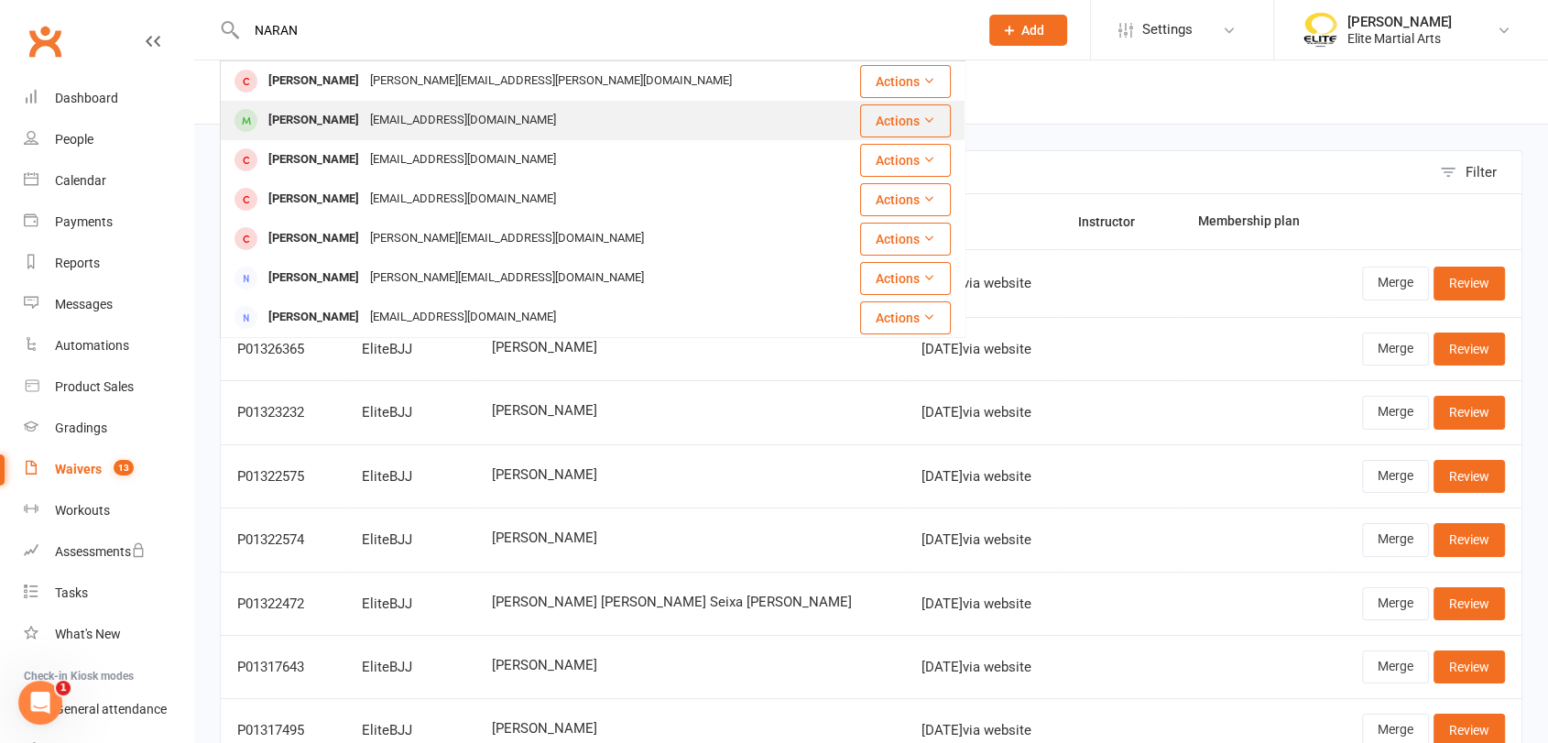
type input "NARAN"
click at [319, 114] on div "[PERSON_NAME]" at bounding box center [314, 120] width 102 height 27
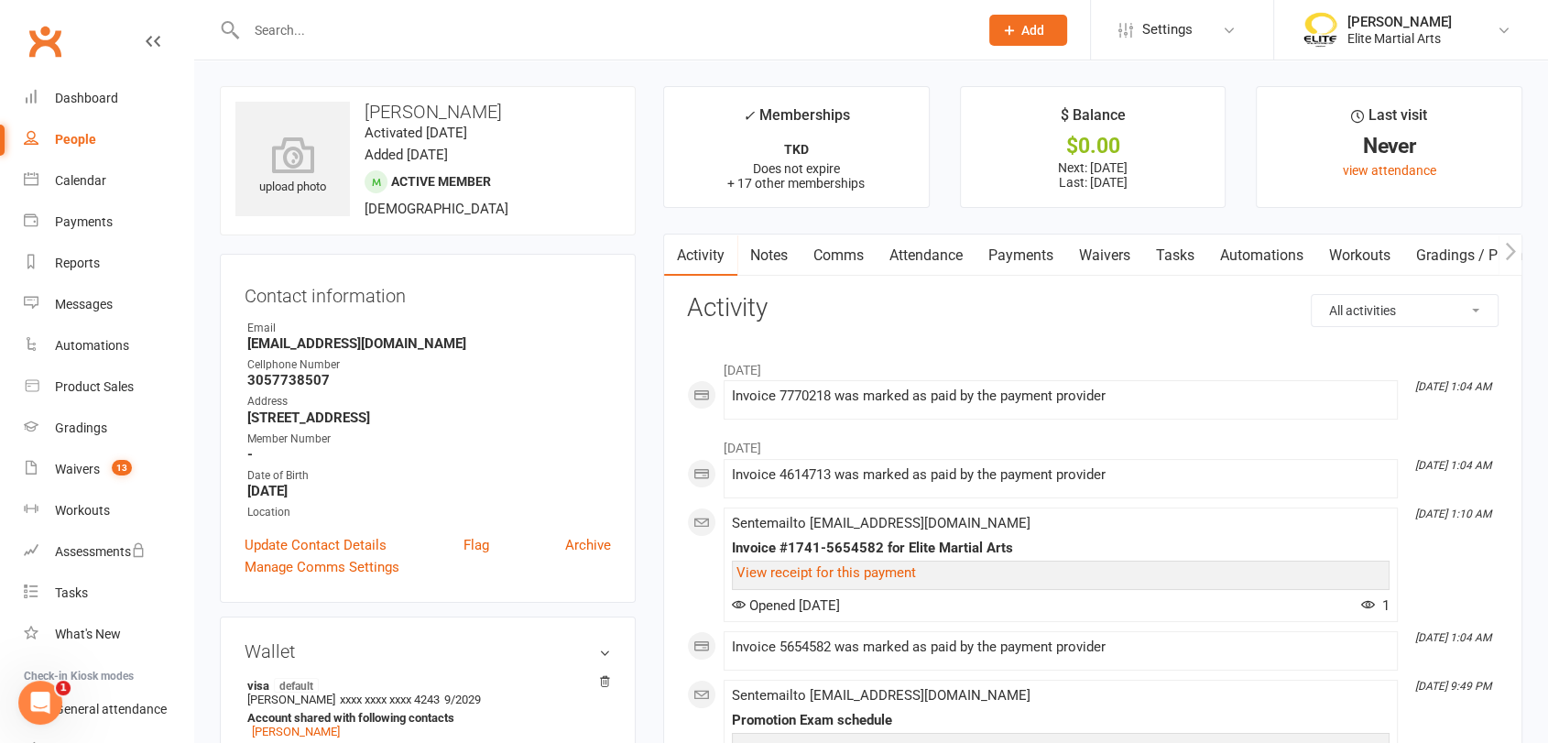
click at [1045, 252] on link "Payments" at bounding box center [1020, 255] width 91 height 42
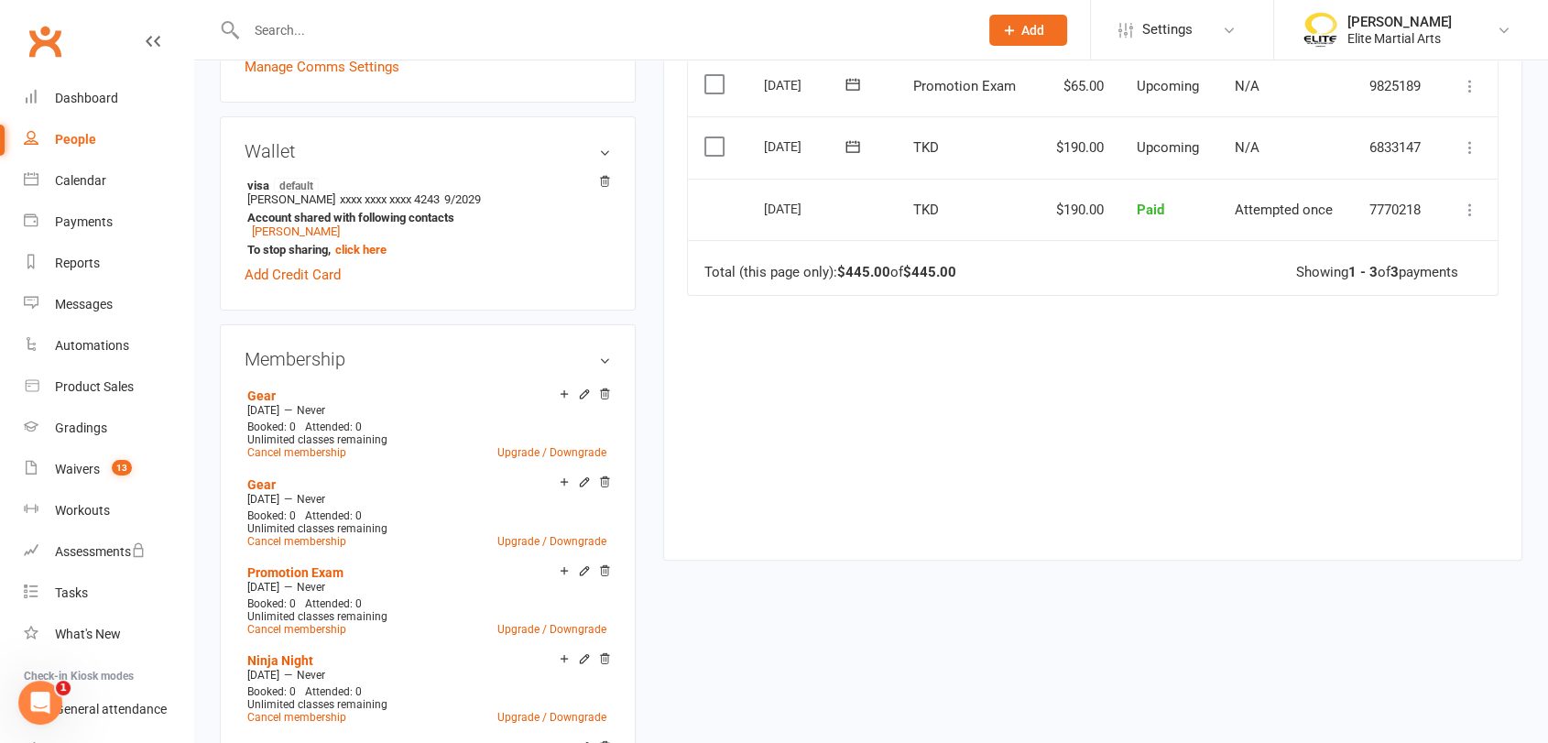
scroll to position [501, 0]
click at [607, 396] on icon at bounding box center [604, 392] width 13 height 13
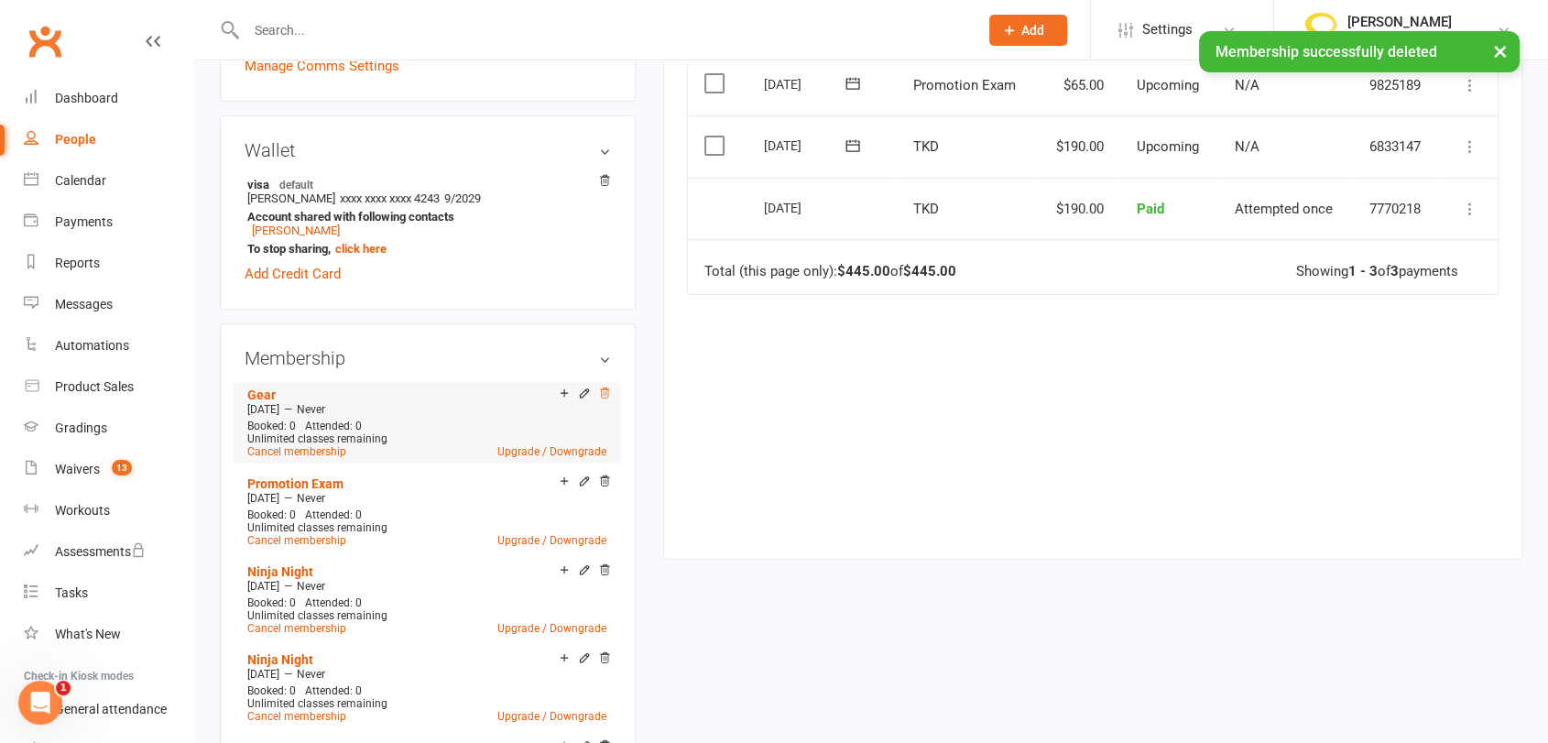
click at [603, 393] on icon at bounding box center [604, 392] width 13 height 13
click at [594, 396] on div at bounding box center [582, 394] width 58 height 16
click at [603, 394] on icon at bounding box center [604, 392] width 9 height 10
click at [605, 402] on icon at bounding box center [604, 394] width 13 height 15
click at [608, 402] on icon at bounding box center [604, 394] width 13 height 15
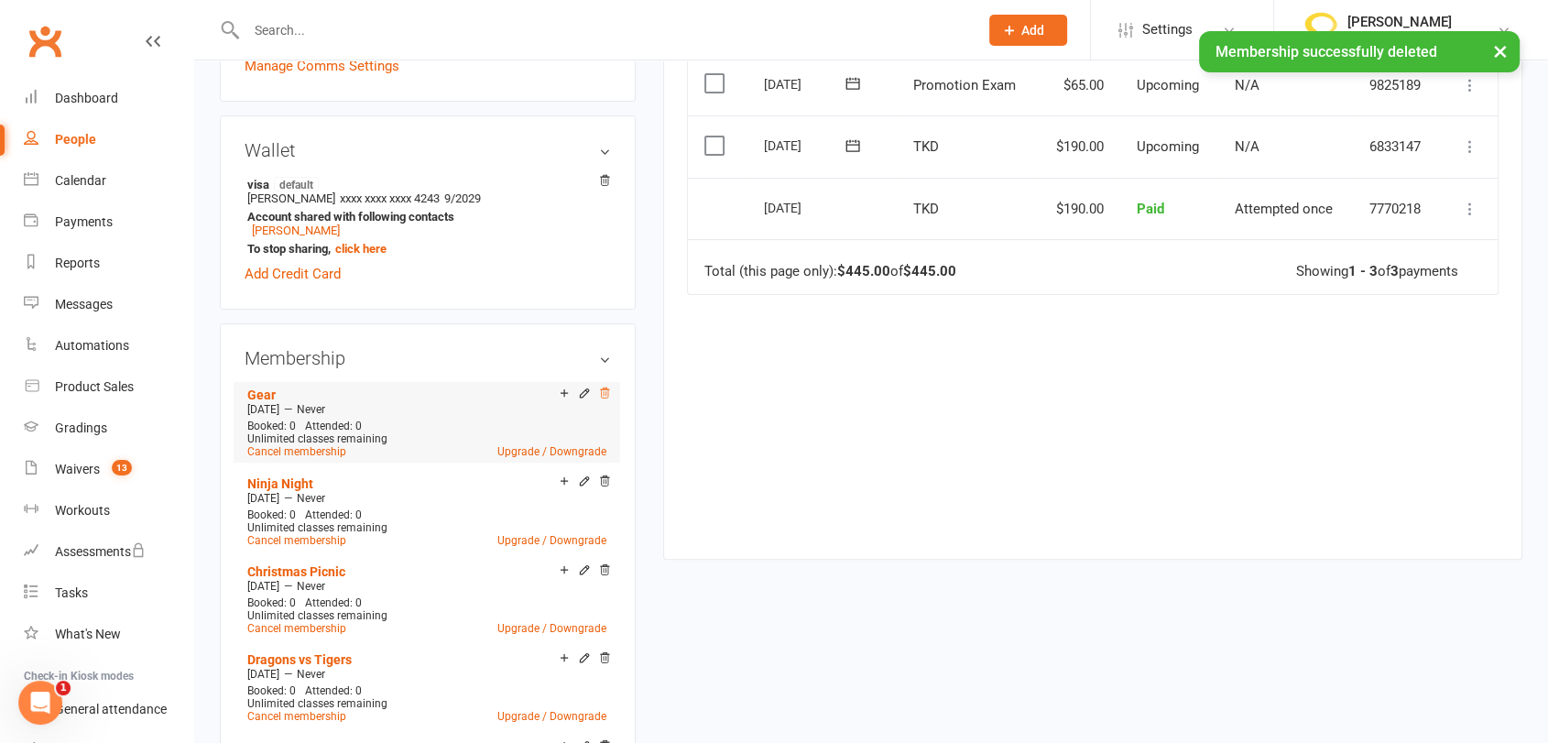
click at [606, 396] on icon at bounding box center [604, 392] width 13 height 13
click at [604, 397] on icon at bounding box center [604, 392] width 13 height 13
click at [604, 402] on icon at bounding box center [604, 394] width 13 height 15
click at [603, 399] on icon at bounding box center [604, 392] width 13 height 13
click at [598, 397] on icon at bounding box center [604, 392] width 13 height 13
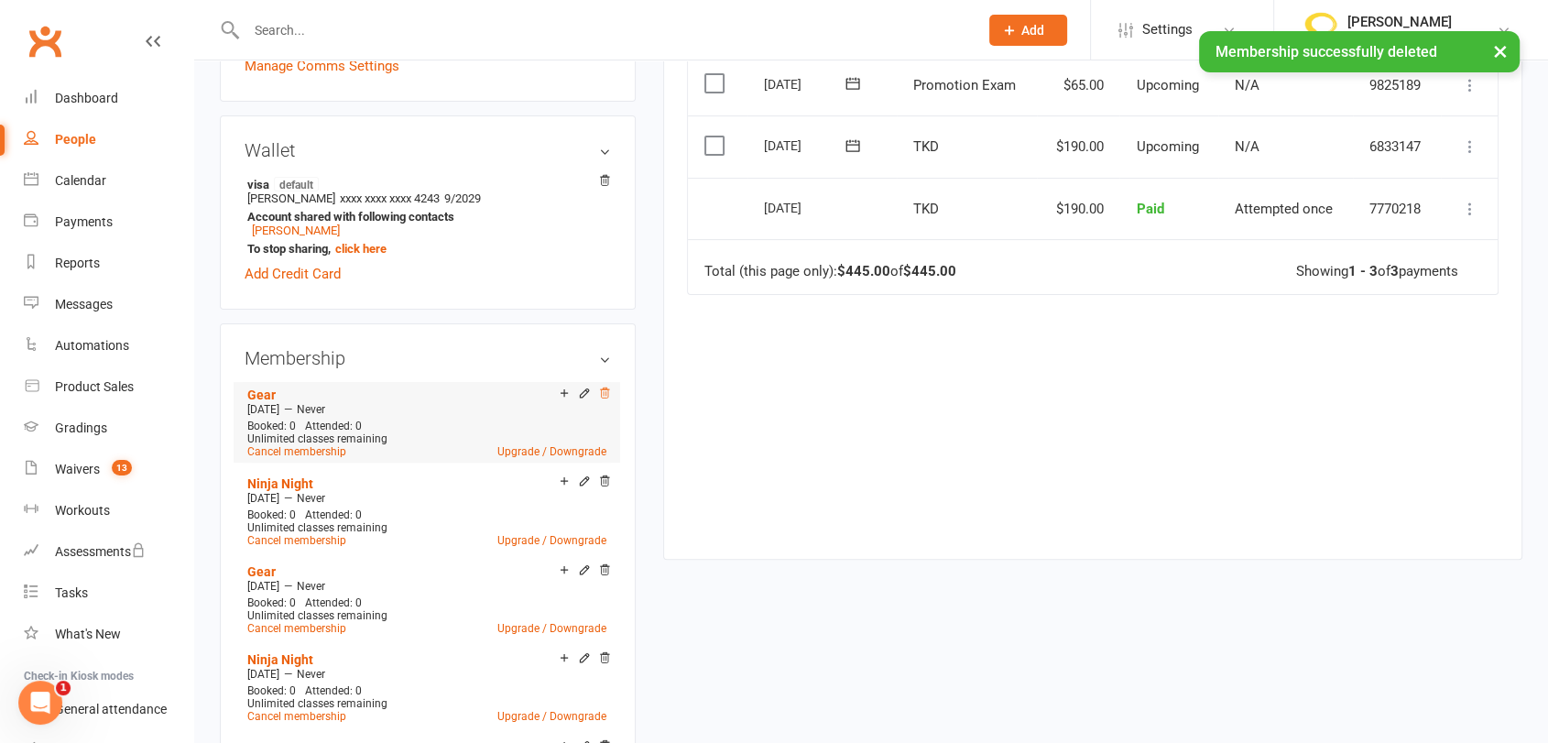
click at [606, 399] on icon at bounding box center [604, 392] width 13 height 13
click at [608, 397] on icon at bounding box center [604, 392] width 9 height 10
click at [598, 397] on icon at bounding box center [604, 392] width 13 height 13
click at [604, 398] on icon at bounding box center [604, 392] width 13 height 13
click at [615, 401] on div "Membership Gear [DATE] — Never Booked: 0 Attended: 0 Unlimited classes remainin…" at bounding box center [428, 552] width 416 height 458
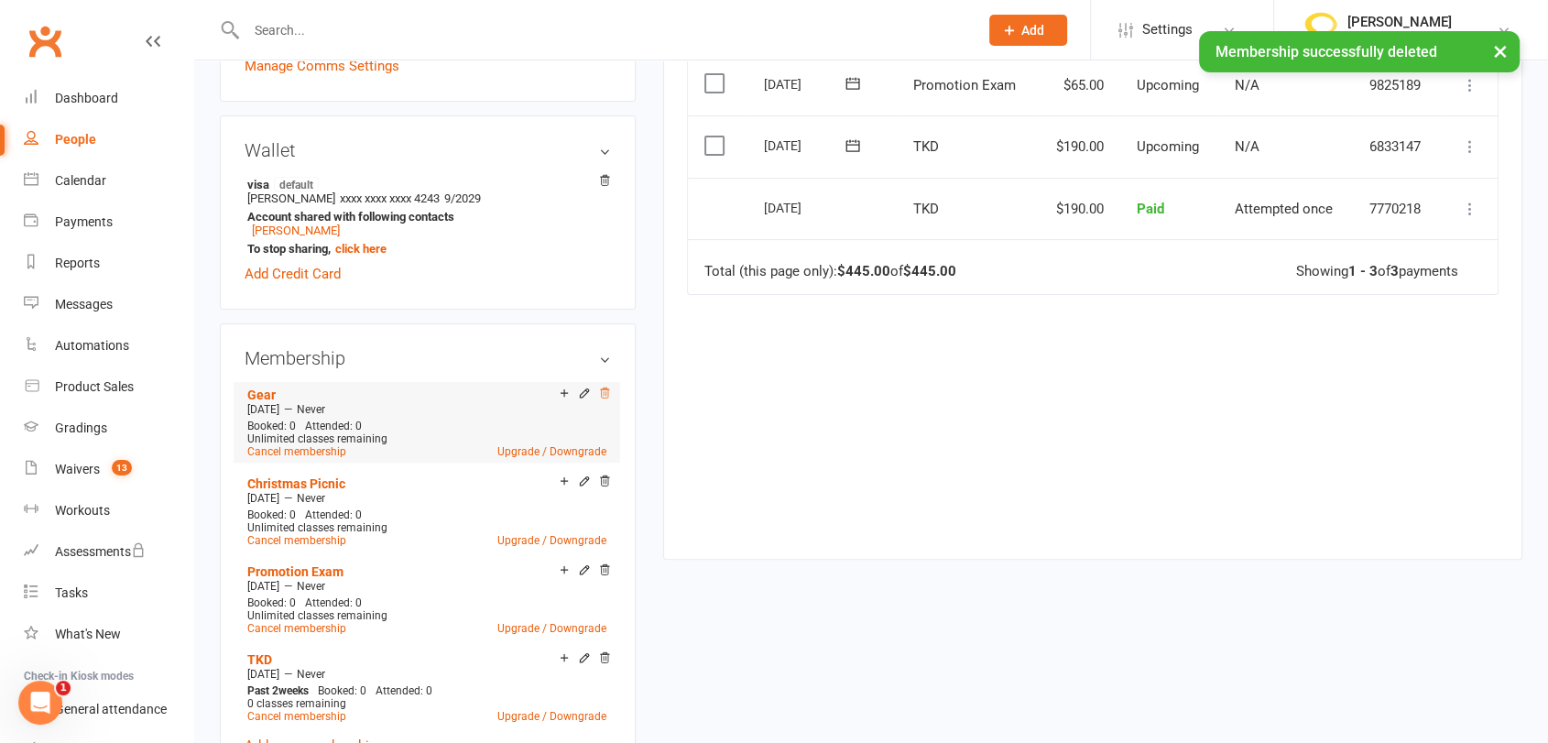
click at [608, 397] on icon at bounding box center [604, 392] width 9 height 10
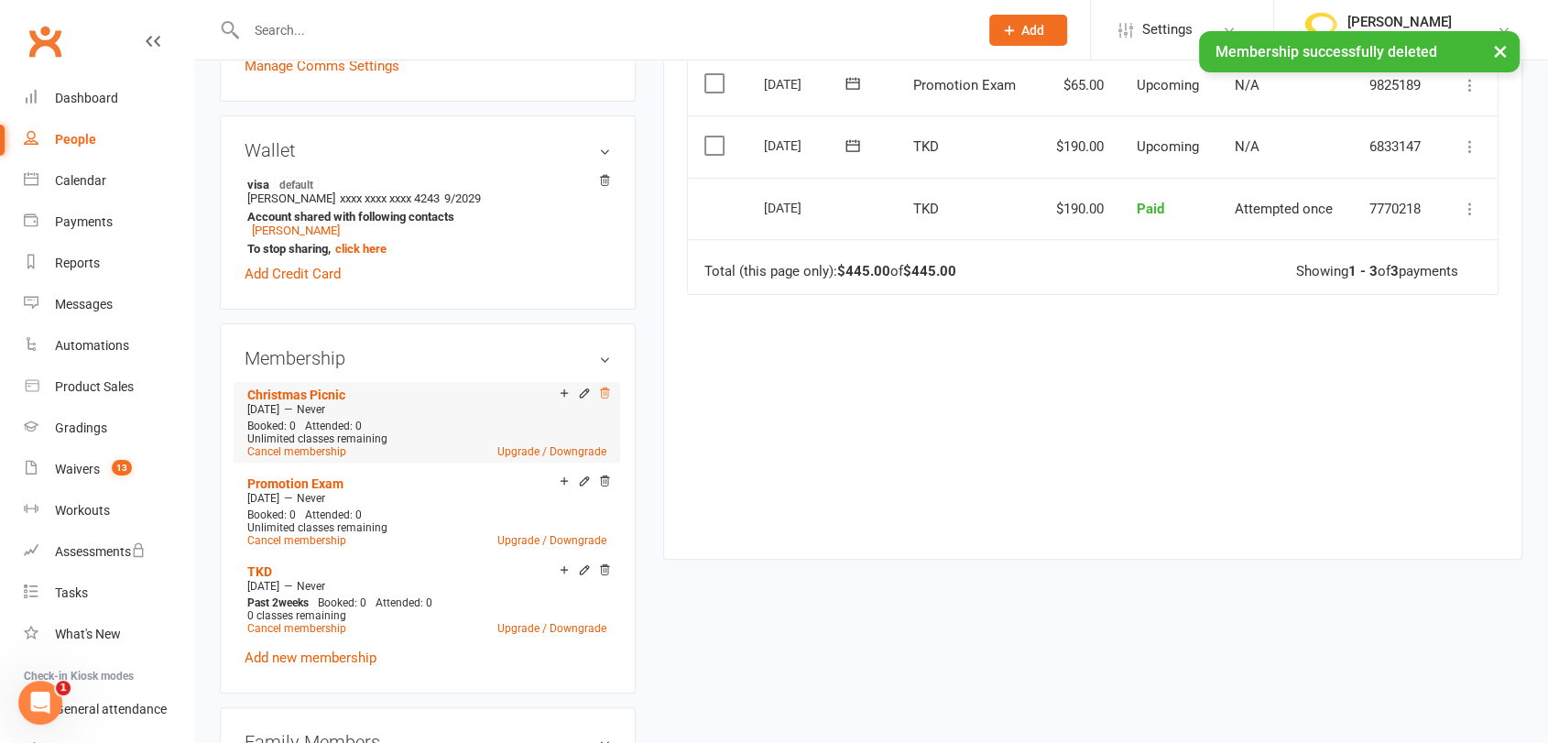
click at [603, 395] on icon at bounding box center [604, 392] width 9 height 10
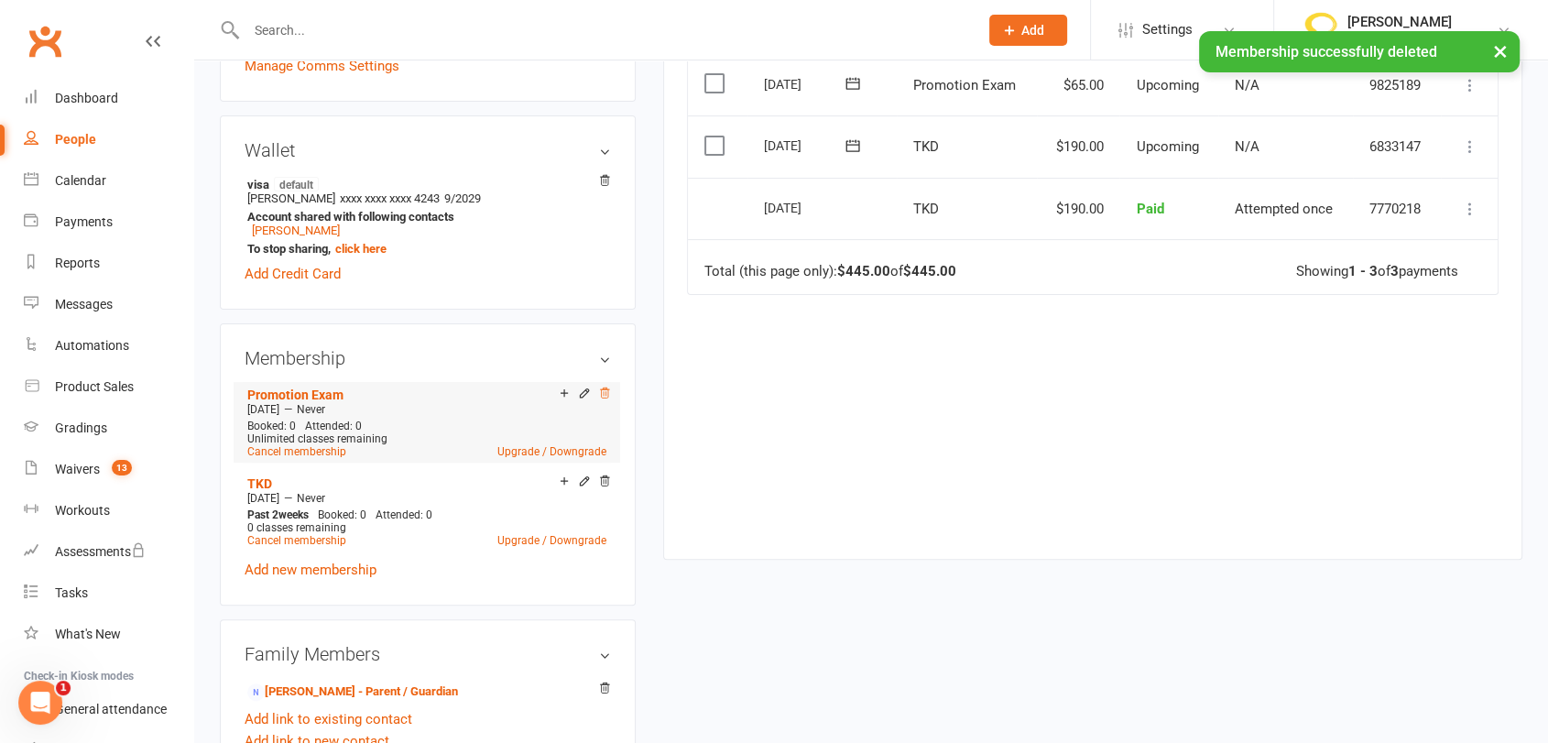
click at [599, 397] on icon at bounding box center [604, 392] width 13 height 13
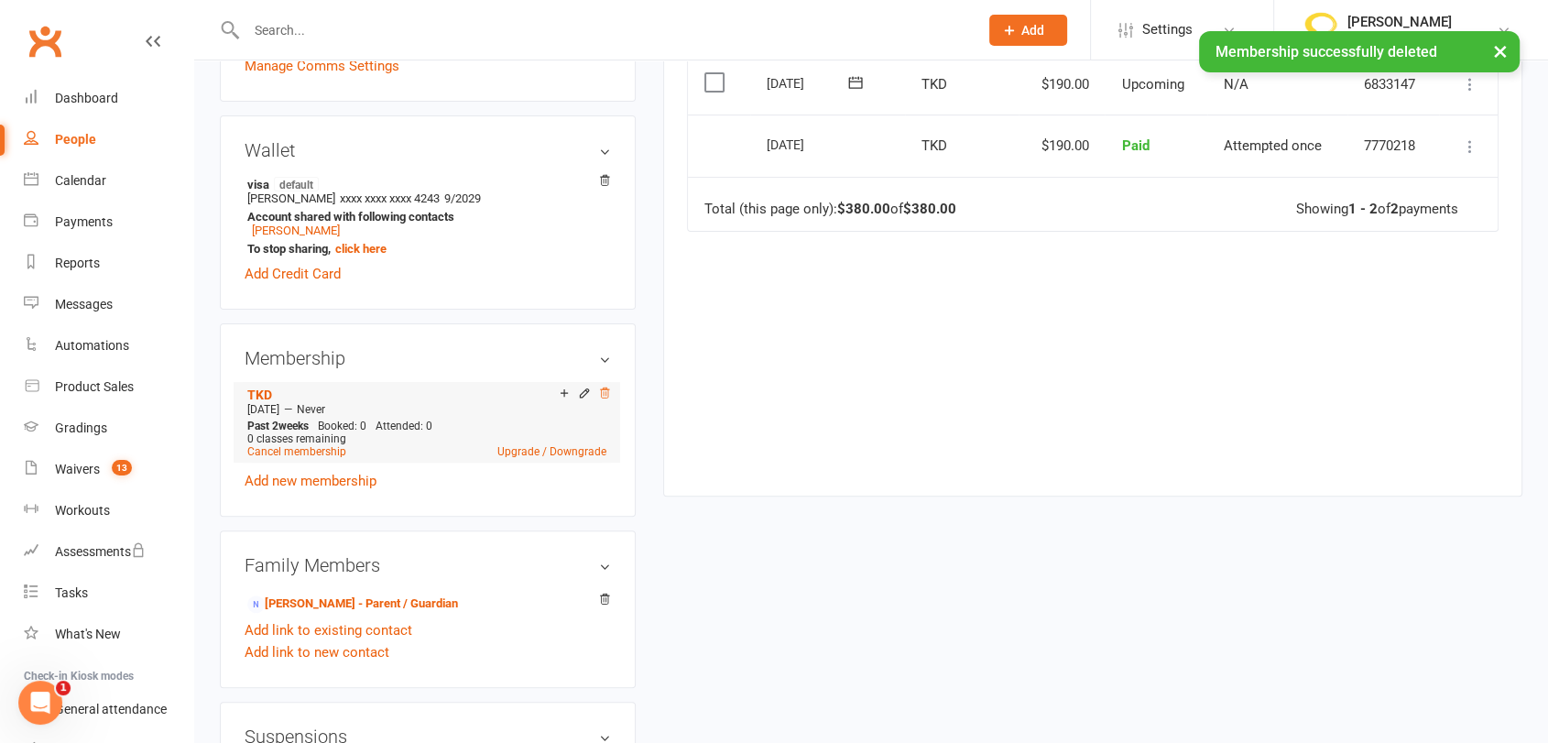
click at [606, 395] on icon at bounding box center [604, 392] width 13 height 13
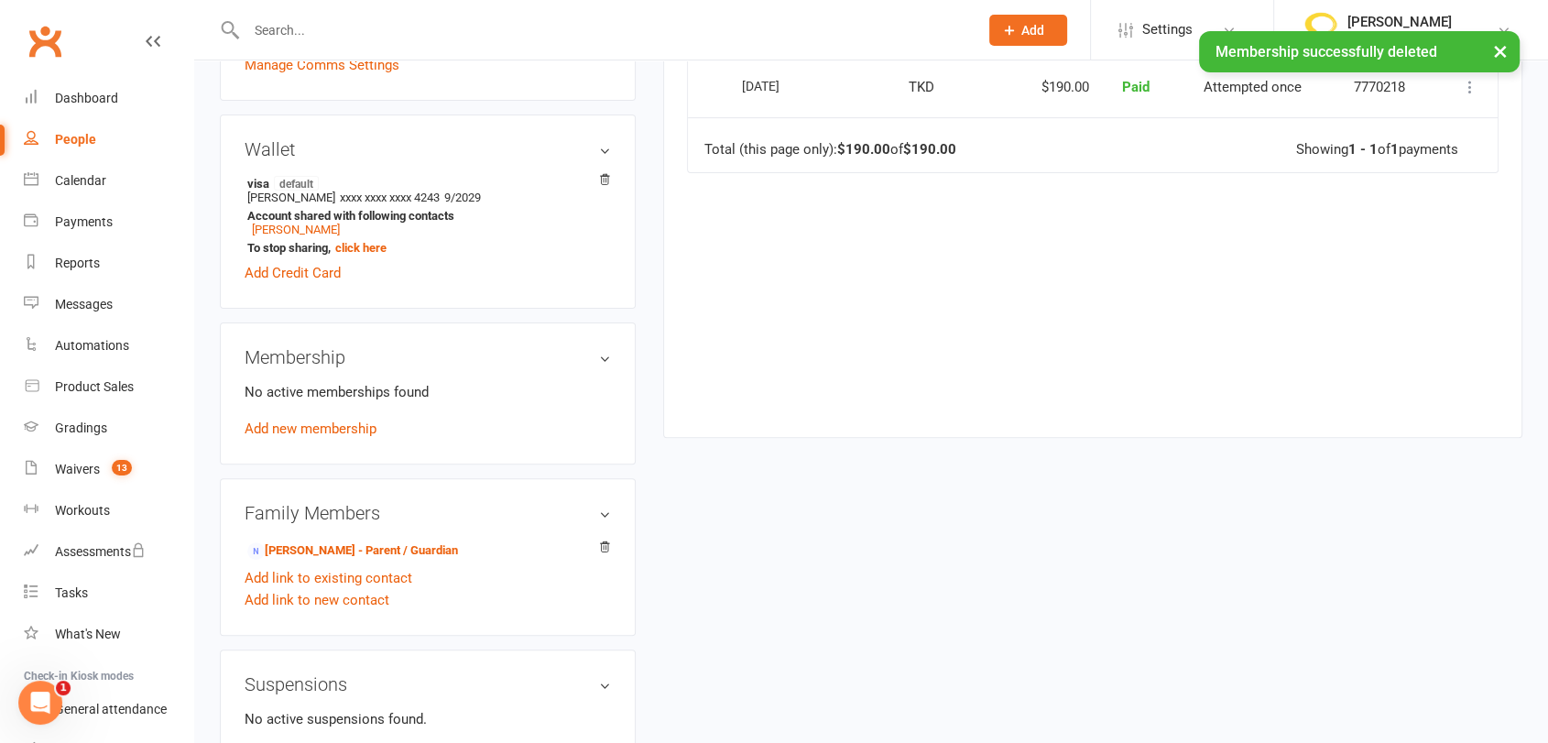
scroll to position [0, 0]
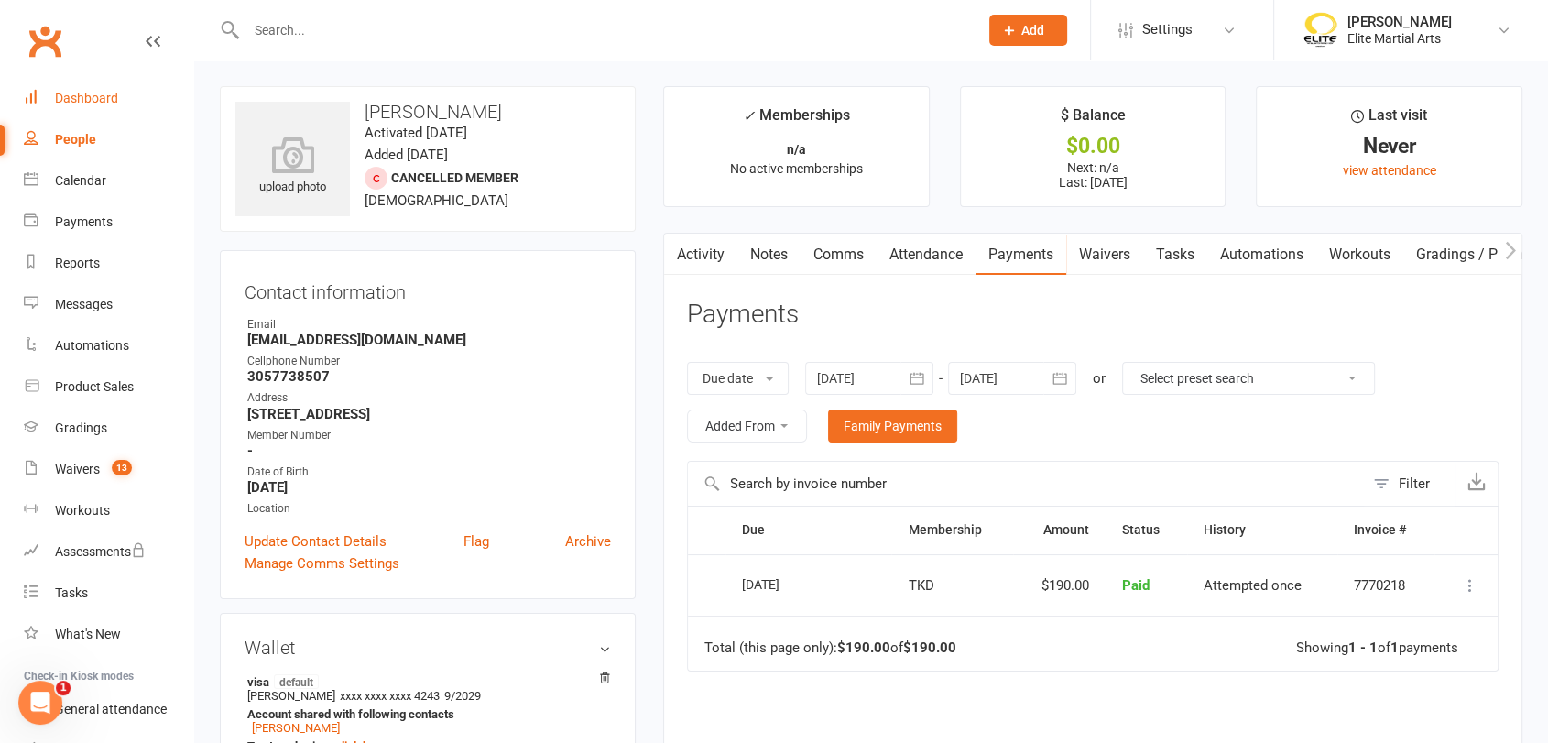
click at [69, 92] on div "Dashboard" at bounding box center [86, 98] width 63 height 15
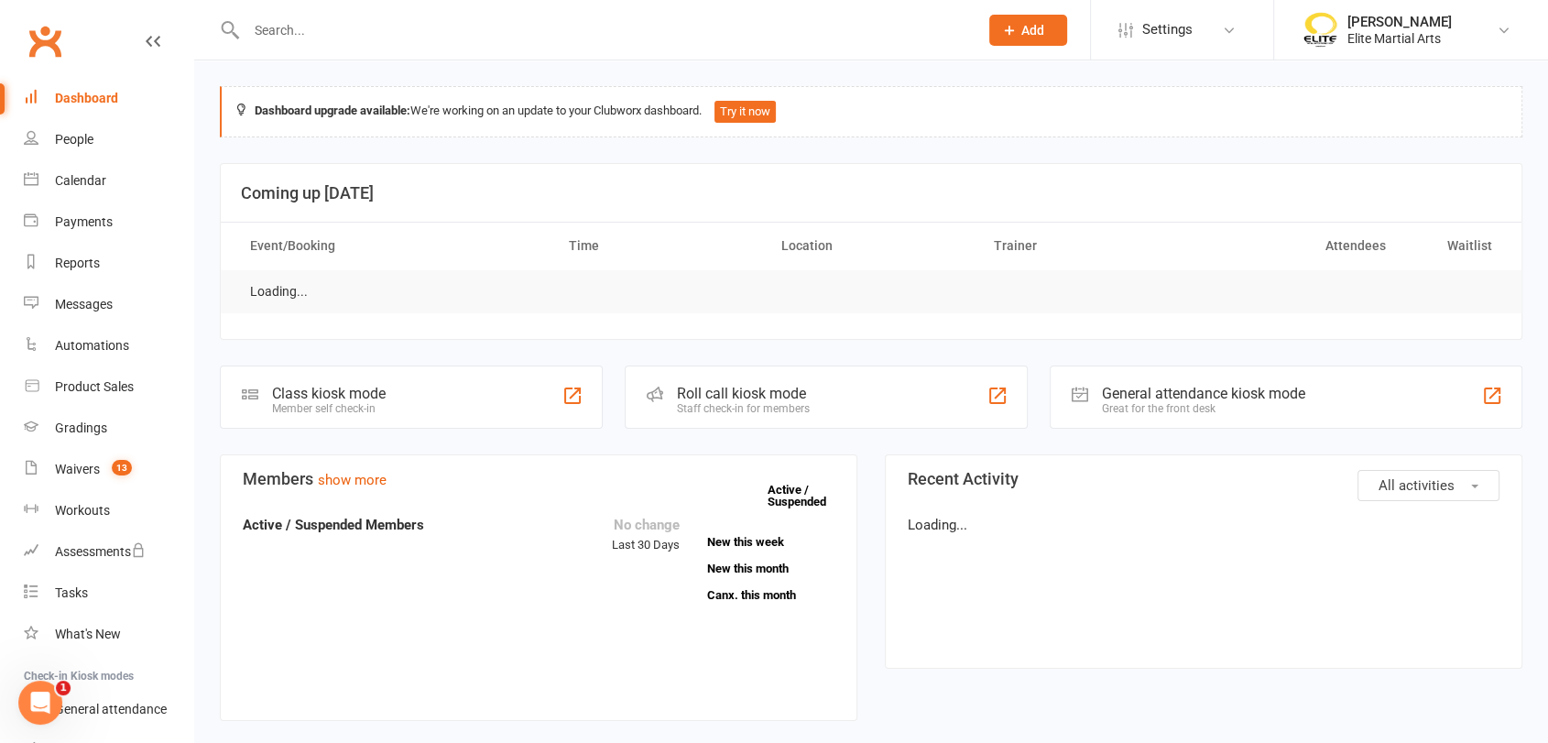
click at [69, 92] on div "Dashboard" at bounding box center [86, 98] width 63 height 15
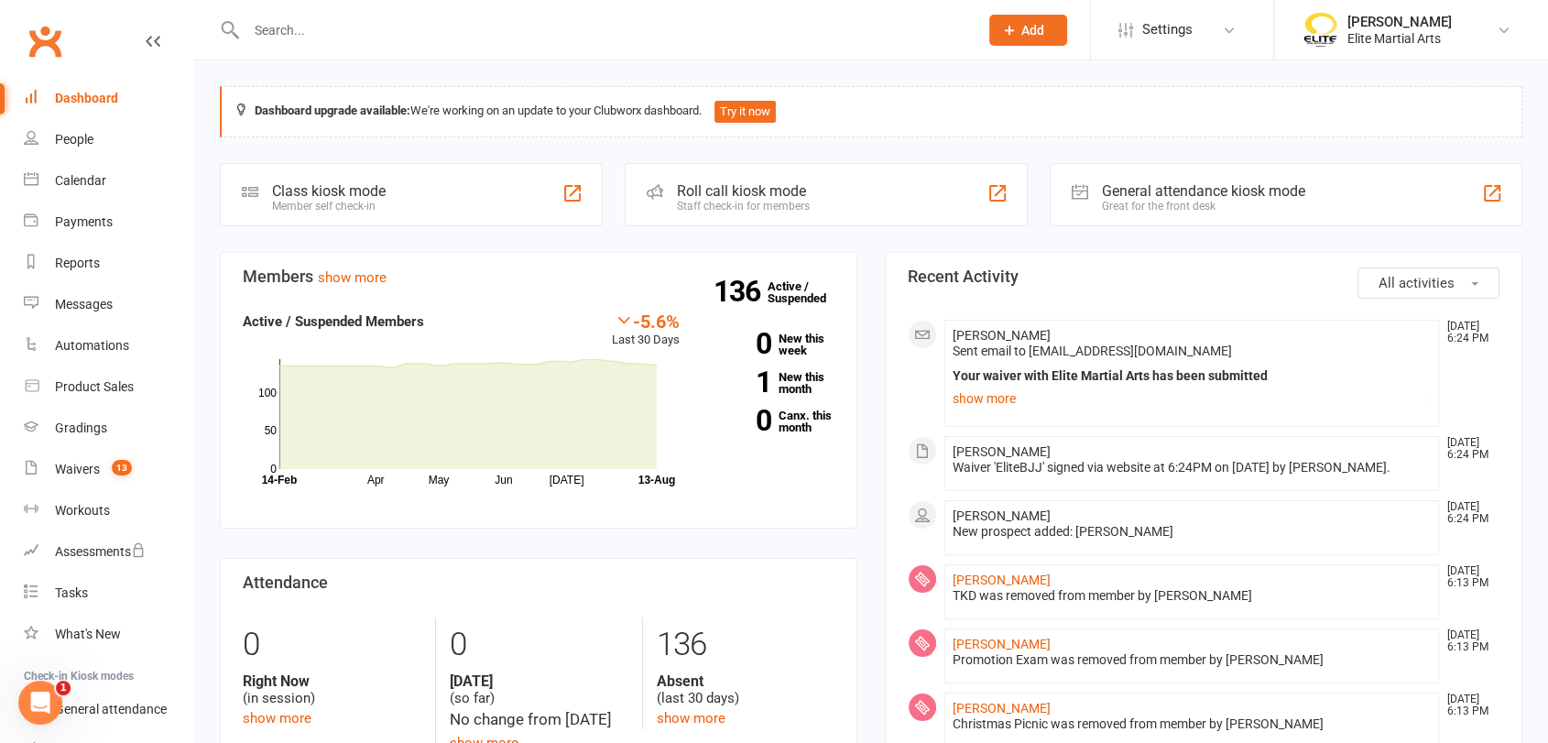
click at [296, 26] on input "text" at bounding box center [603, 30] width 724 height 26
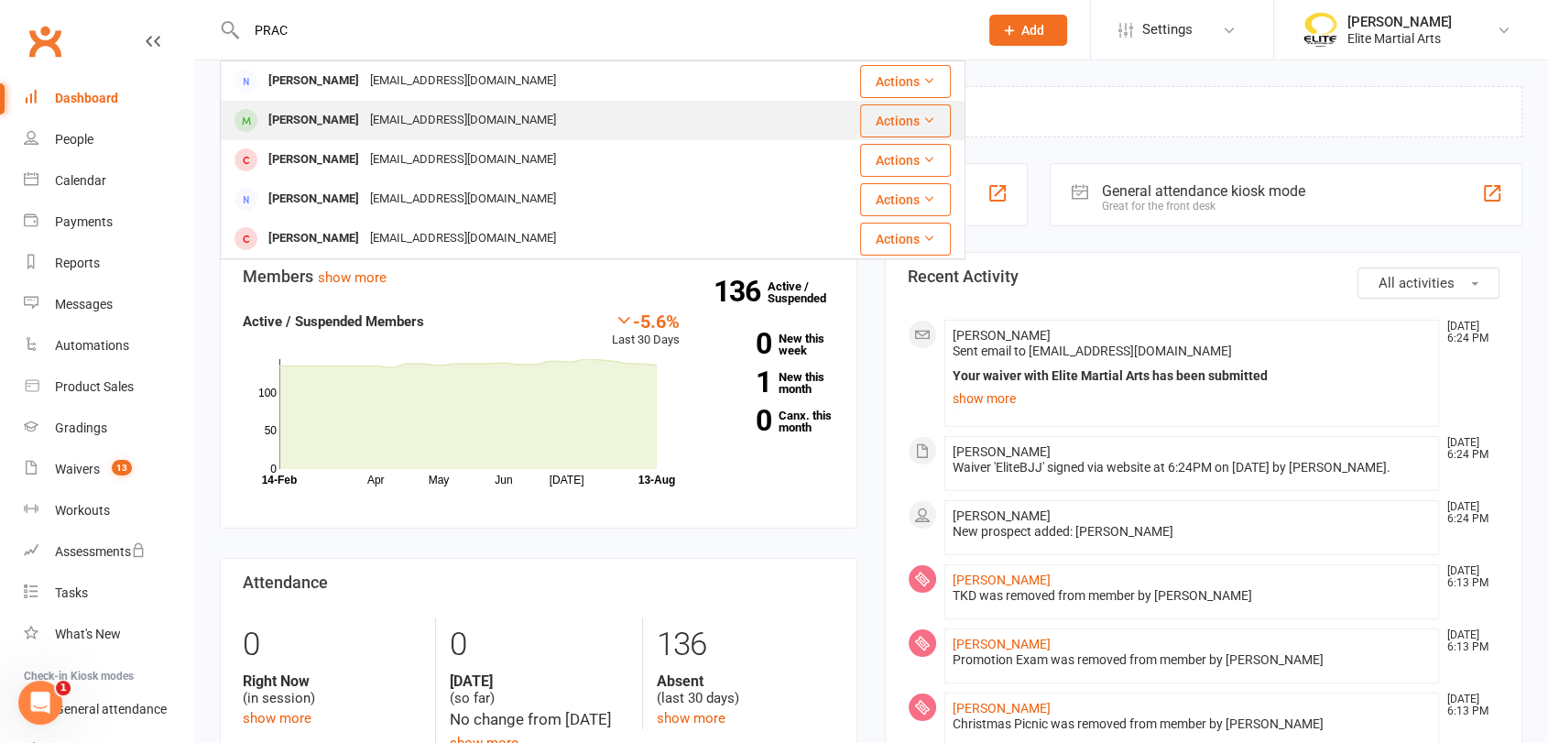
type input "PRAC"
click at [311, 122] on div "[PERSON_NAME]" at bounding box center [314, 120] width 102 height 27
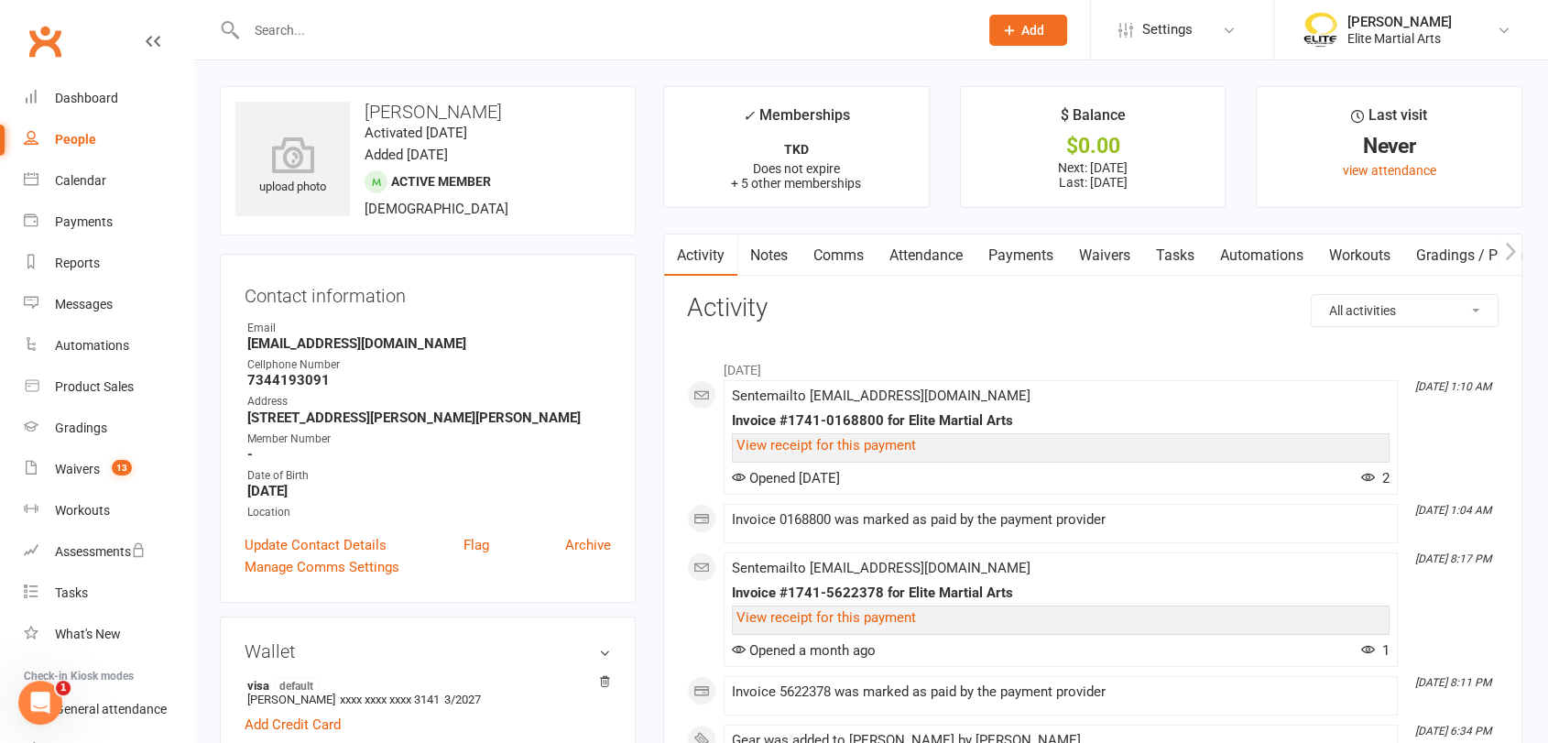
click at [1046, 253] on link "Payments" at bounding box center [1020, 255] width 91 height 42
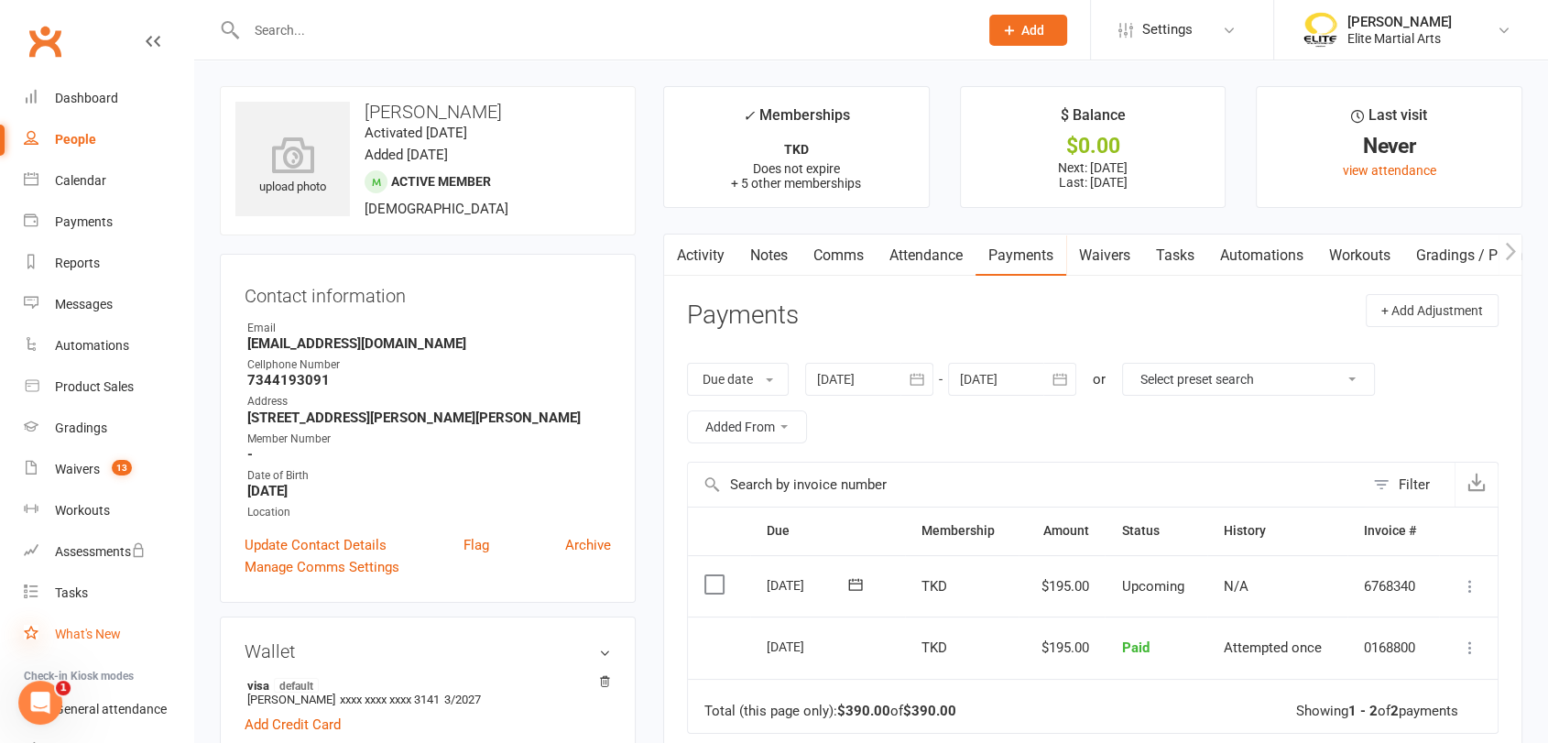
click at [26, 630] on icon at bounding box center [31, 632] width 15 height 15
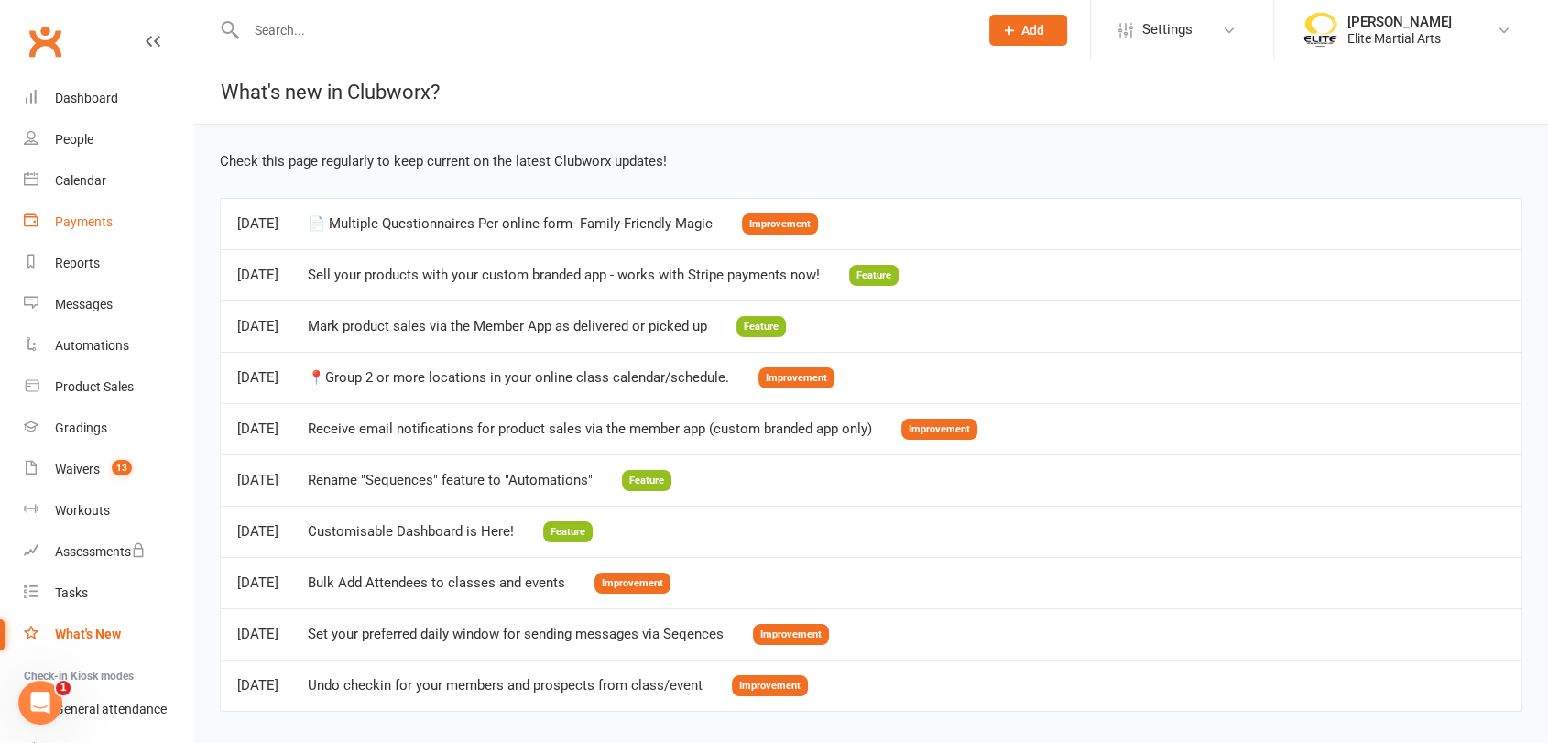
click at [88, 223] on div "Payments" at bounding box center [84, 221] width 58 height 15
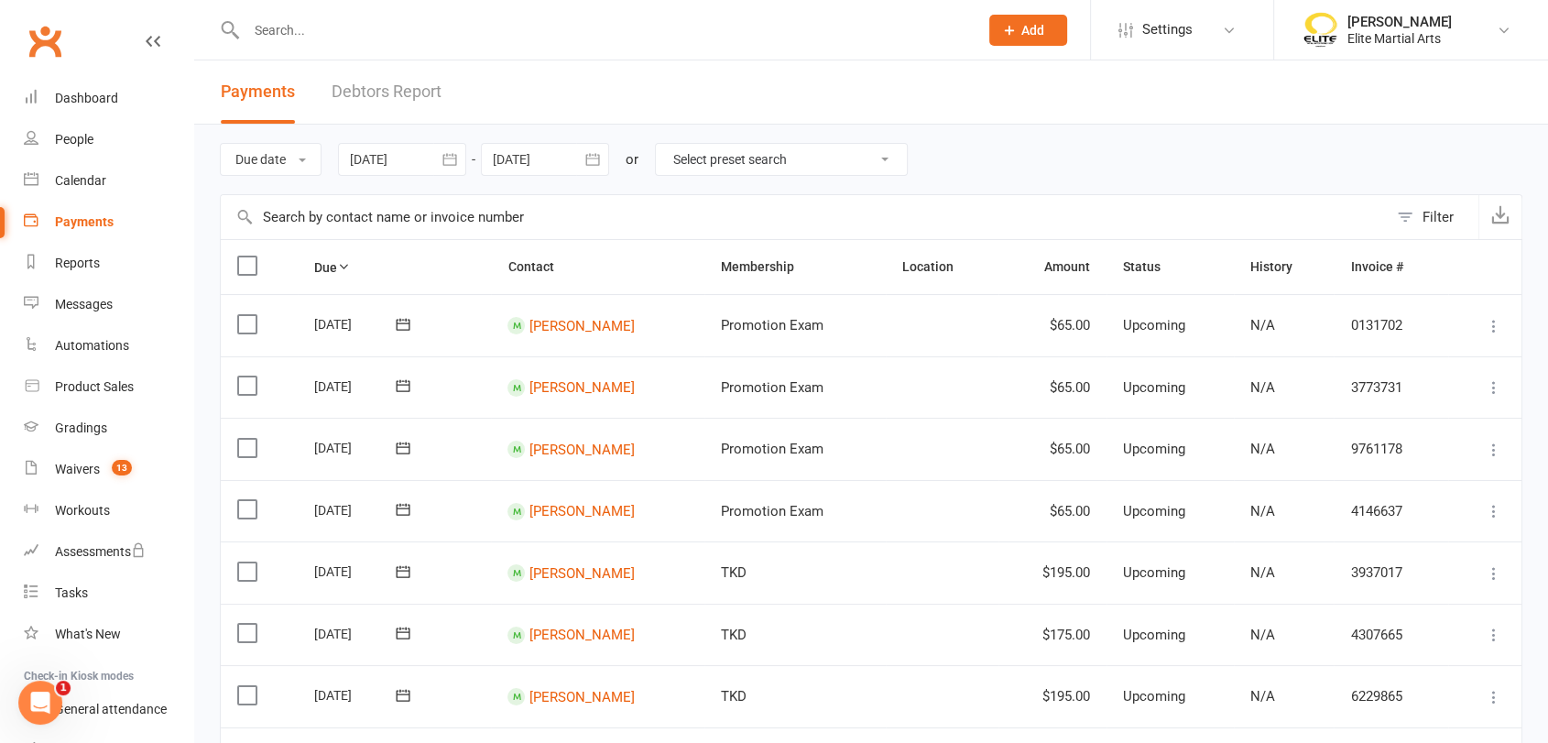
click at [314, 27] on input "text" at bounding box center [603, 30] width 724 height 26
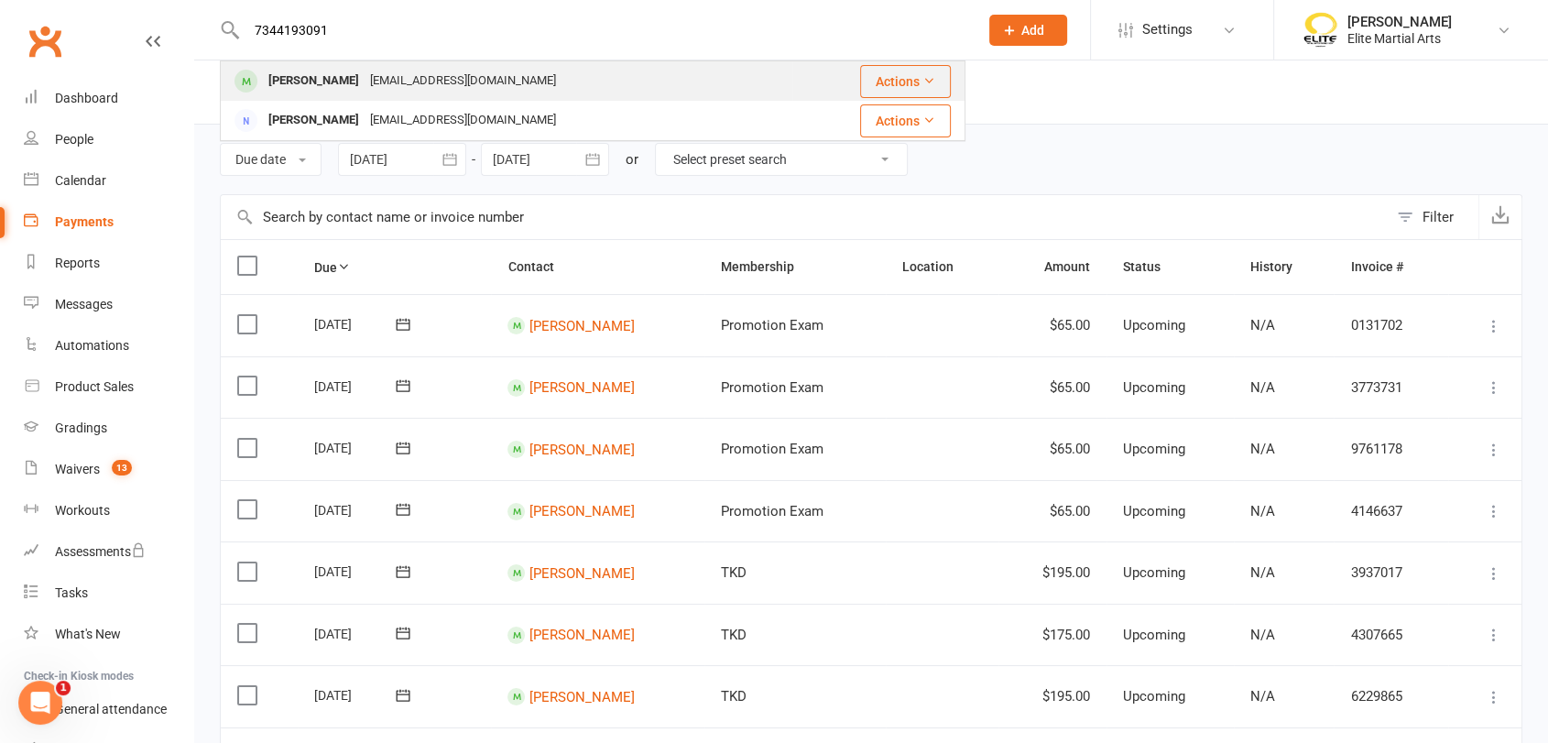
type input "7344193091"
click at [293, 83] on div "[PERSON_NAME]" at bounding box center [314, 81] width 102 height 27
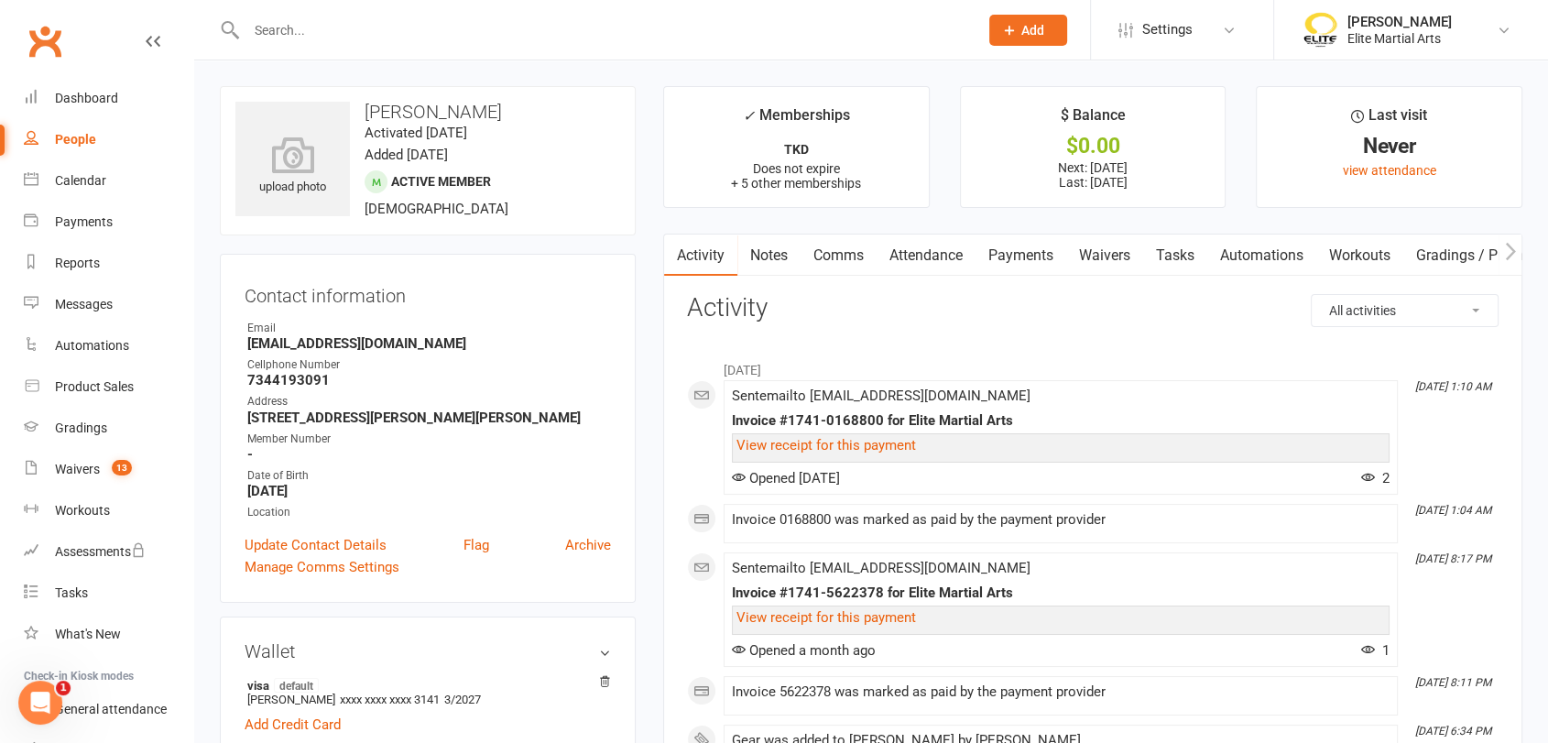
click at [1040, 256] on link "Payments" at bounding box center [1020, 255] width 91 height 42
